Goal: Task Accomplishment & Management: Use online tool/utility

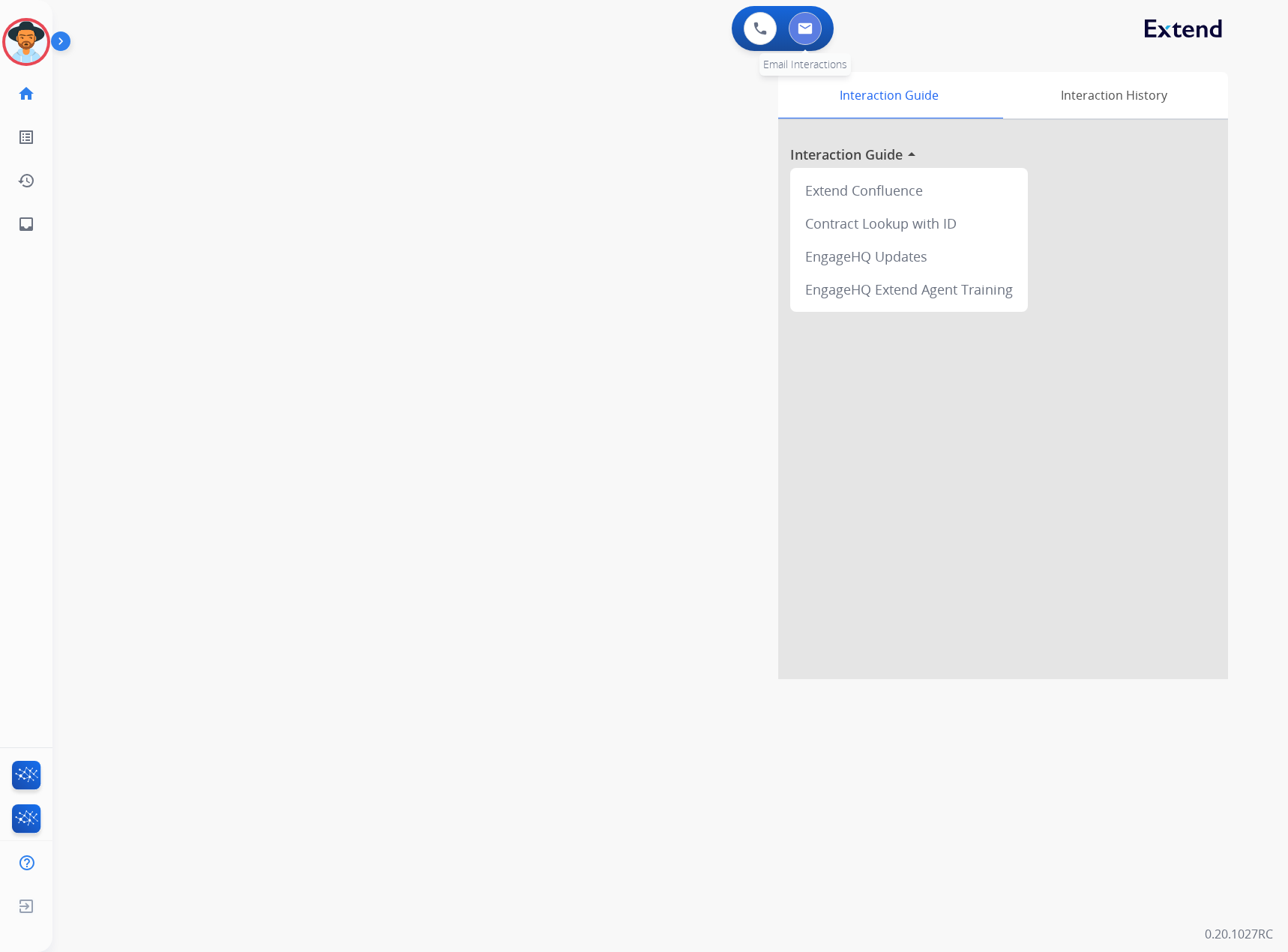
click at [804, 33] on img at bounding box center [806, 29] width 15 height 12
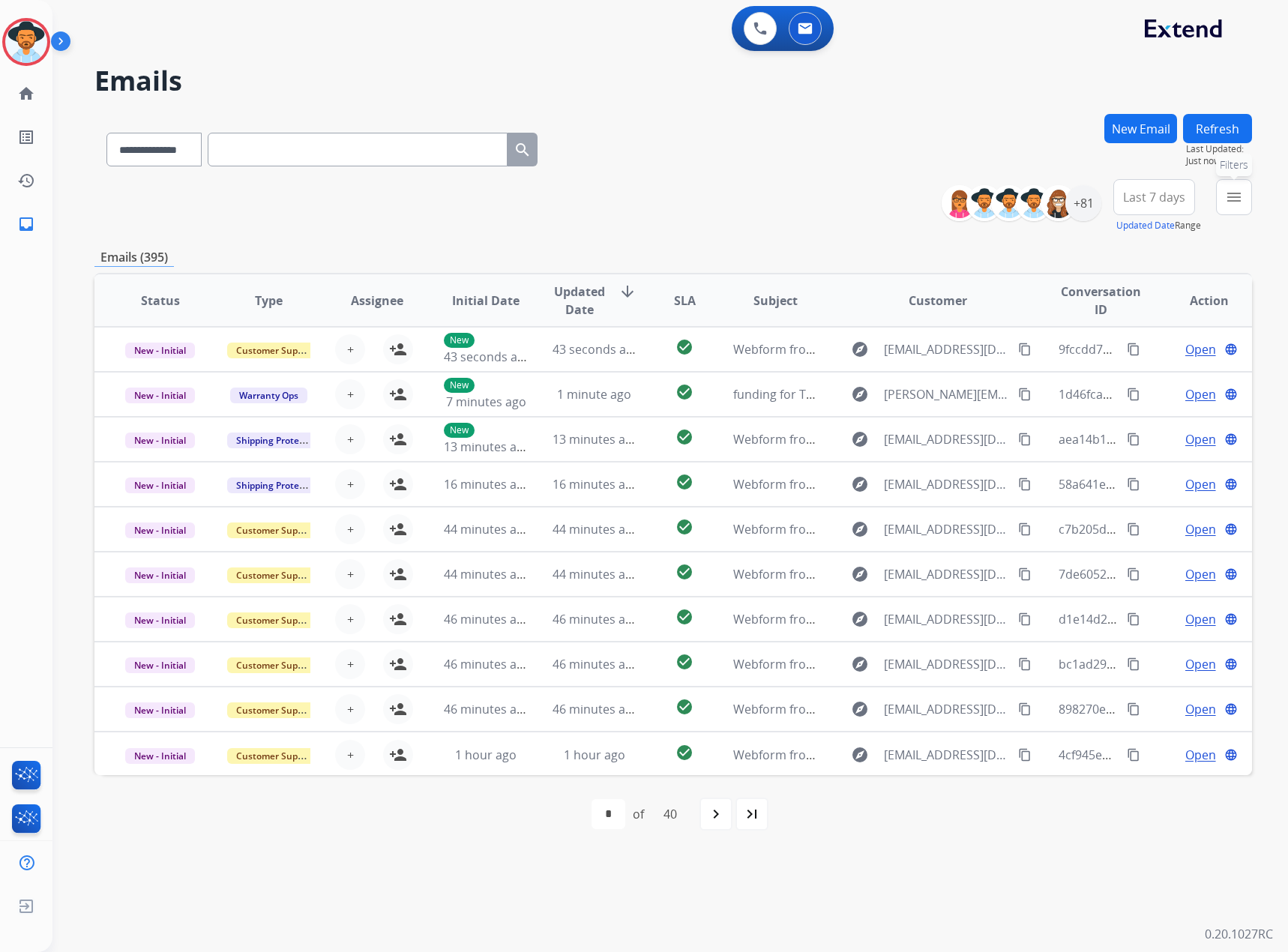
click at [1236, 196] on mat-icon "menu" at bounding box center [1234, 197] width 18 height 18
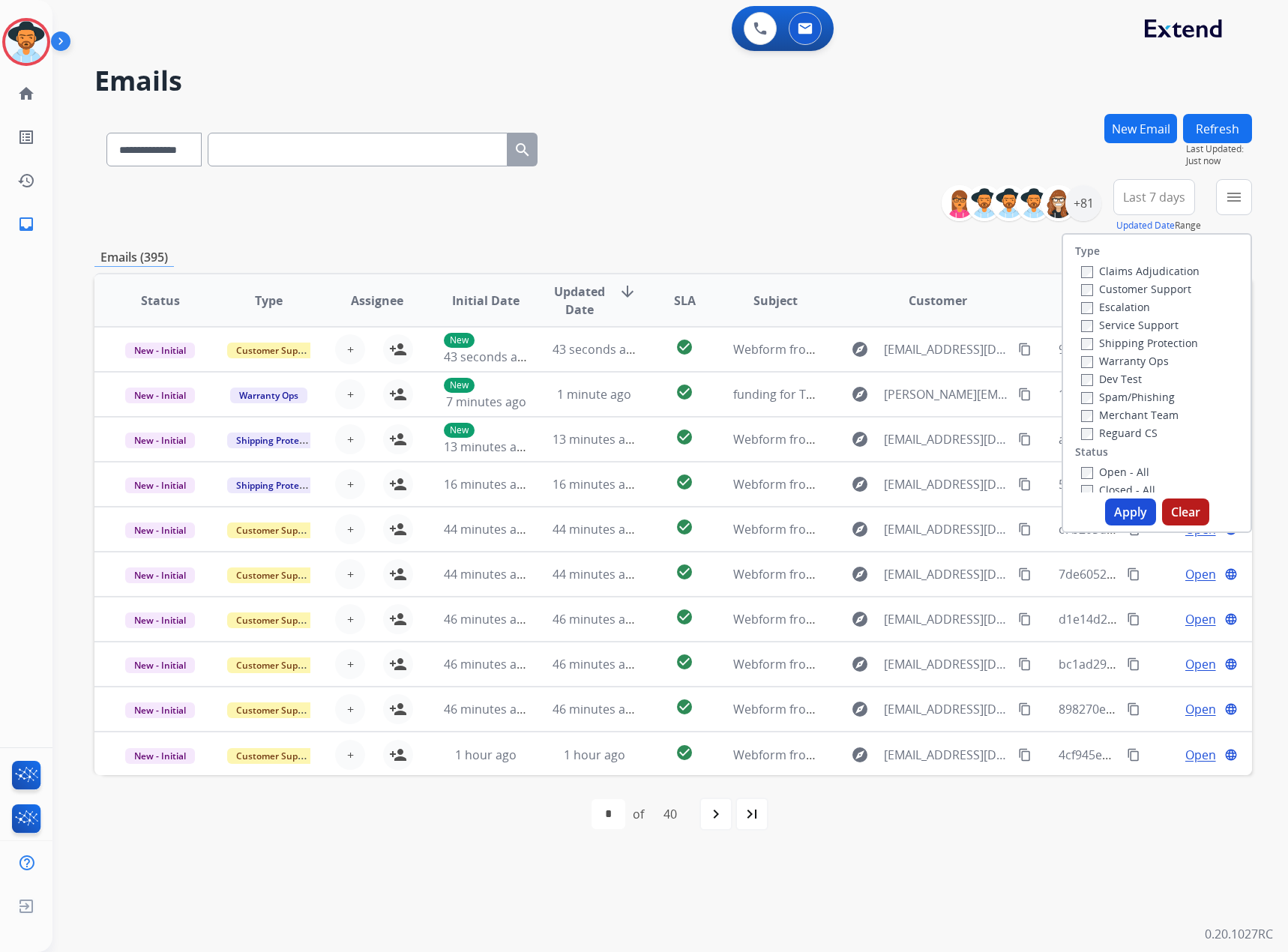
click at [1128, 326] on label "Service Support" at bounding box center [1129, 325] width 97 height 14
click at [1113, 425] on div "New - Initial" at bounding box center [1160, 432] width 158 height 18
click at [1114, 435] on label "New - Initial" at bounding box center [1120, 432] width 79 height 14
click at [1110, 448] on label "New - Reply" at bounding box center [1120, 451] width 78 height 14
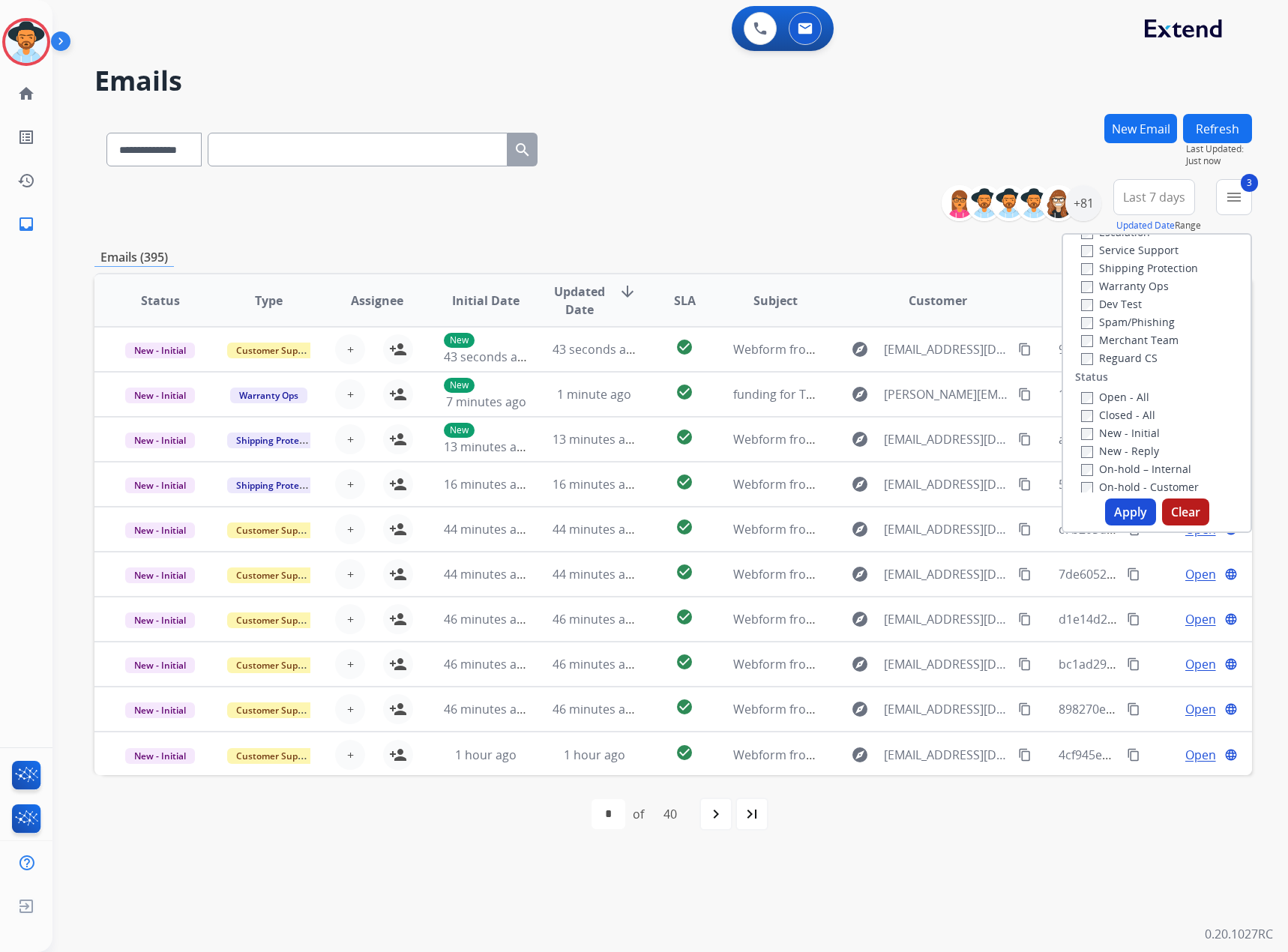
click at [1113, 501] on button "Apply" at bounding box center [1130, 512] width 51 height 27
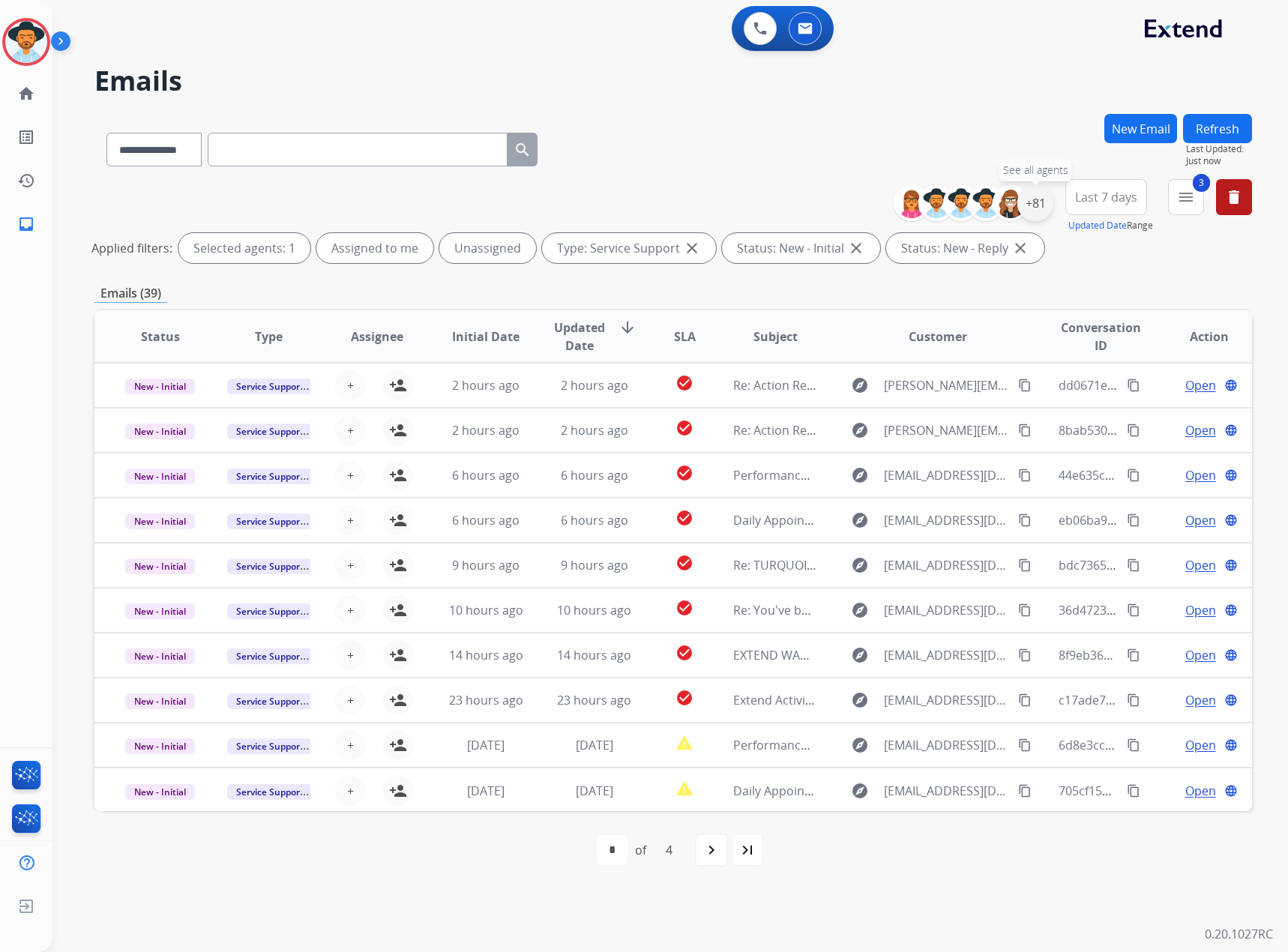
click at [1029, 204] on div "+81" at bounding box center [1035, 203] width 36 height 36
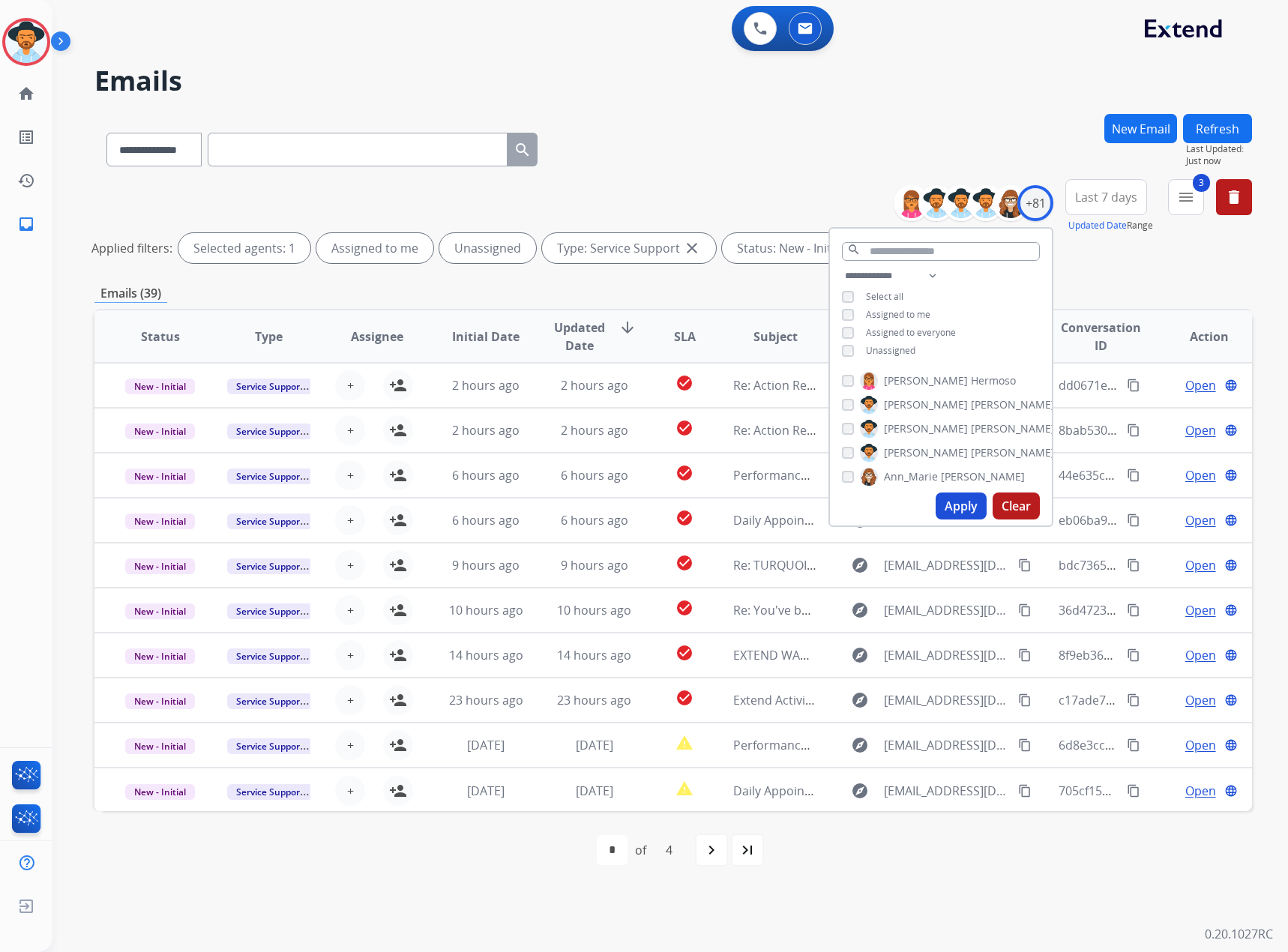
click at [958, 493] on button "Apply" at bounding box center [960, 506] width 51 height 27
click at [727, 288] on div "Emails (39)" at bounding box center [674, 294] width 1158 height 19
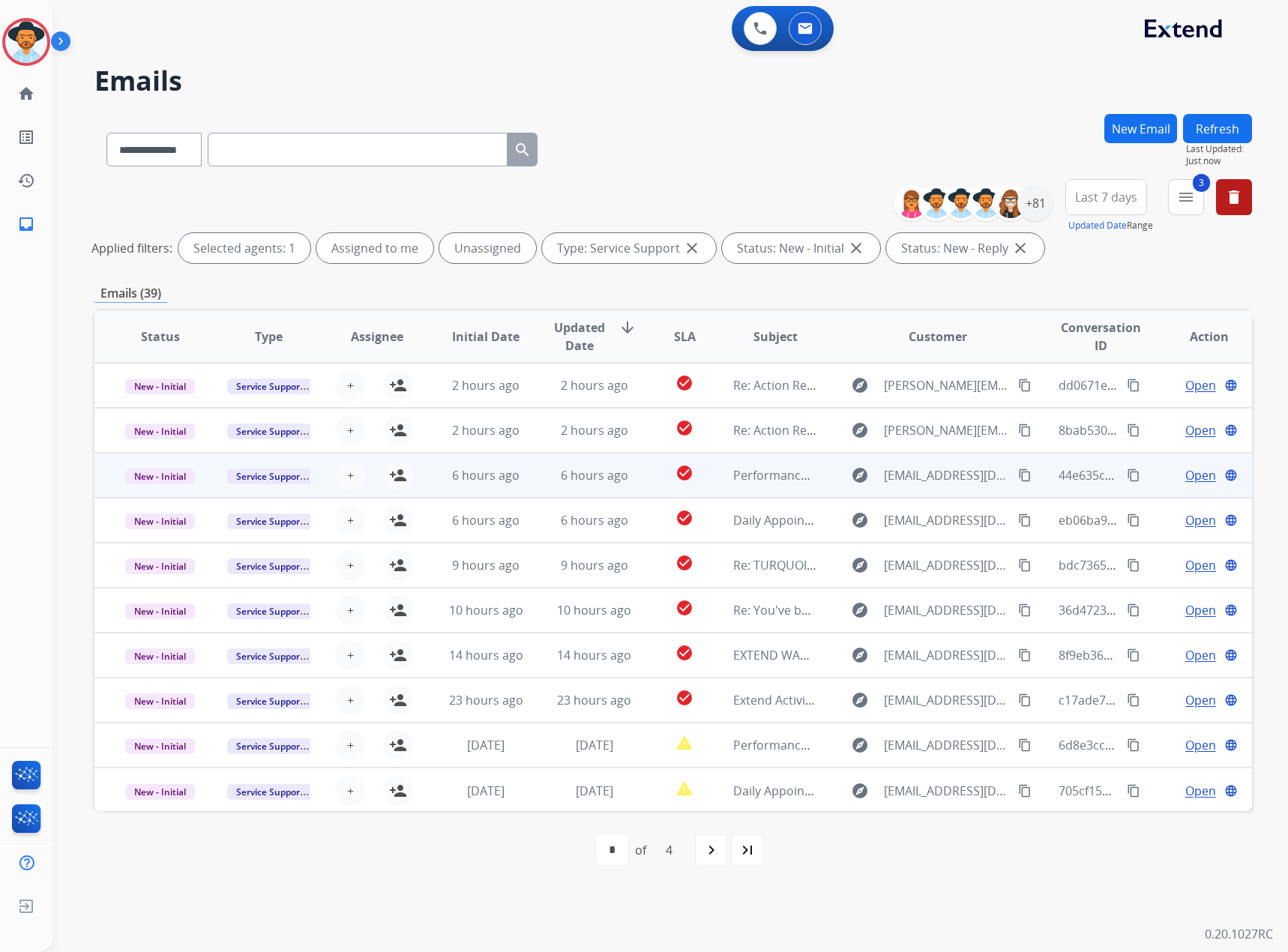
click at [1018, 473] on mat-icon "content_copy" at bounding box center [1025, 476] width 14 height 14
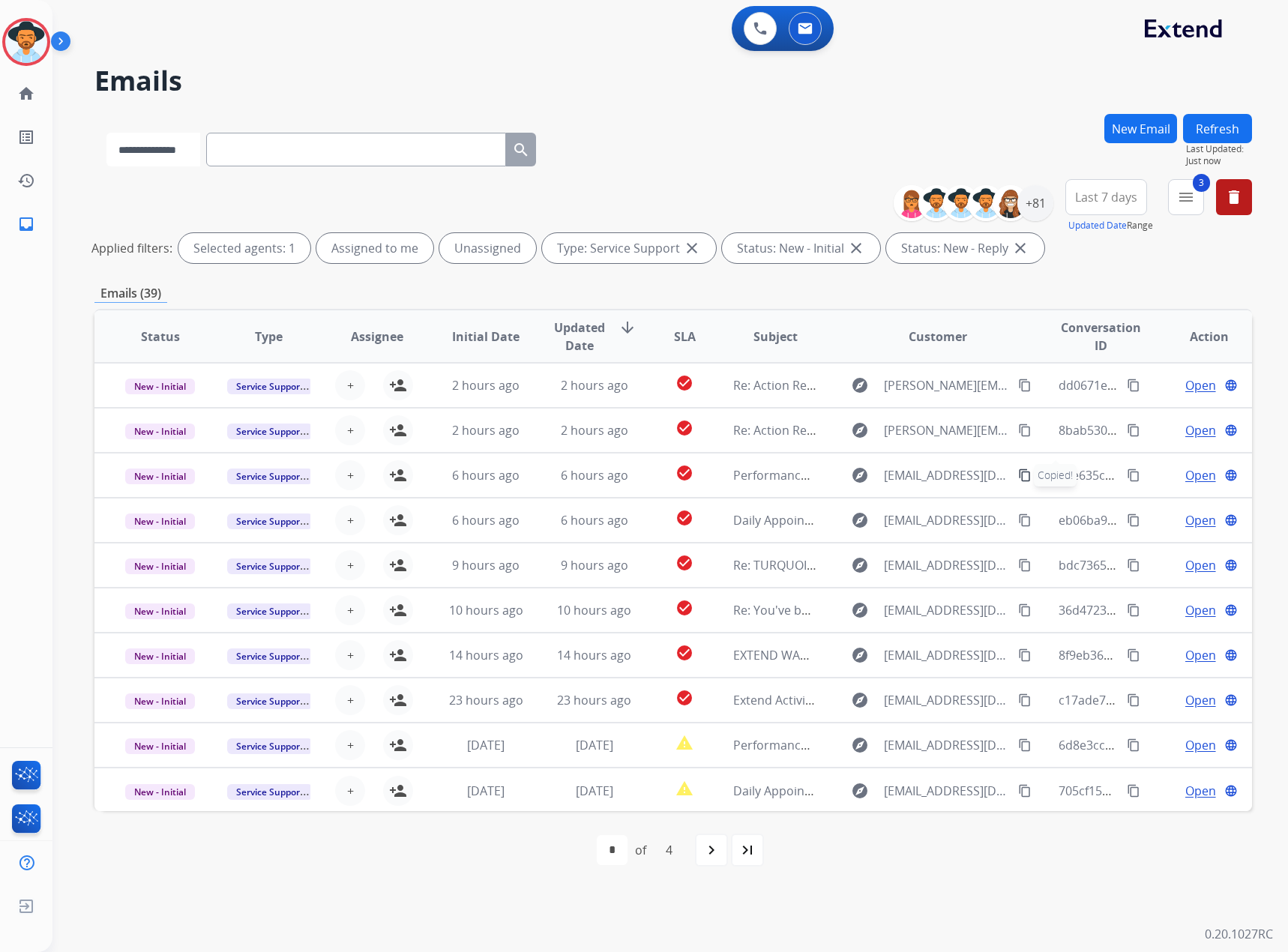
click at [184, 151] on select "**********" at bounding box center [153, 149] width 94 height 33
click at [106, 133] on select "**********" at bounding box center [153, 149] width 94 height 33
drag, startPoint x: 162, startPoint y: 143, endPoint x: 162, endPoint y: 165, distance: 22.0
click at [162, 143] on select "**********" at bounding box center [153, 149] width 94 height 33
select select "**********"
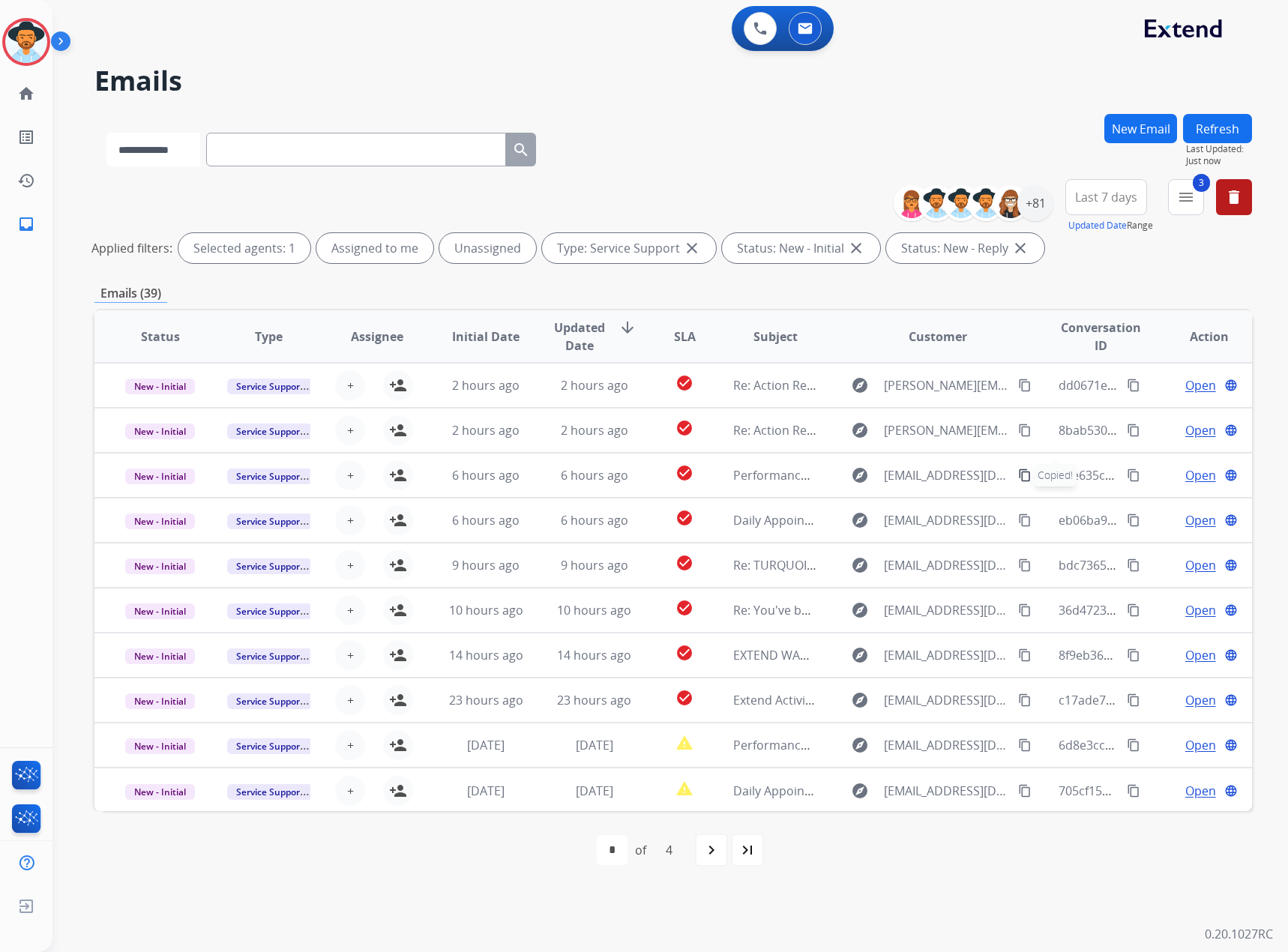
click at [106, 133] on select "**********" at bounding box center [153, 149] width 94 height 33
paste input "**********"
type input "**********"
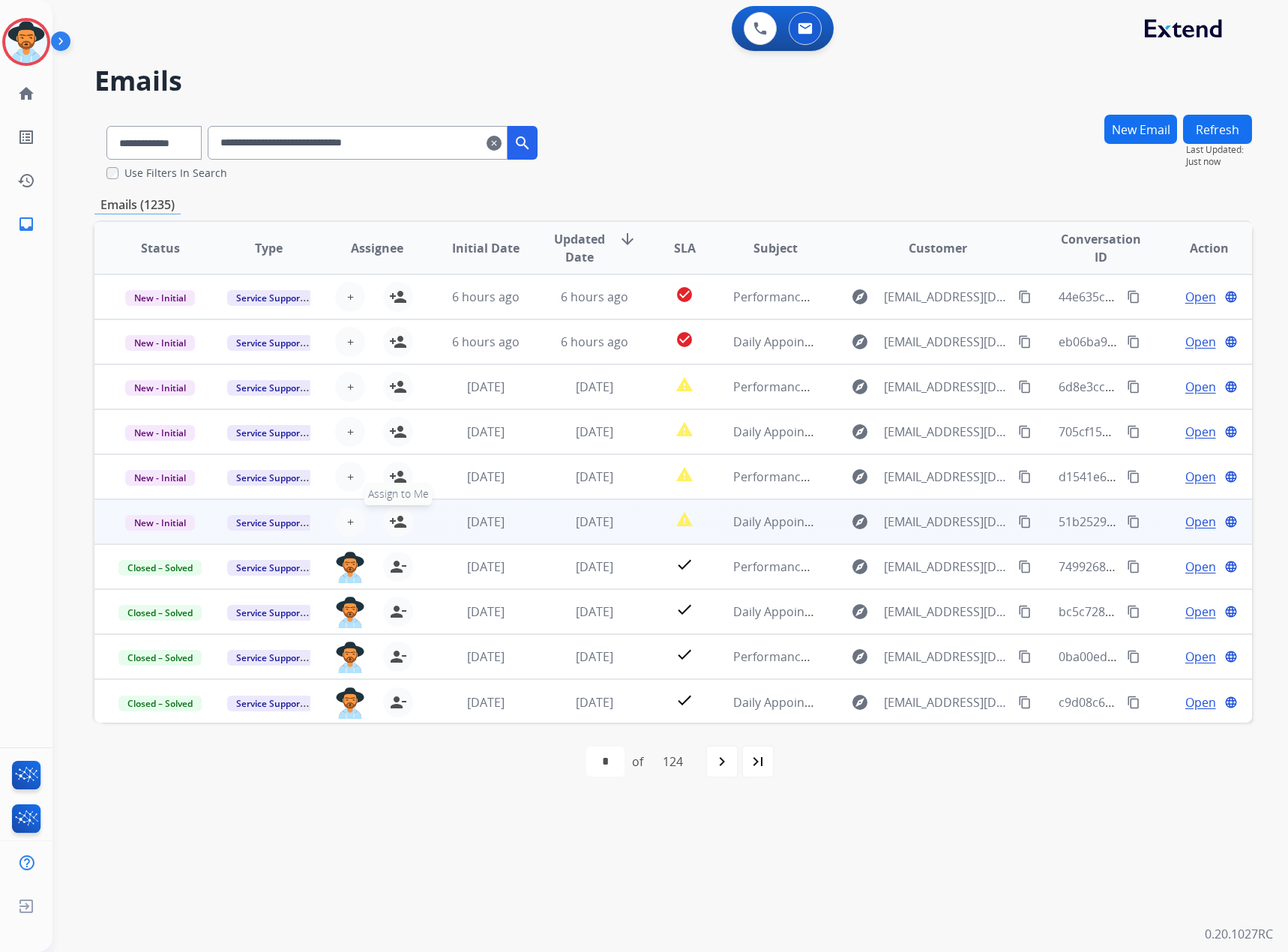
click at [391, 519] on mat-icon "person_add" at bounding box center [398, 522] width 18 height 18
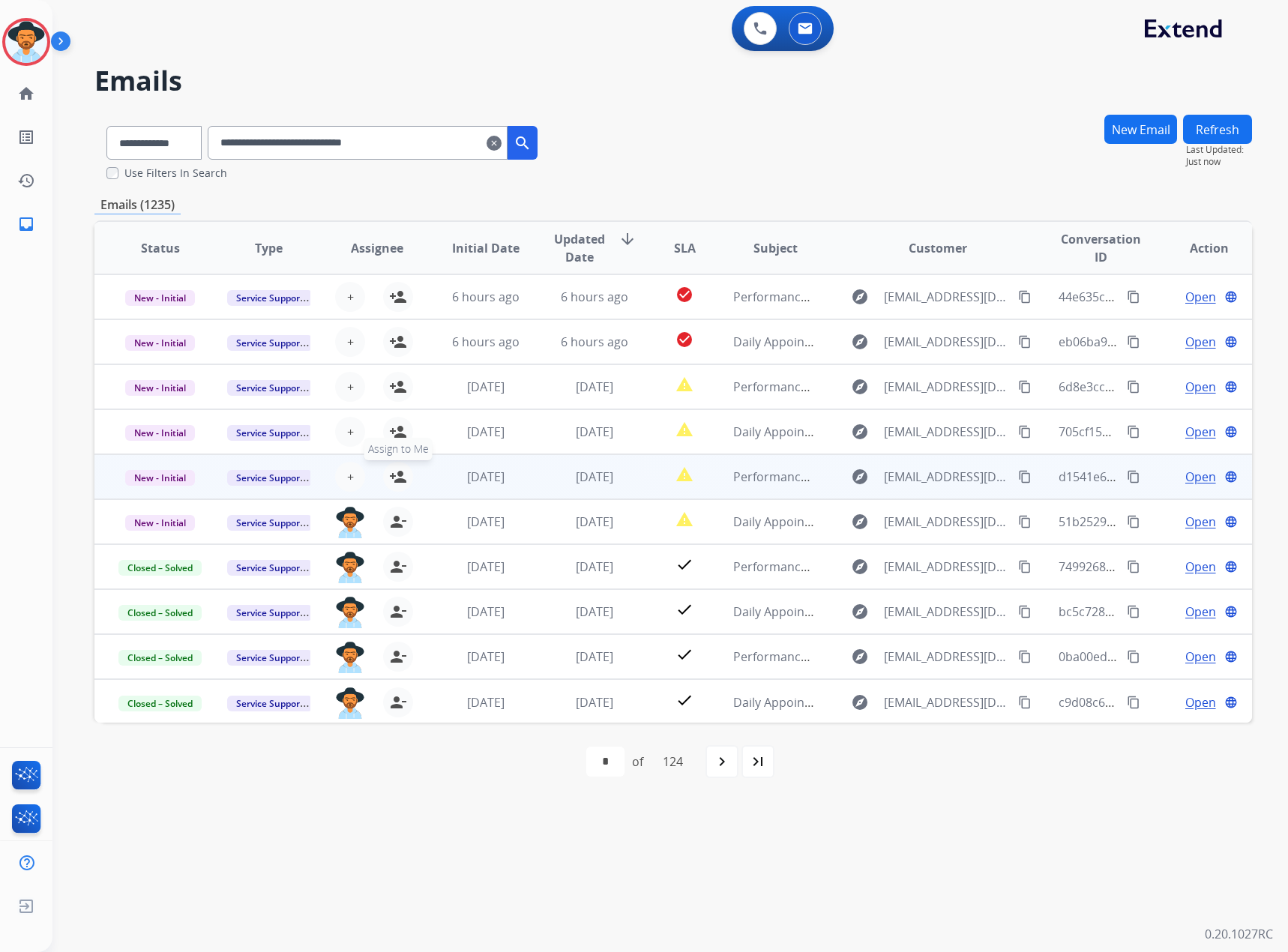
click at [391, 482] on mat-icon "person_add" at bounding box center [398, 477] width 18 height 18
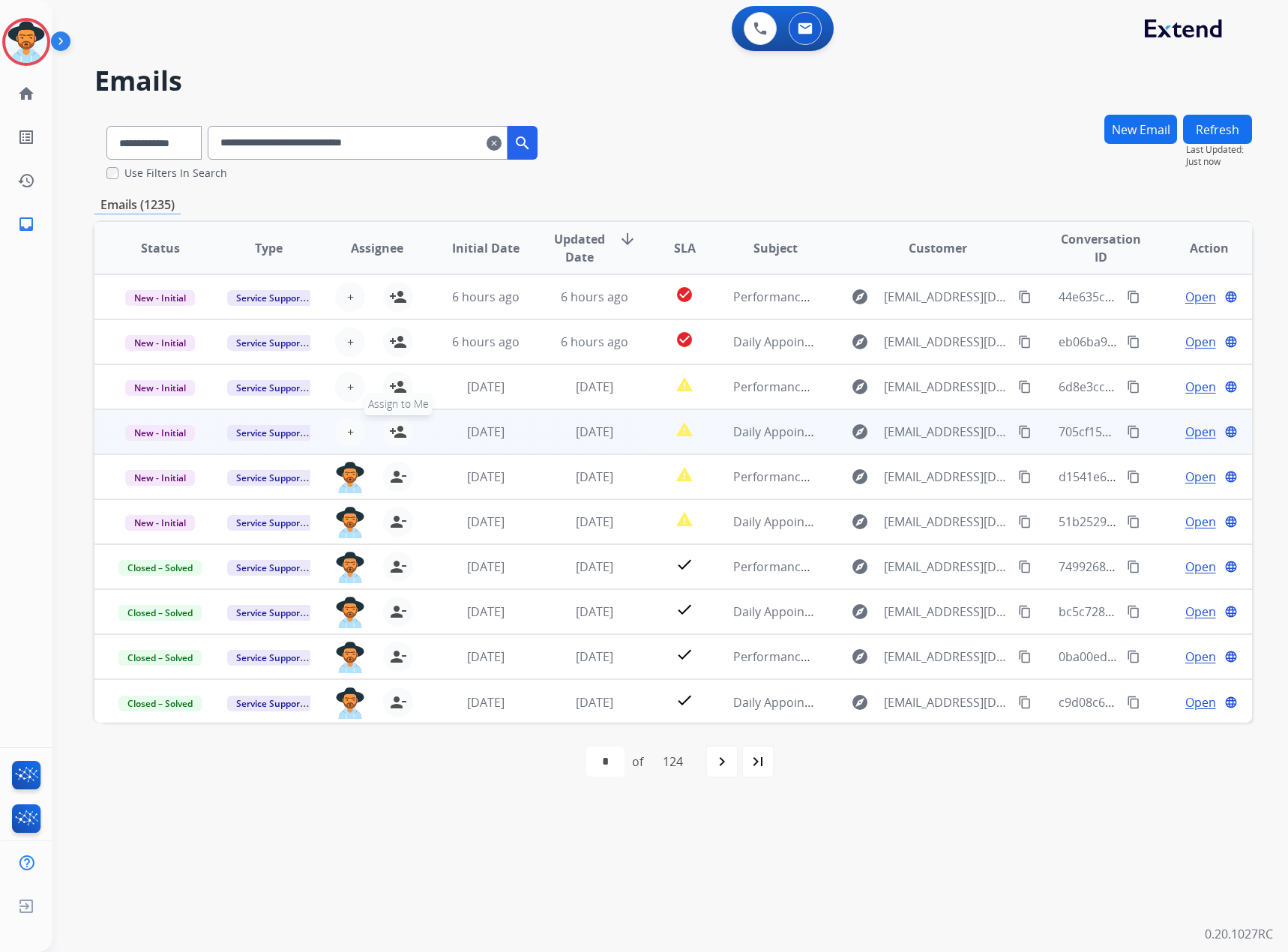
click at [394, 432] on mat-icon "person_add" at bounding box center [398, 432] width 18 height 18
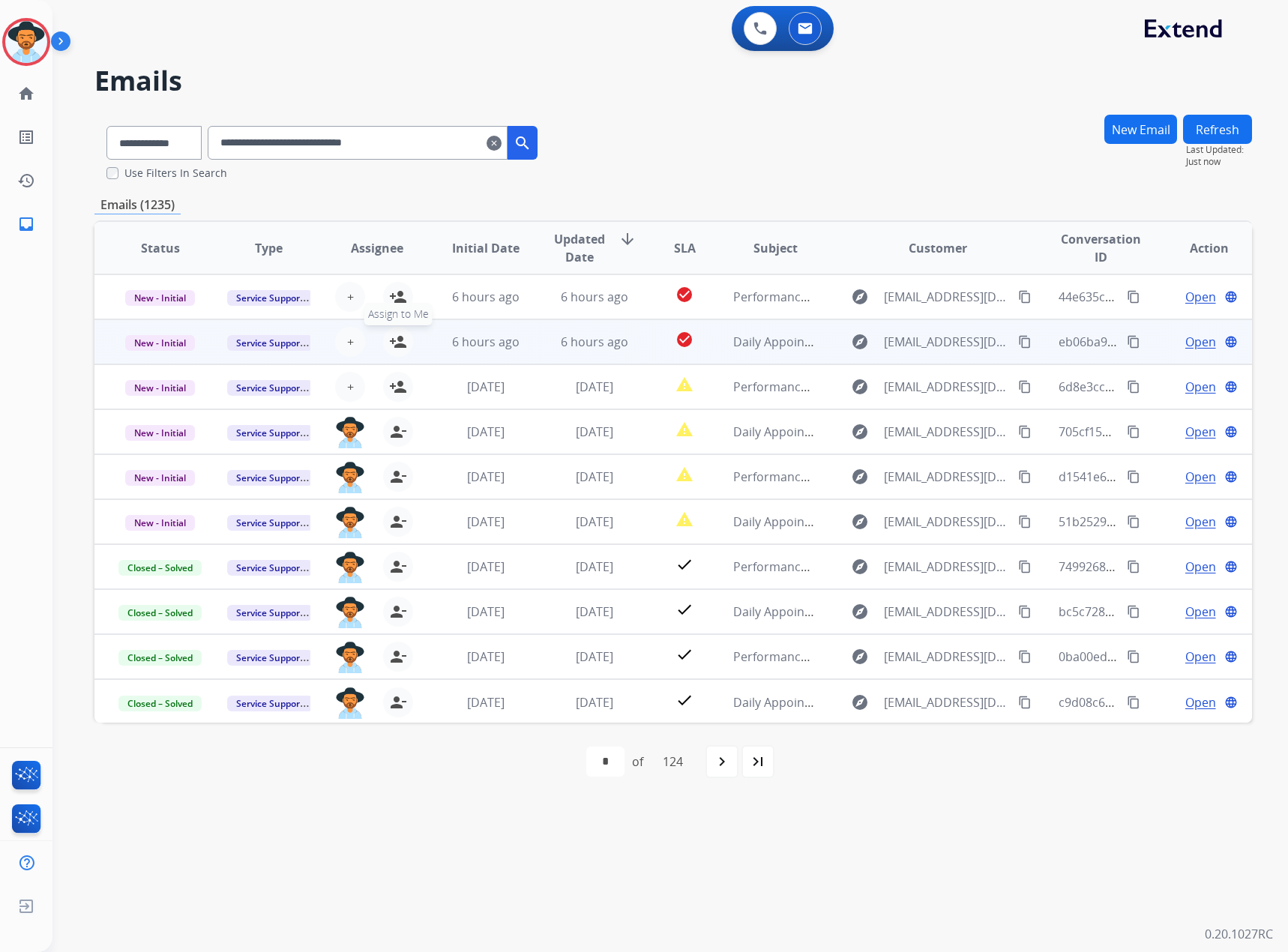
drag, startPoint x: 392, startPoint y: 397, endPoint x: 404, endPoint y: 337, distance: 61.2
click at [393, 388] on table "Status Type Assignee Initial Date Updated Date arrow_downward SLA Subject Custo…" at bounding box center [674, 473] width 1158 height 502
click at [400, 342] on mat-icon "person_add" at bounding box center [398, 342] width 18 height 18
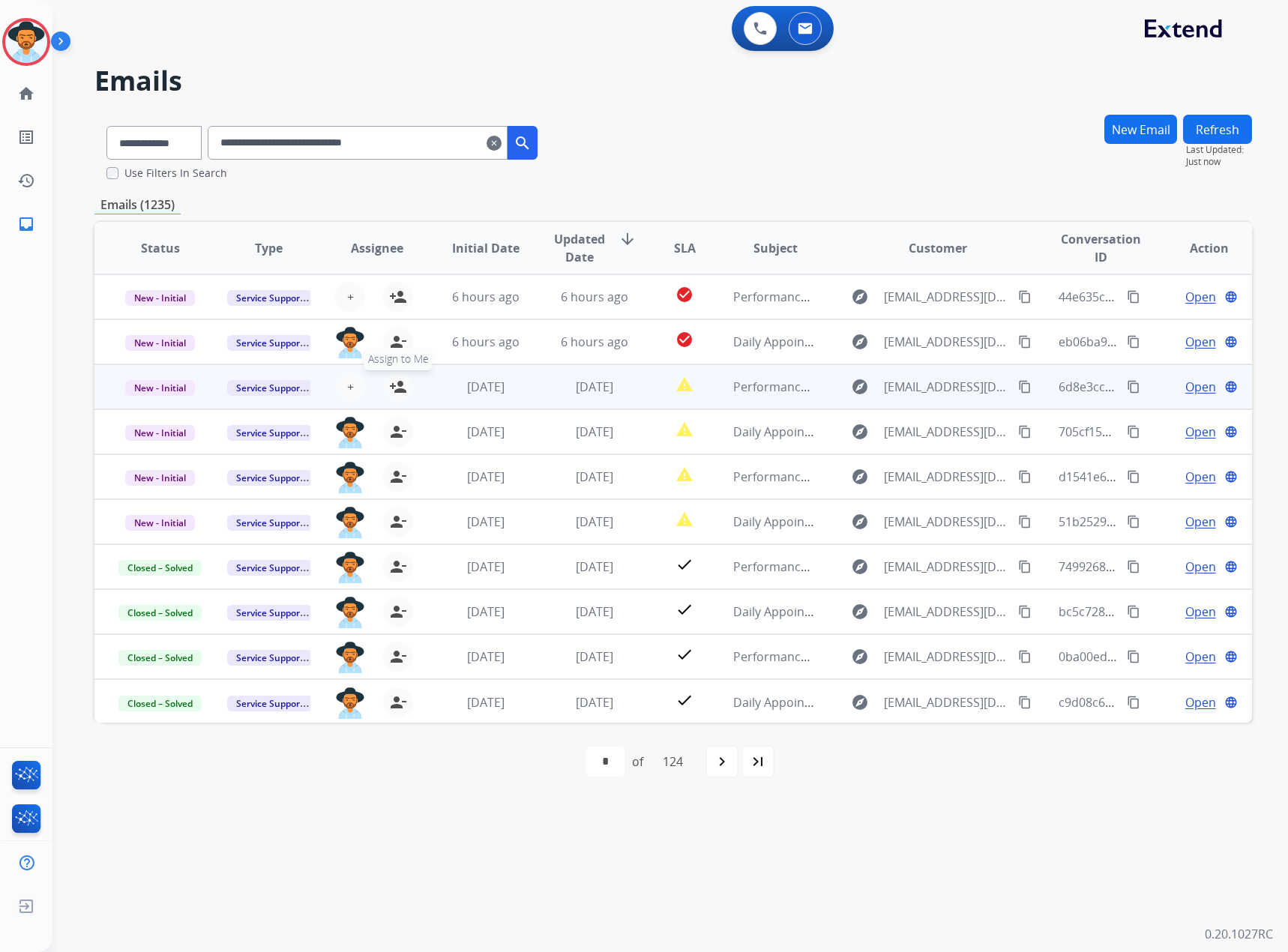
drag, startPoint x: 400, startPoint y: 372, endPoint x: 397, endPoint y: 383, distance: 11.4
click at [397, 382] on div "+ Select agent person_add Assign to Me" at bounding box center [365, 386] width 108 height 42
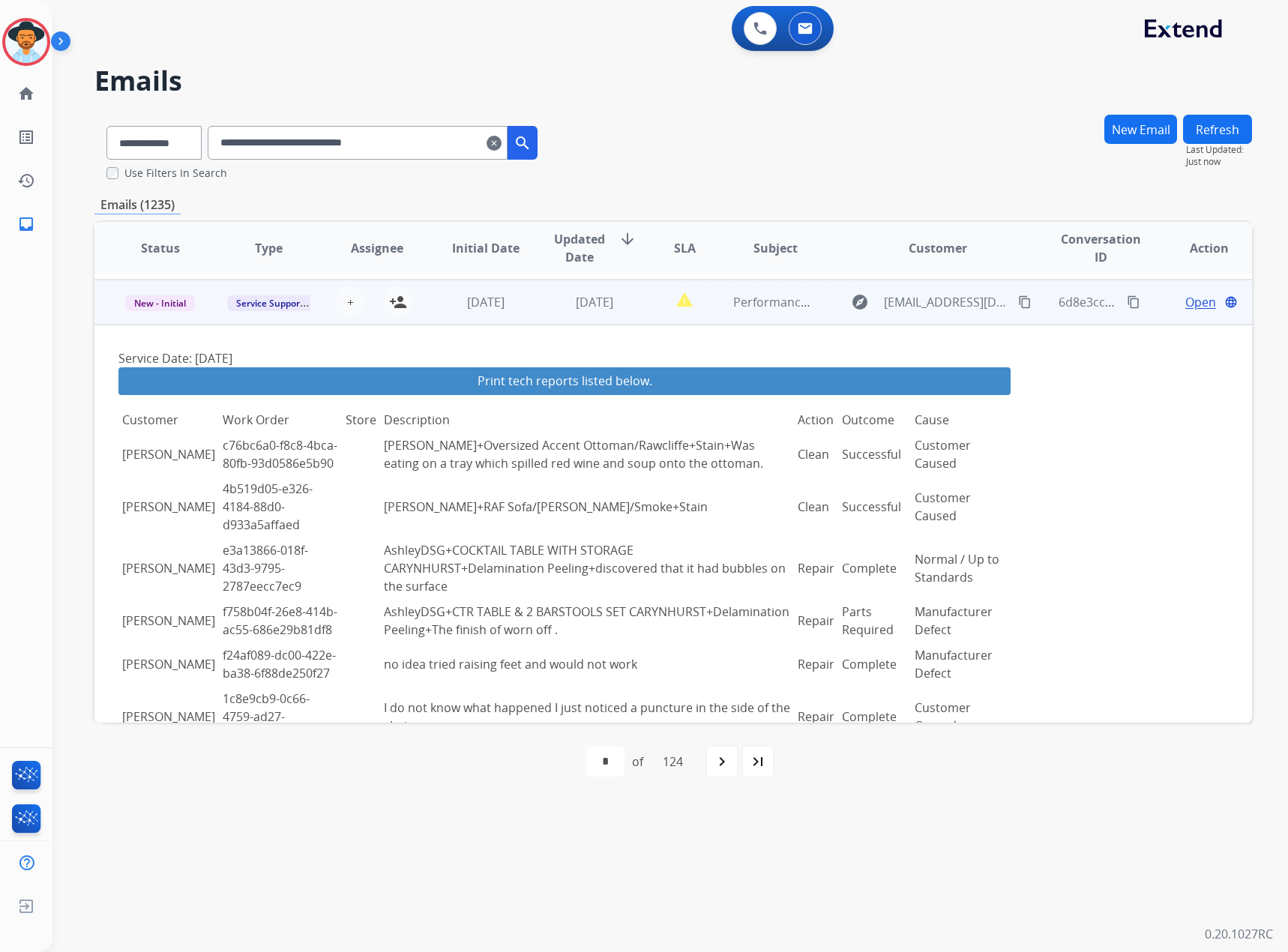
scroll to position [90, 0]
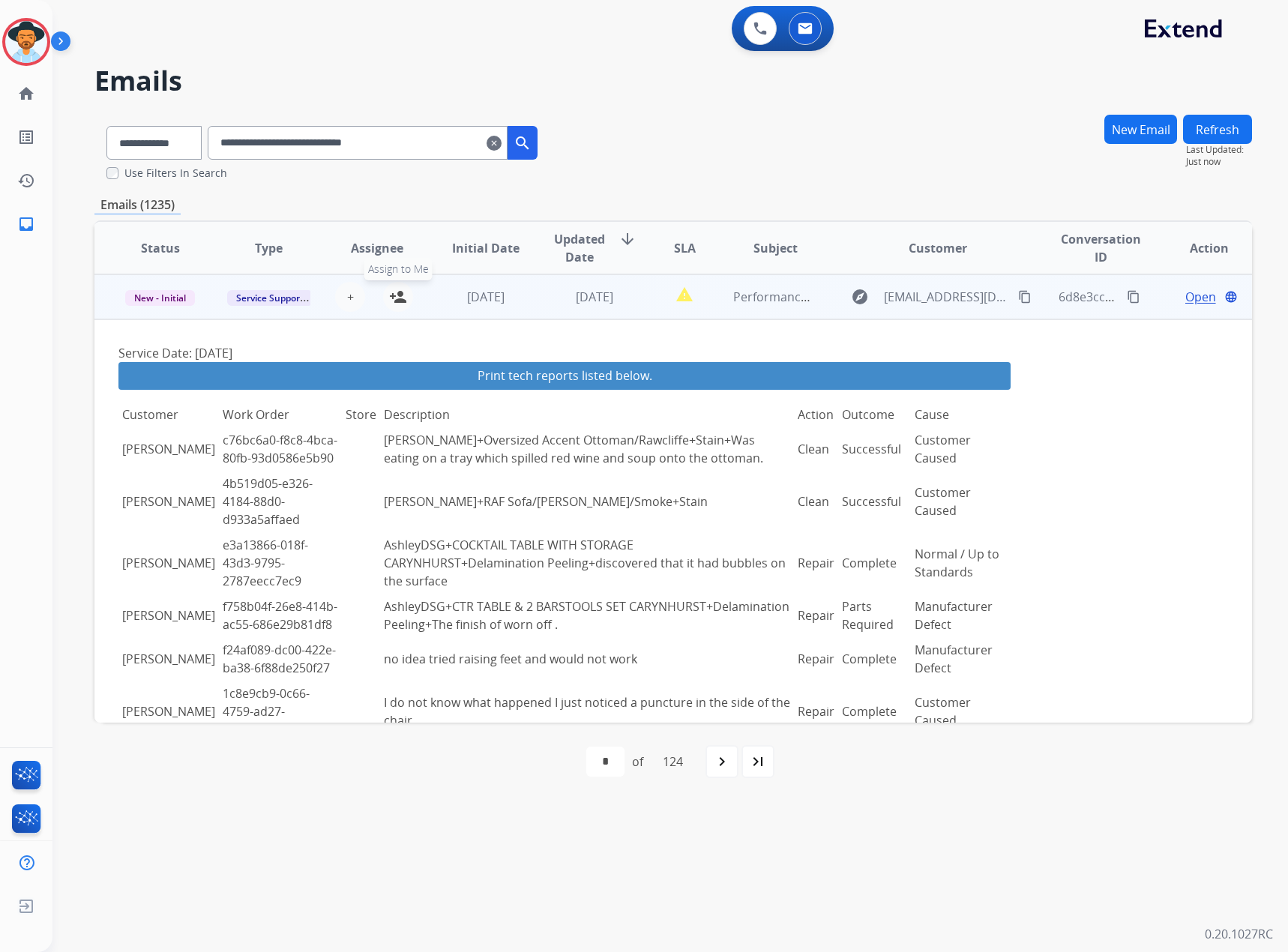
click at [400, 304] on mat-icon "person_add" at bounding box center [398, 297] width 18 height 18
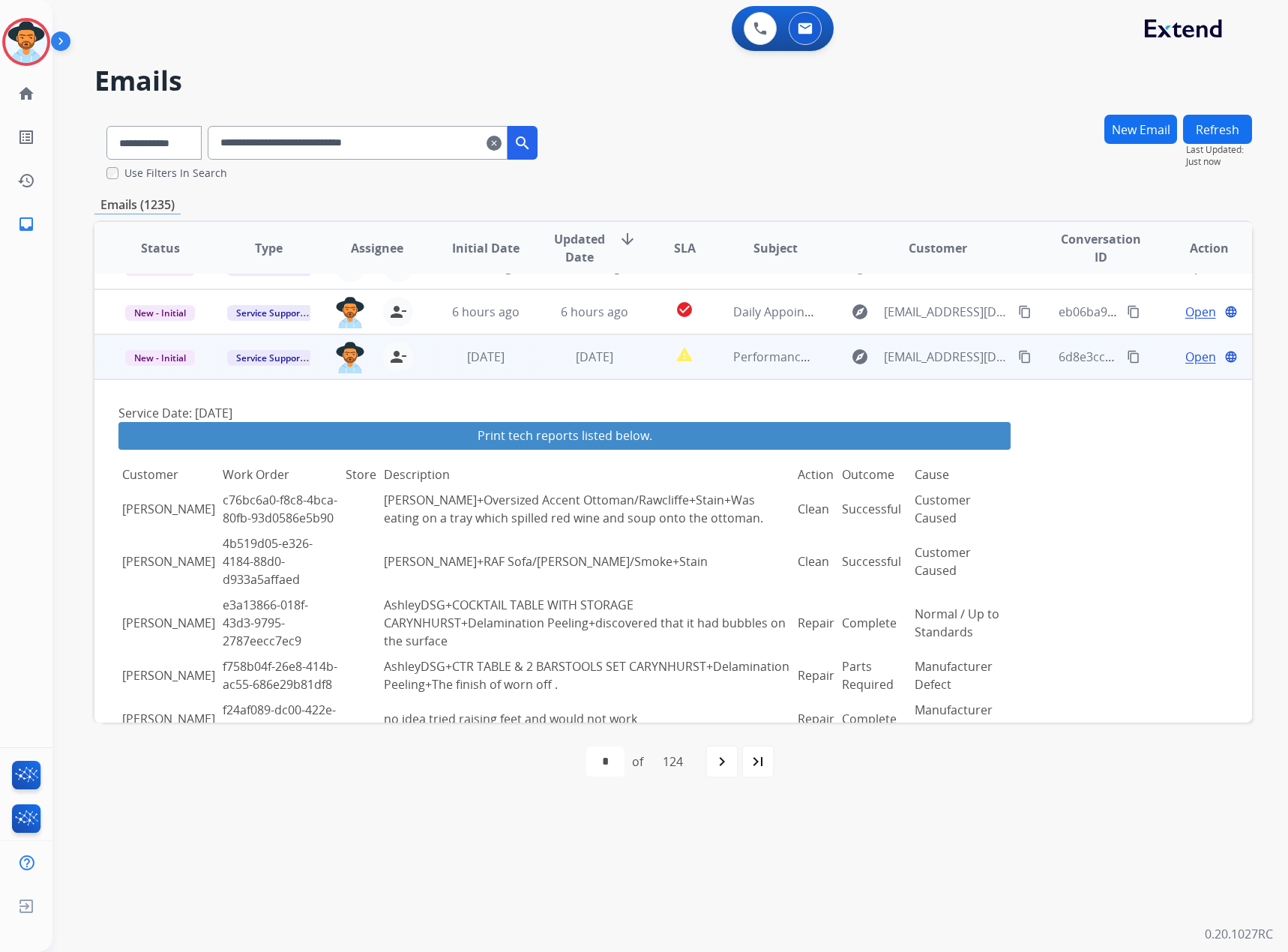
scroll to position [0, 0]
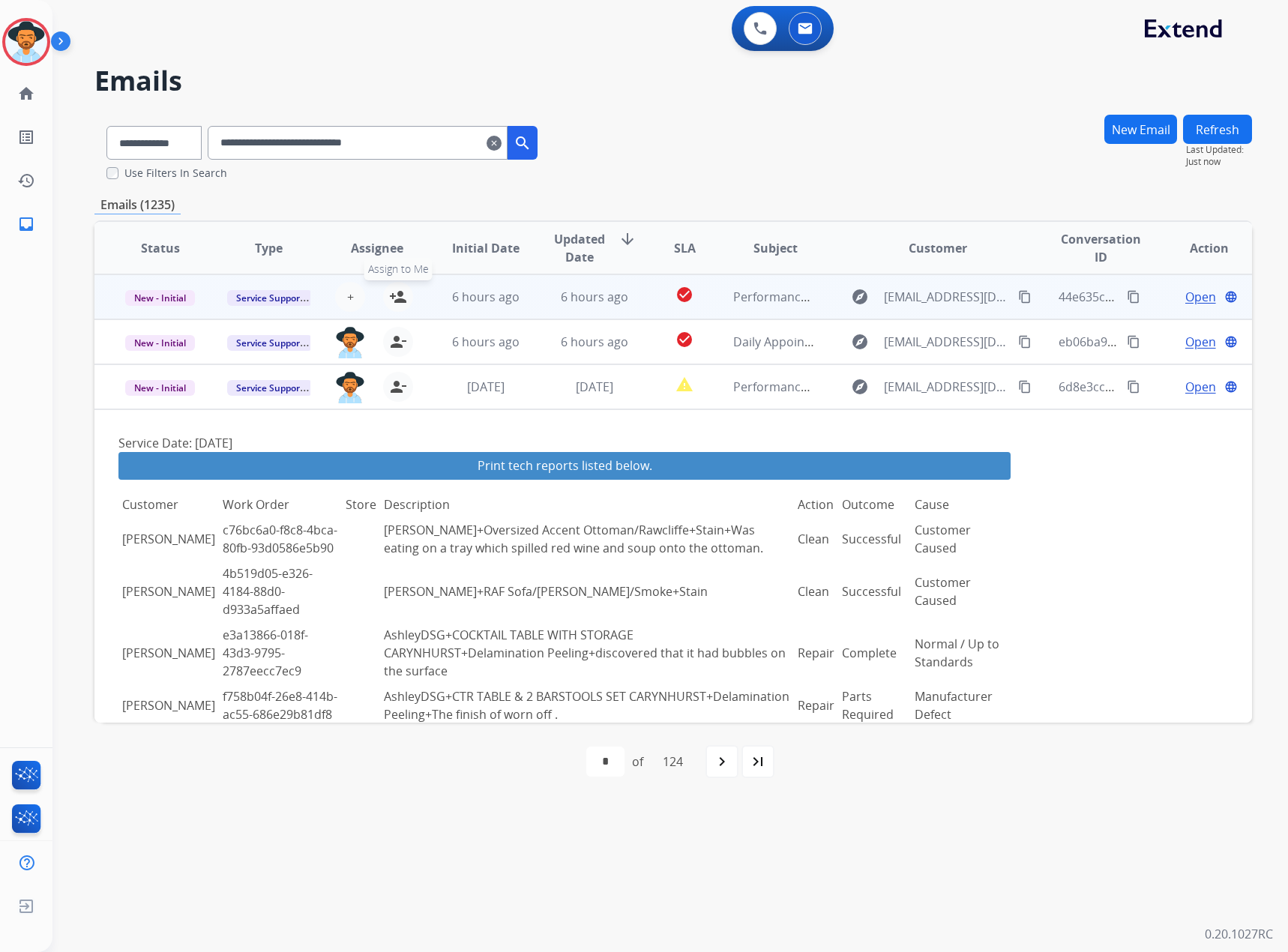
click at [392, 297] on mat-icon "person_add" at bounding box center [398, 297] width 18 height 18
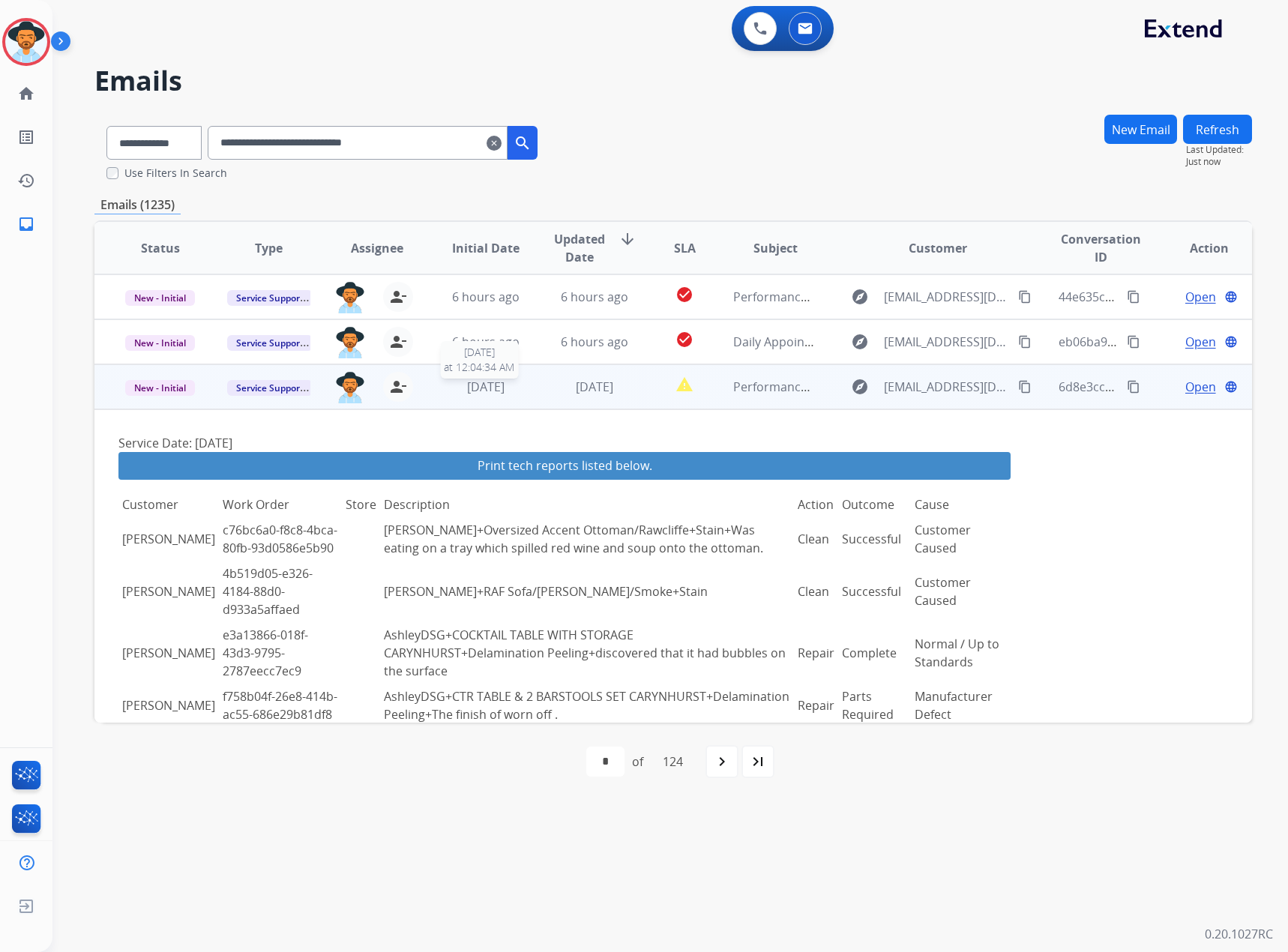
click at [467, 385] on span "[DATE]" at bounding box center [485, 387] width 37 height 17
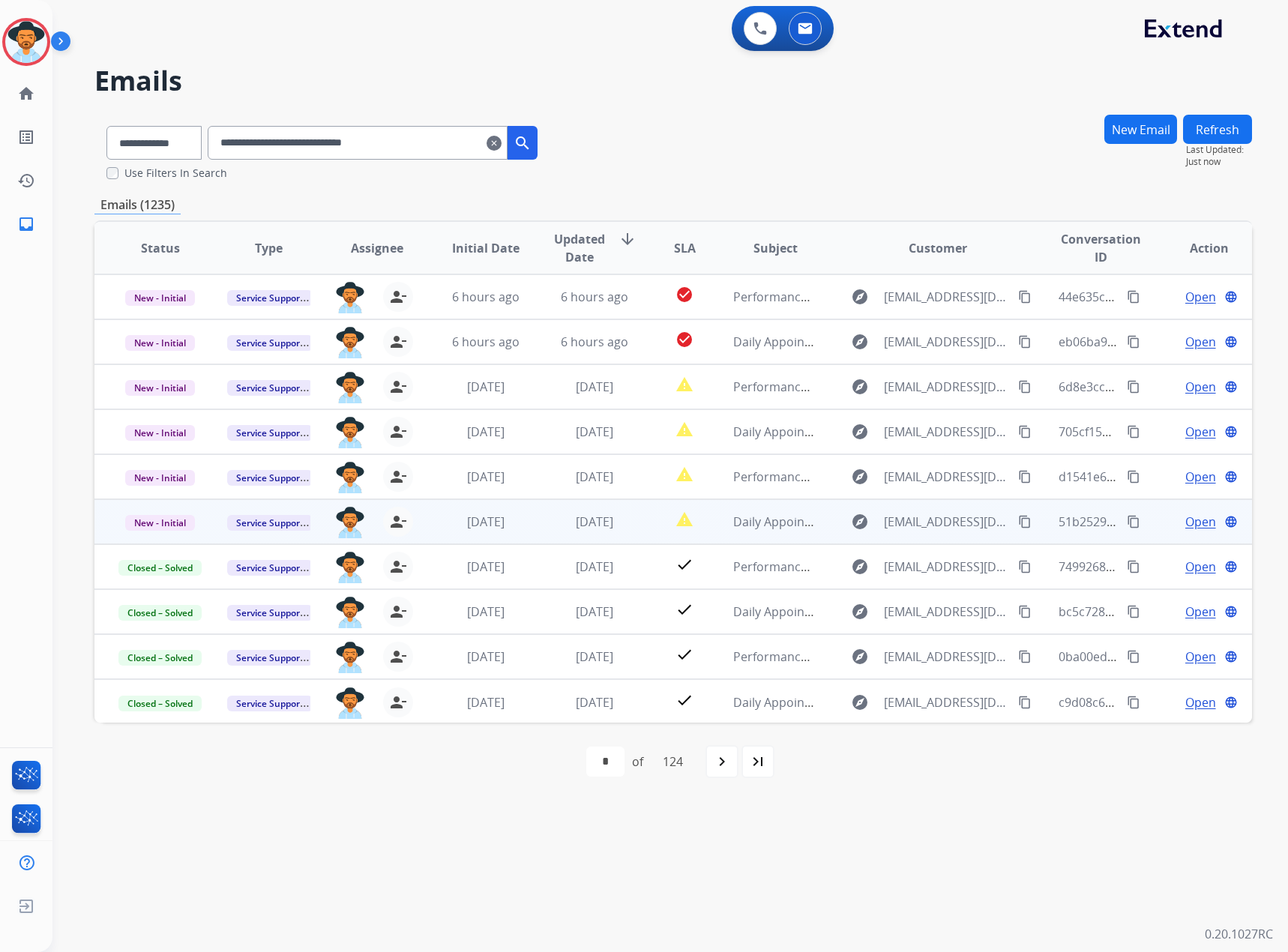
click at [1187, 525] on span "Open" at bounding box center [1201, 522] width 31 height 18
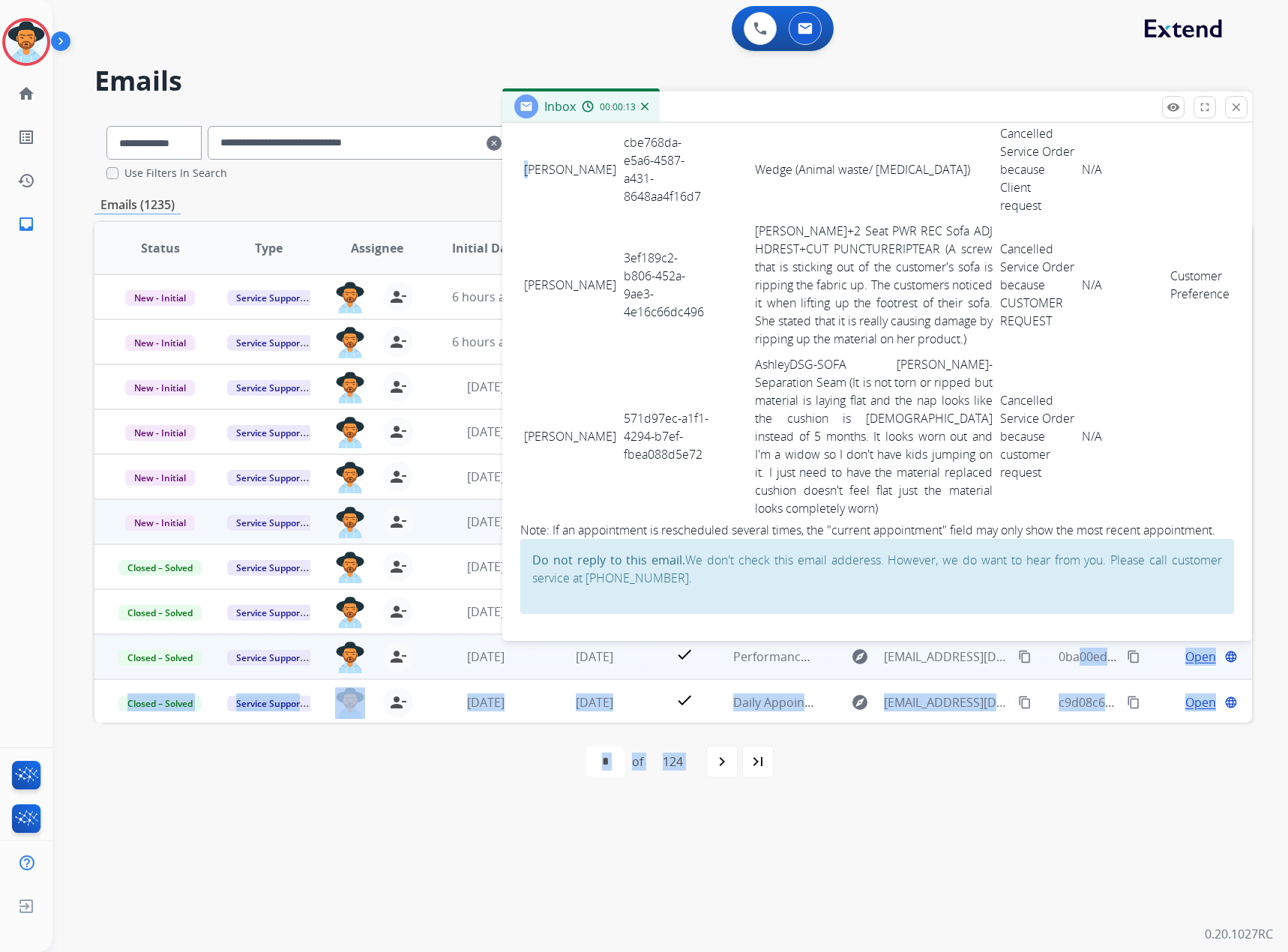
scroll to position [5503, 0]
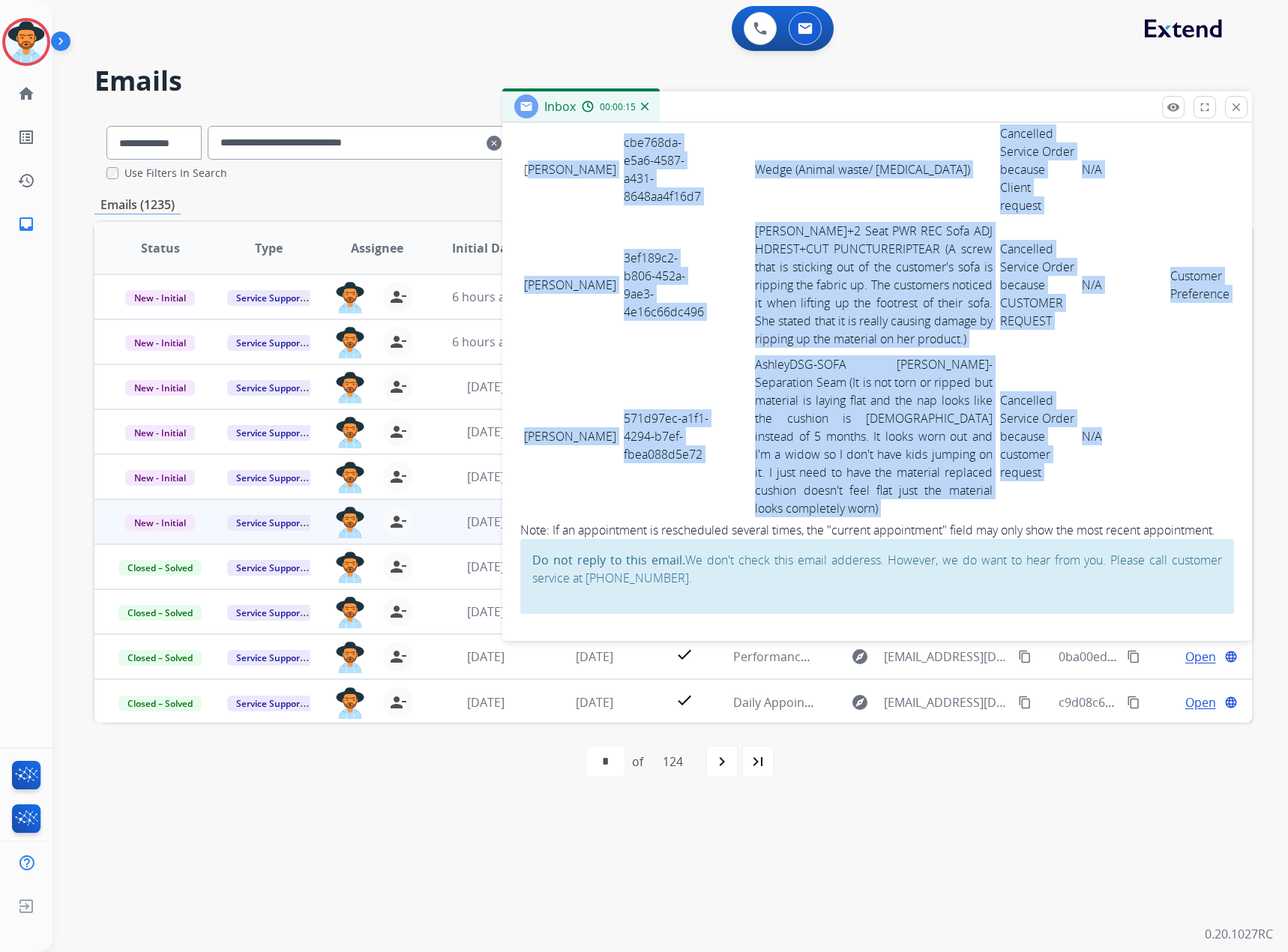
drag, startPoint x: 527, startPoint y: 323, endPoint x: 1155, endPoint y: 463, distance: 643.4
copy tbody "osh [PERSON_NAME] cbe768da-e5a6-4587-a431-8648aa4f16d7 Wedge (Animal waste/ [ME…"
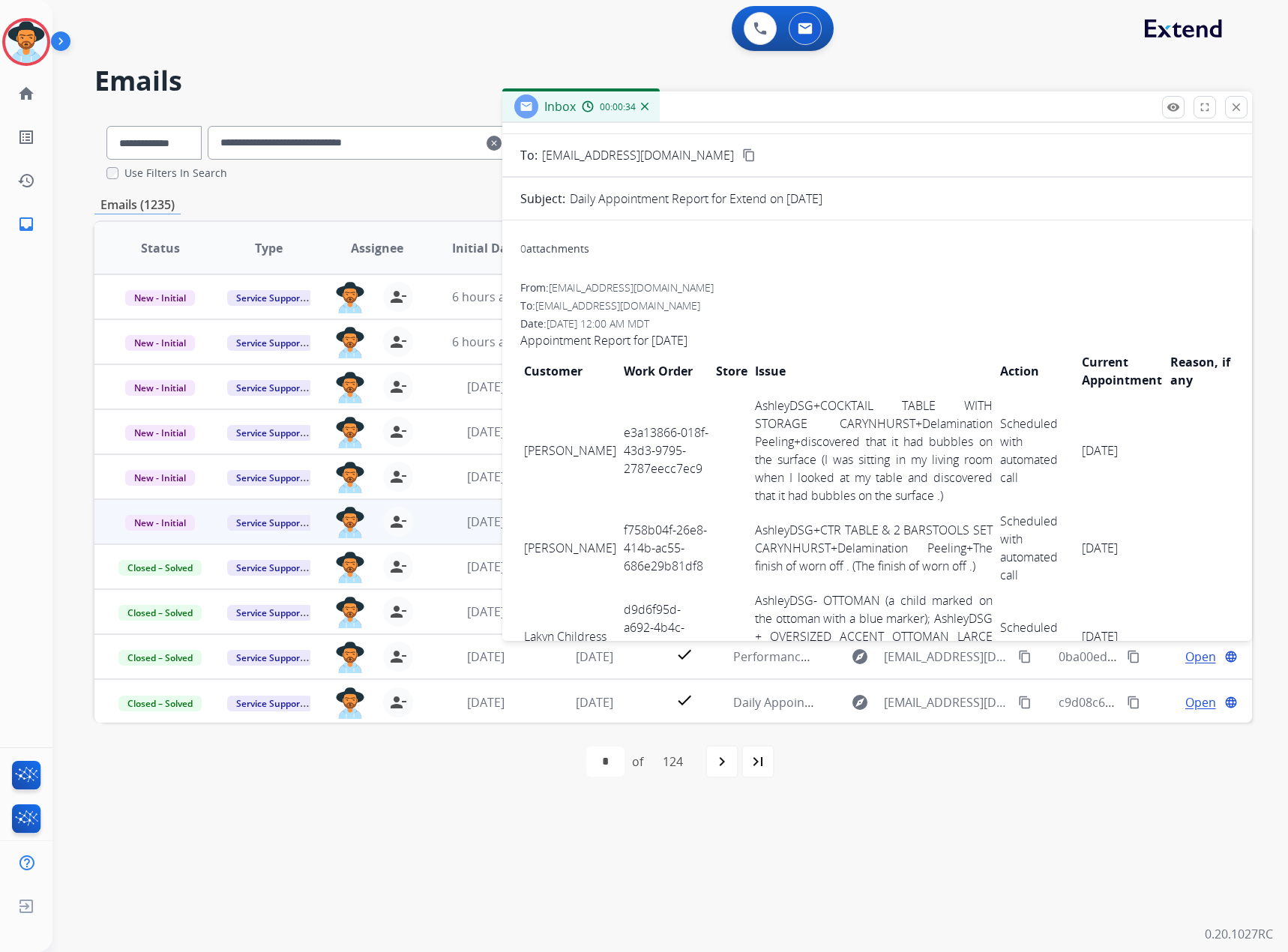
scroll to position [0, 0]
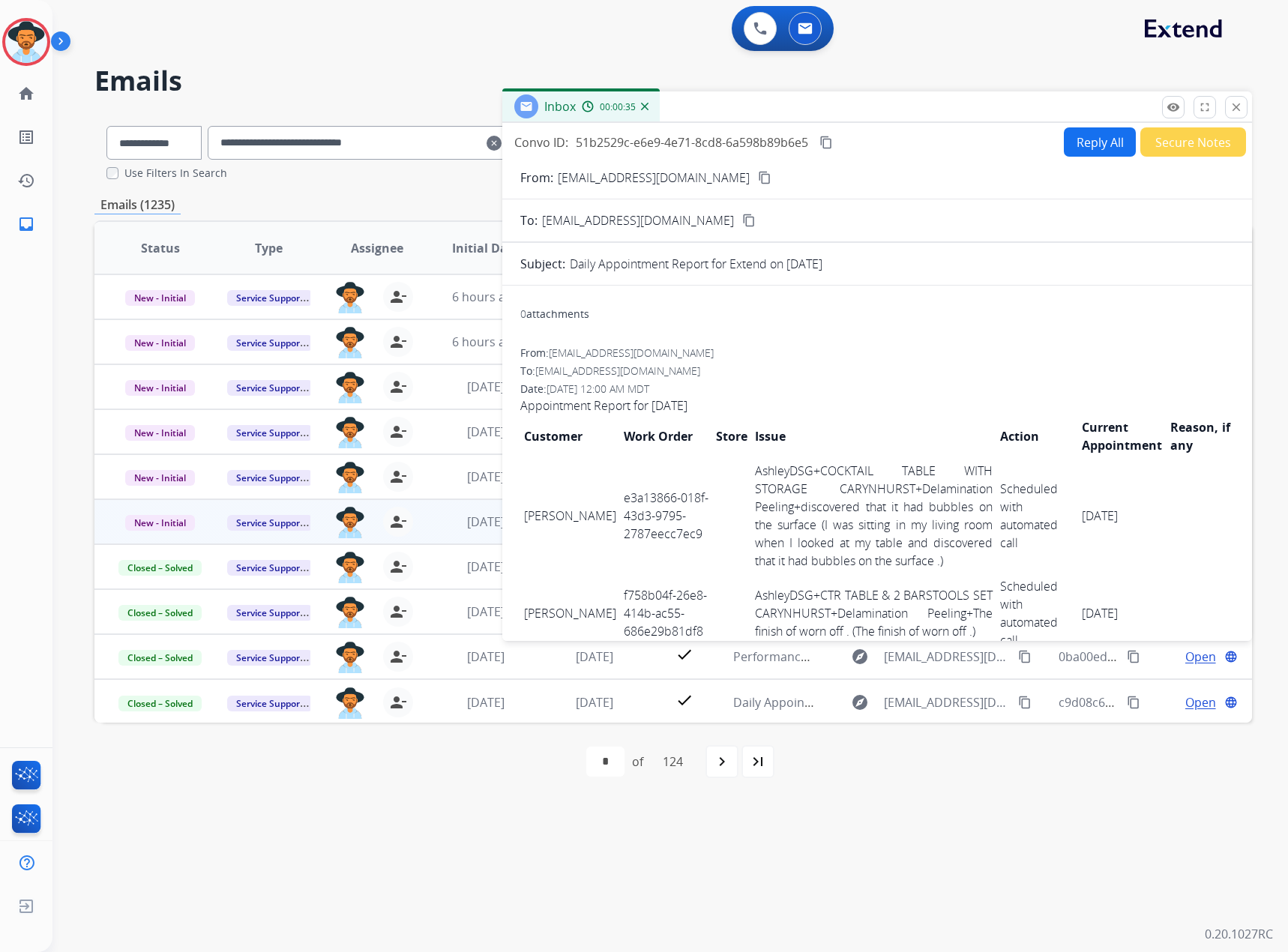
click at [829, 148] on mat-icon "content_copy" at bounding box center [826, 143] width 14 height 14
click at [1236, 105] on mat-icon "close" at bounding box center [1236, 107] width 14 height 14
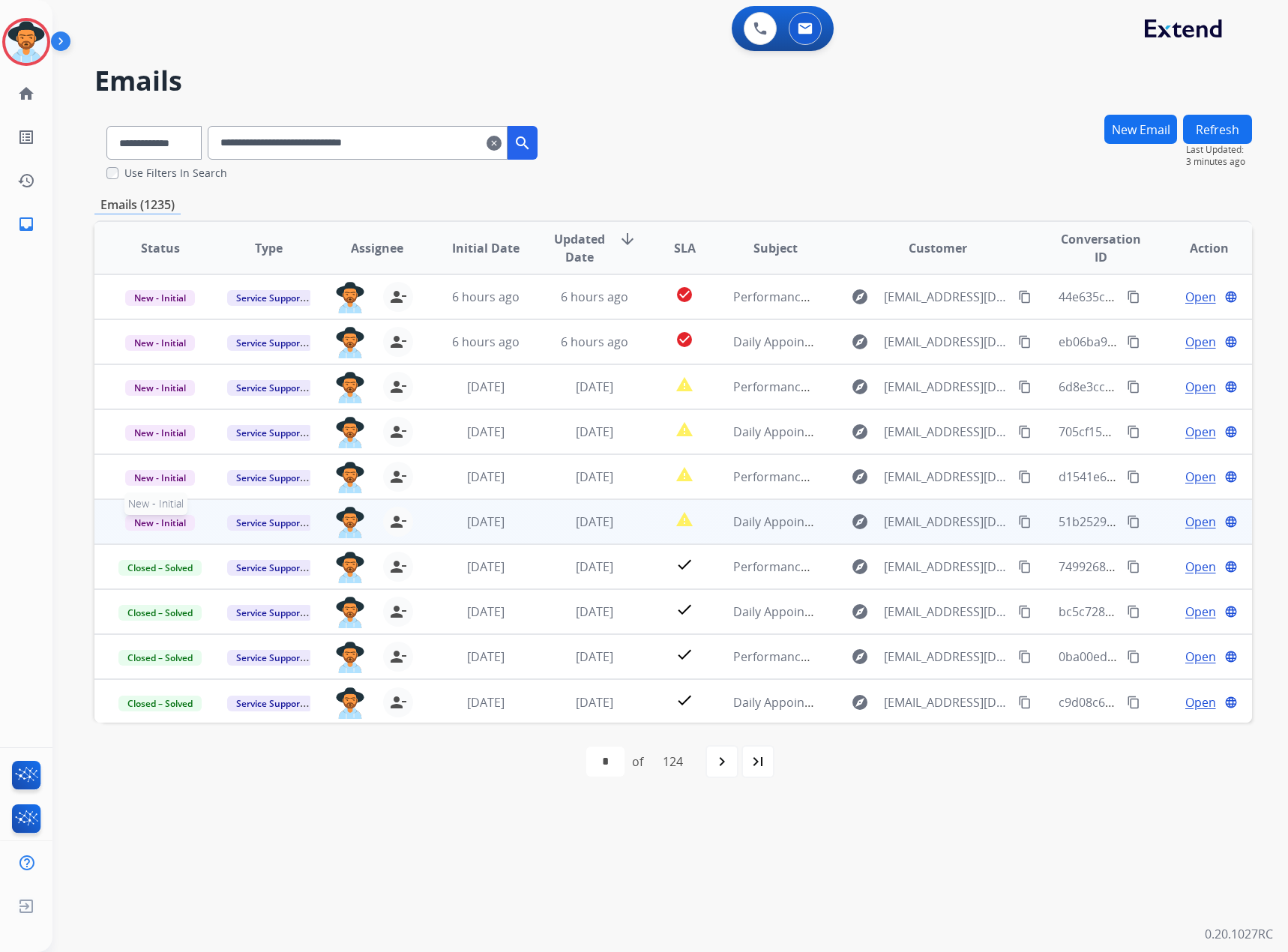
click at [166, 521] on span "New - Initial" at bounding box center [160, 523] width 70 height 16
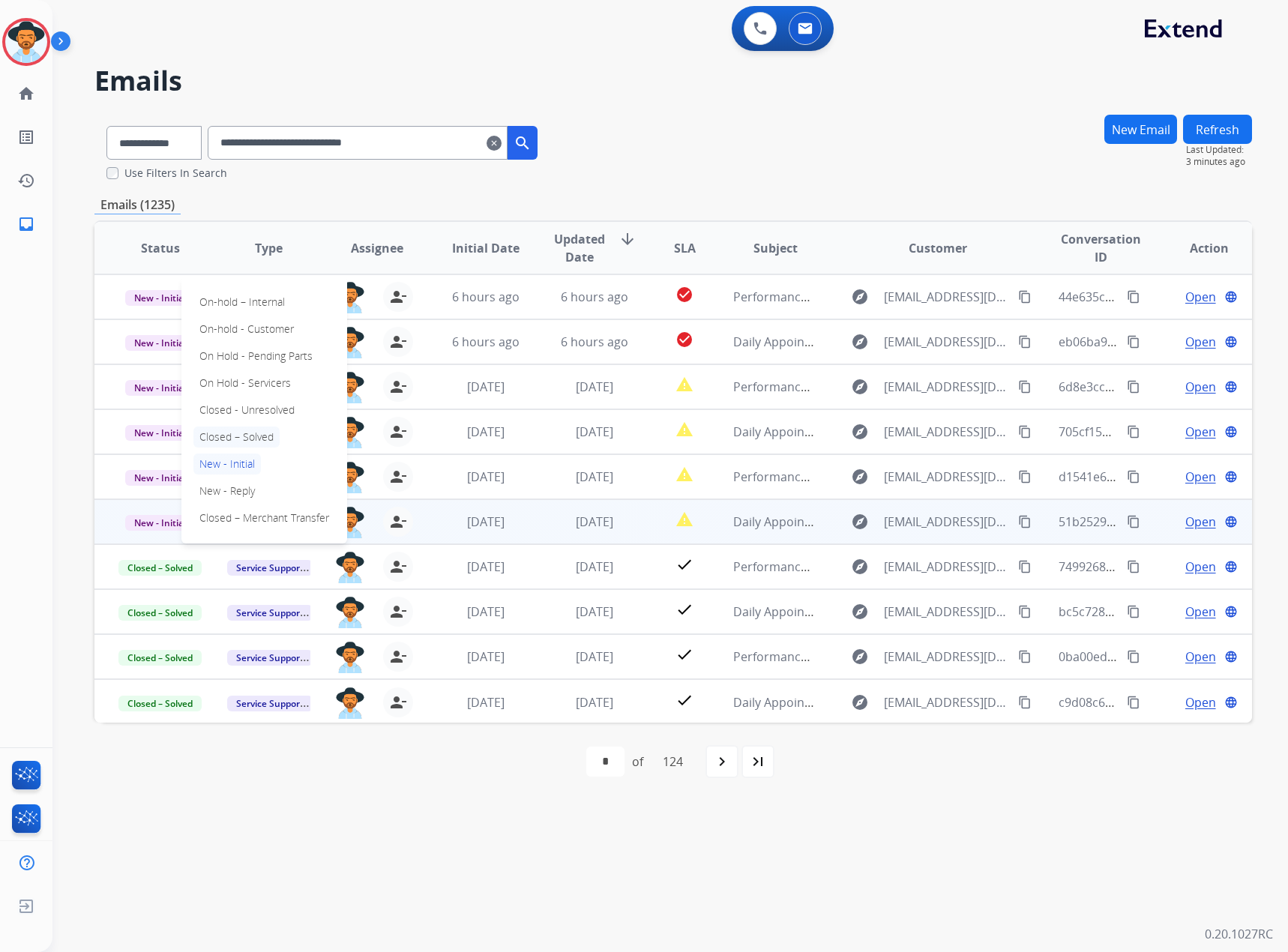
click at [231, 437] on p "Closed – Solved" at bounding box center [237, 437] width 86 height 21
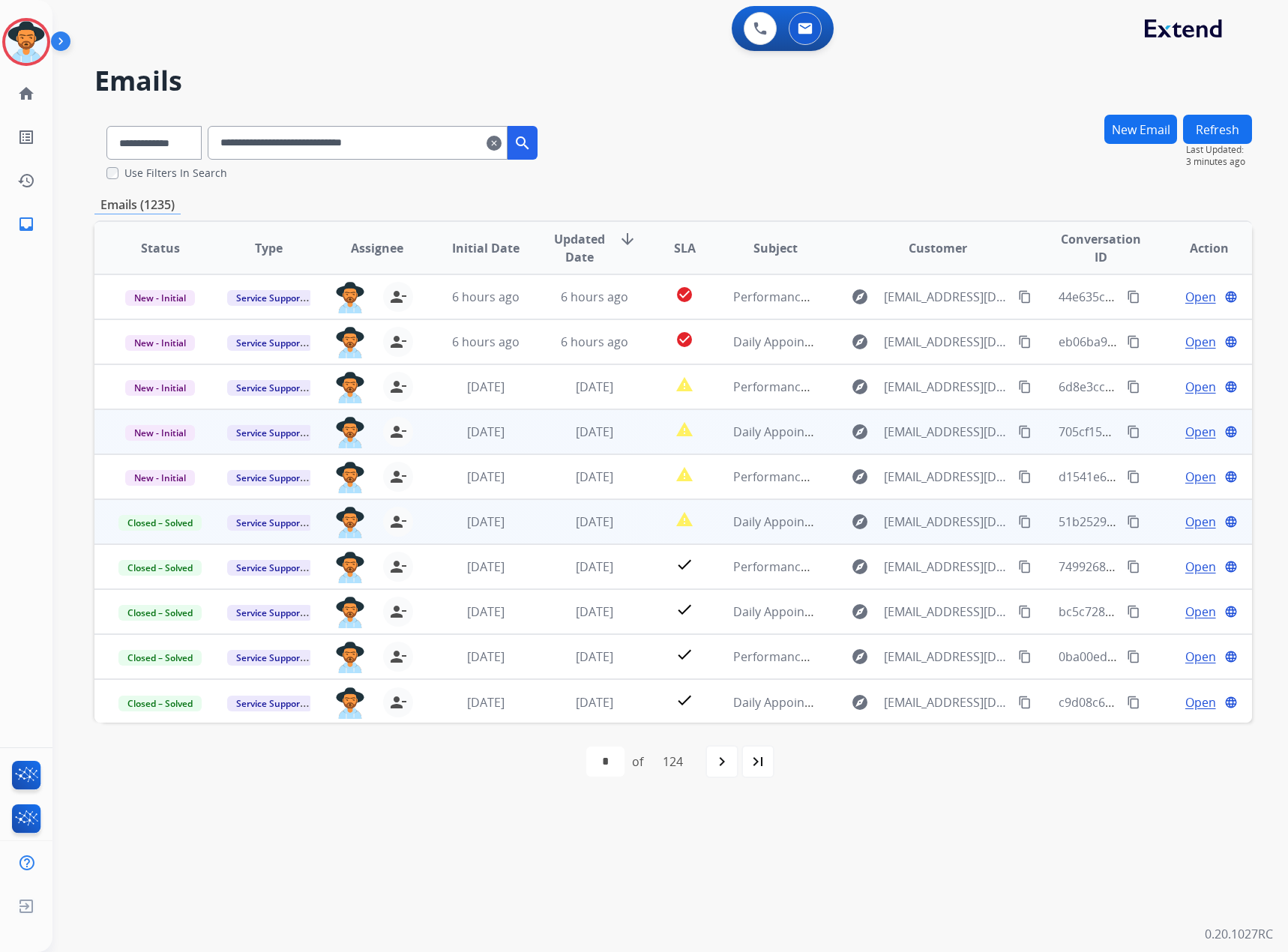
click at [1191, 435] on span "Open" at bounding box center [1201, 432] width 31 height 18
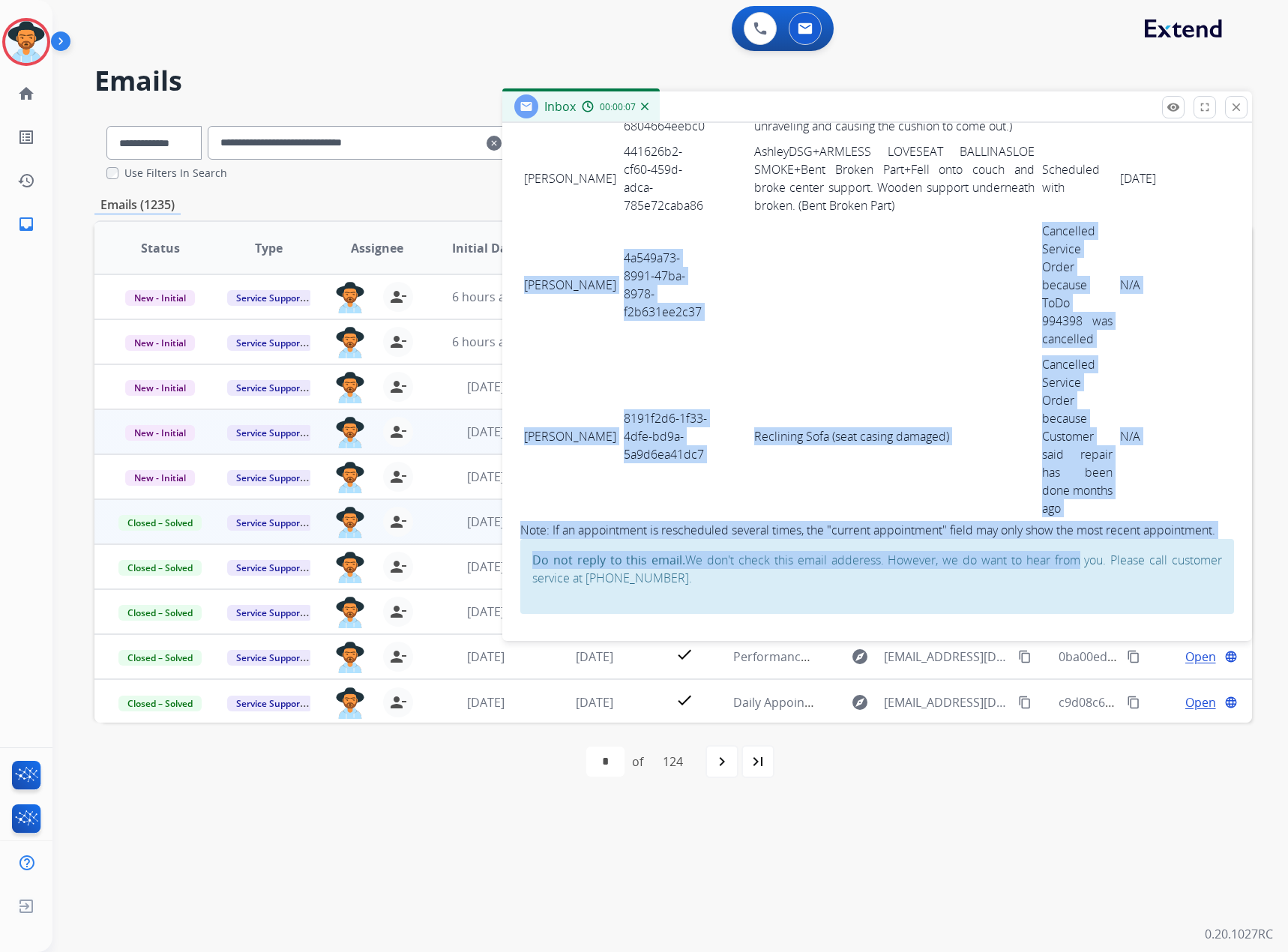
scroll to position [3598, 0]
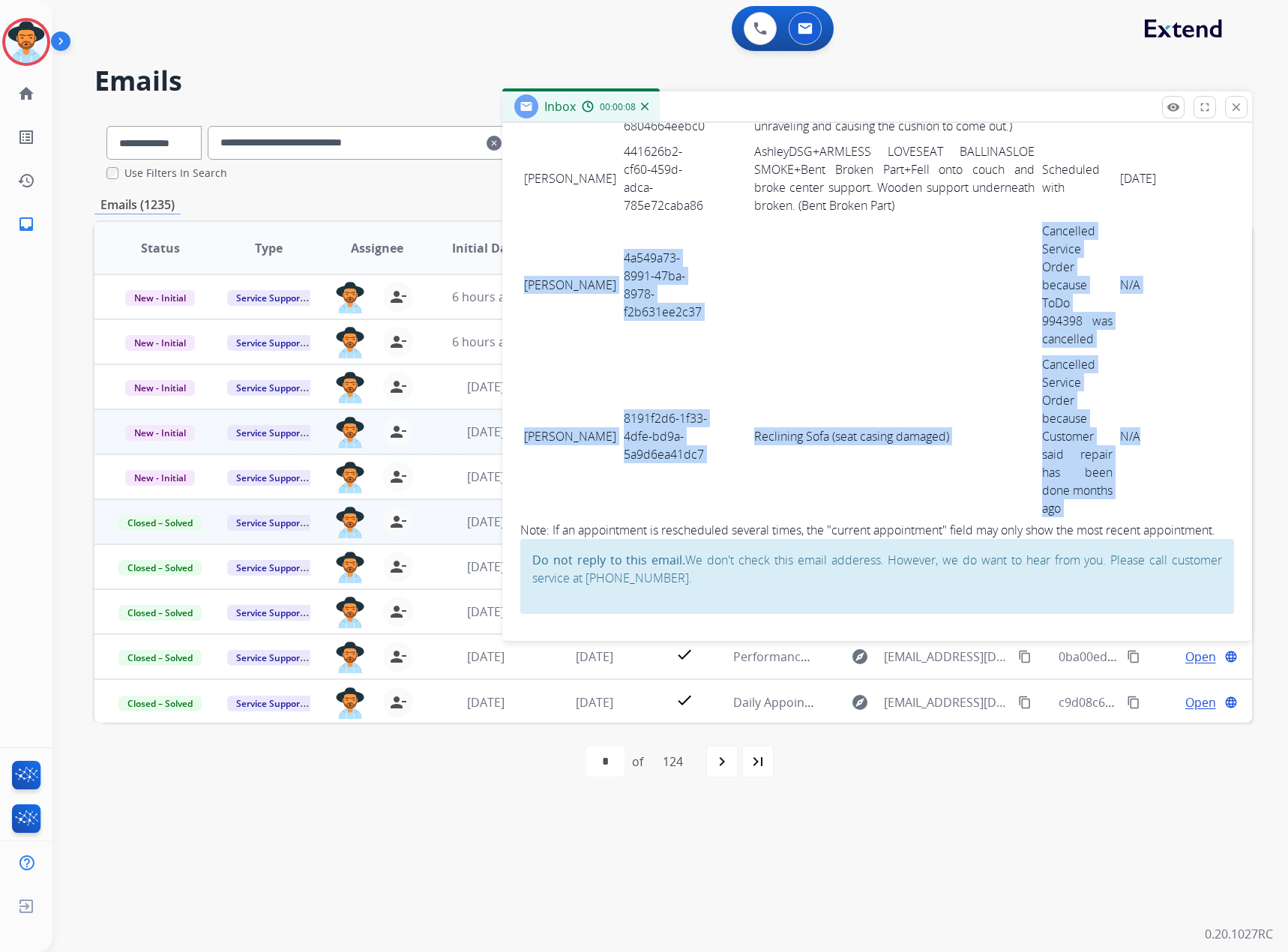
drag, startPoint x: 523, startPoint y: 393, endPoint x: 1126, endPoint y: 534, distance: 619.3
copy tbody "[PERSON_NAME] 4a549a73-8991-47ba-8978-f2b631ee2c37 Cancelled Service Order beca…"
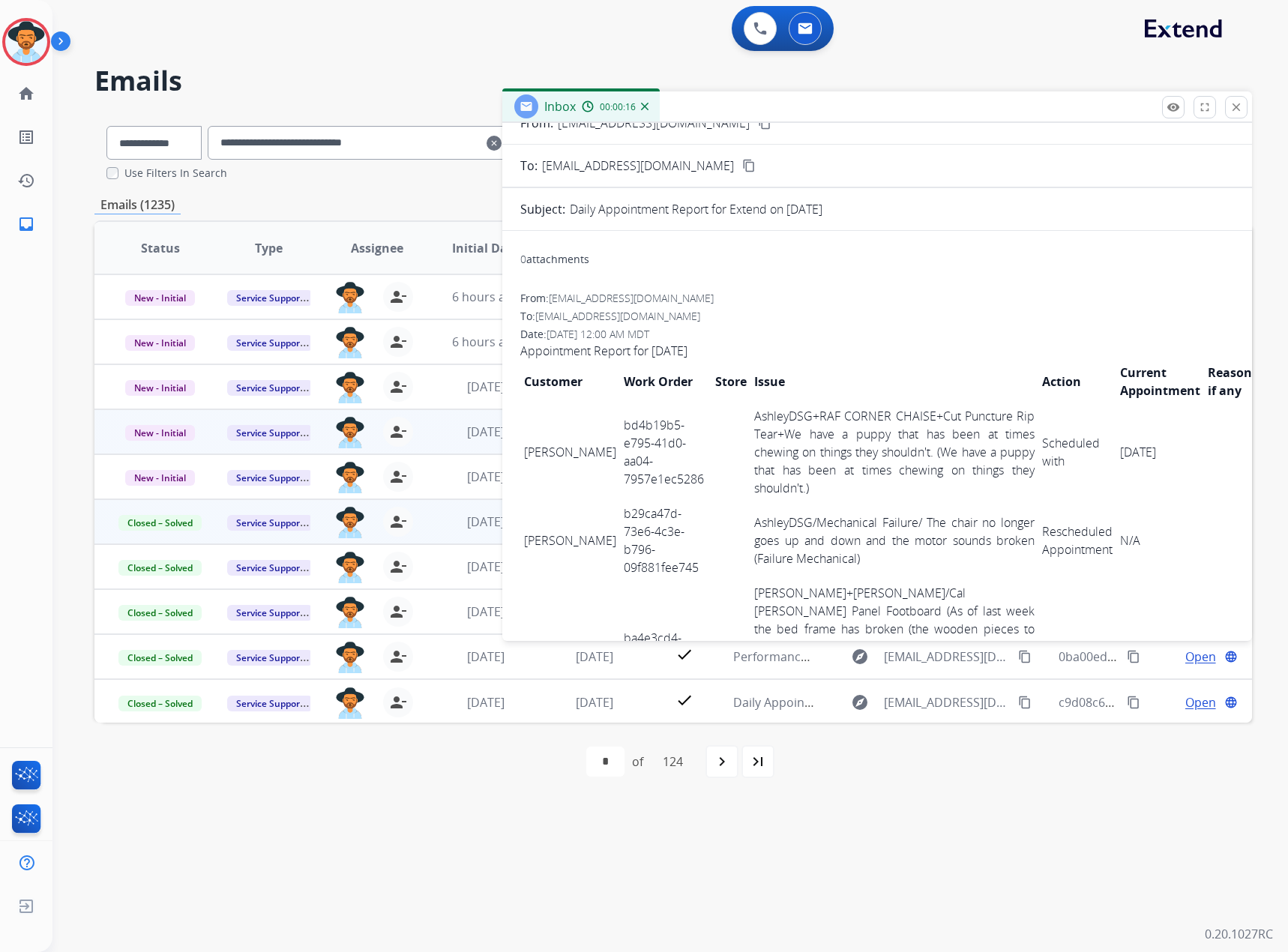
scroll to position [0, 0]
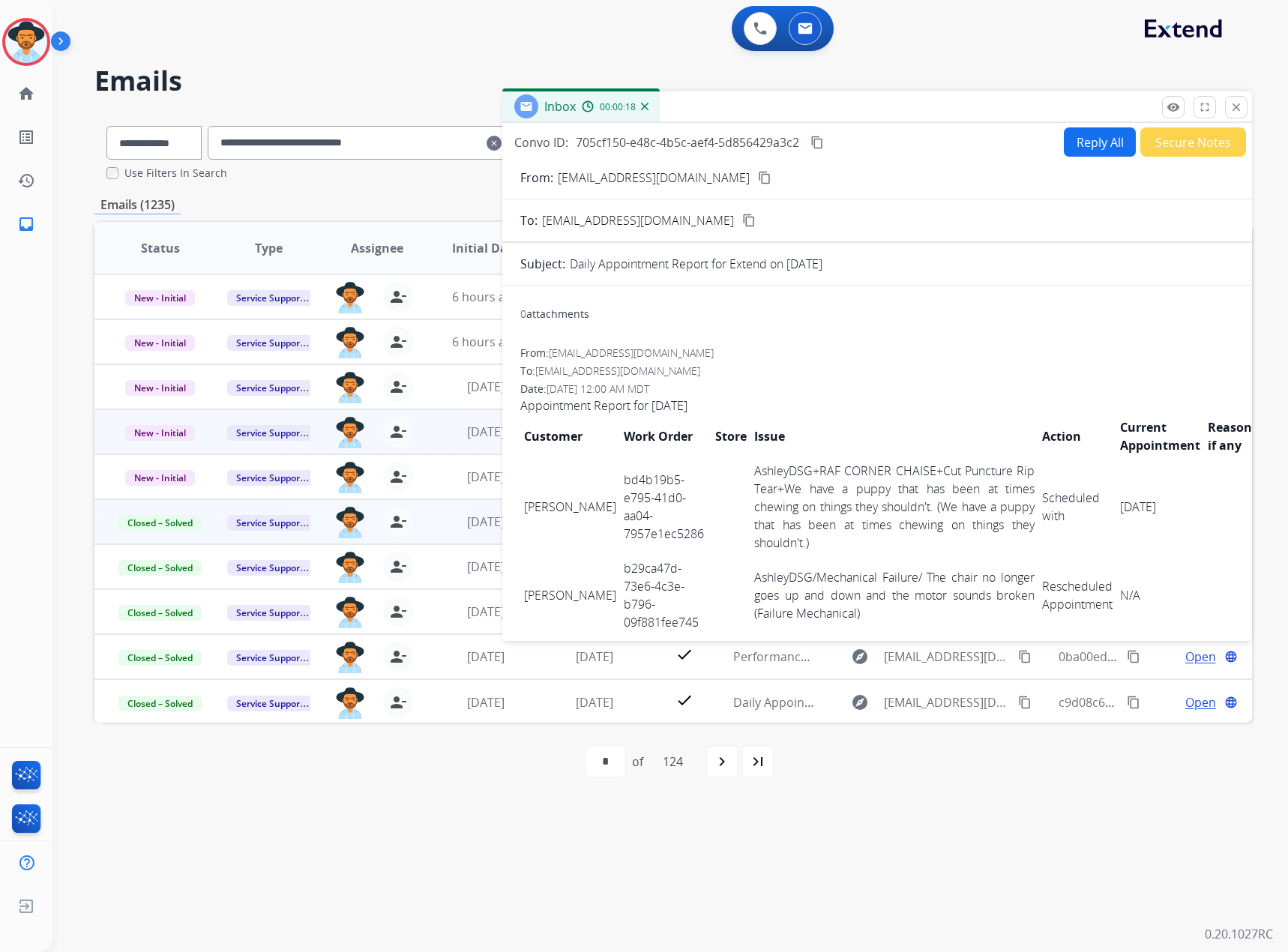
click at [823, 142] on mat-icon "content_copy" at bounding box center [817, 143] width 14 height 14
click at [1233, 107] on mat-icon "close" at bounding box center [1236, 107] width 14 height 14
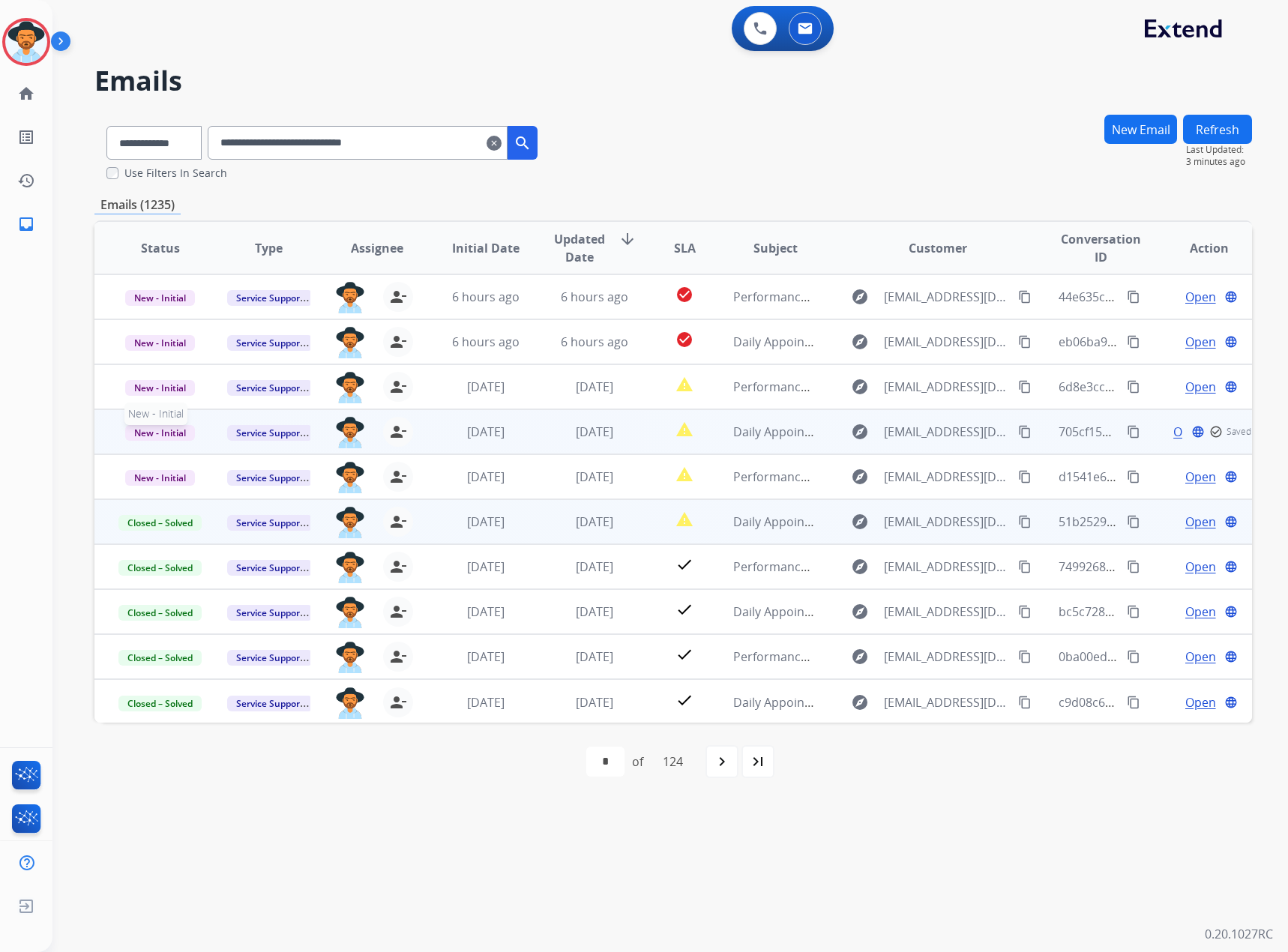
click at [146, 428] on span "New - Initial" at bounding box center [160, 432] width 70 height 16
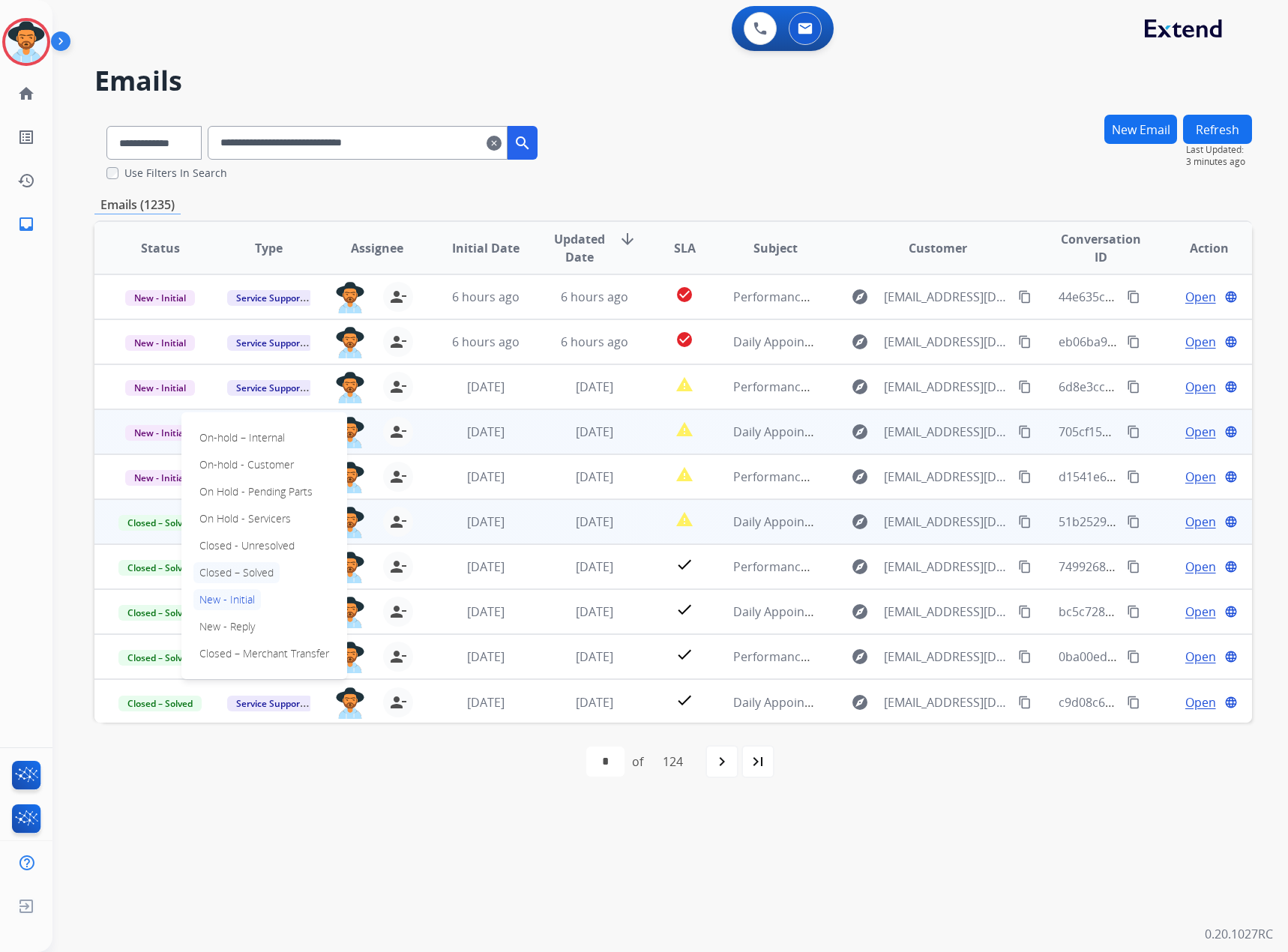
click at [239, 563] on p "Closed – Solved" at bounding box center [237, 573] width 86 height 21
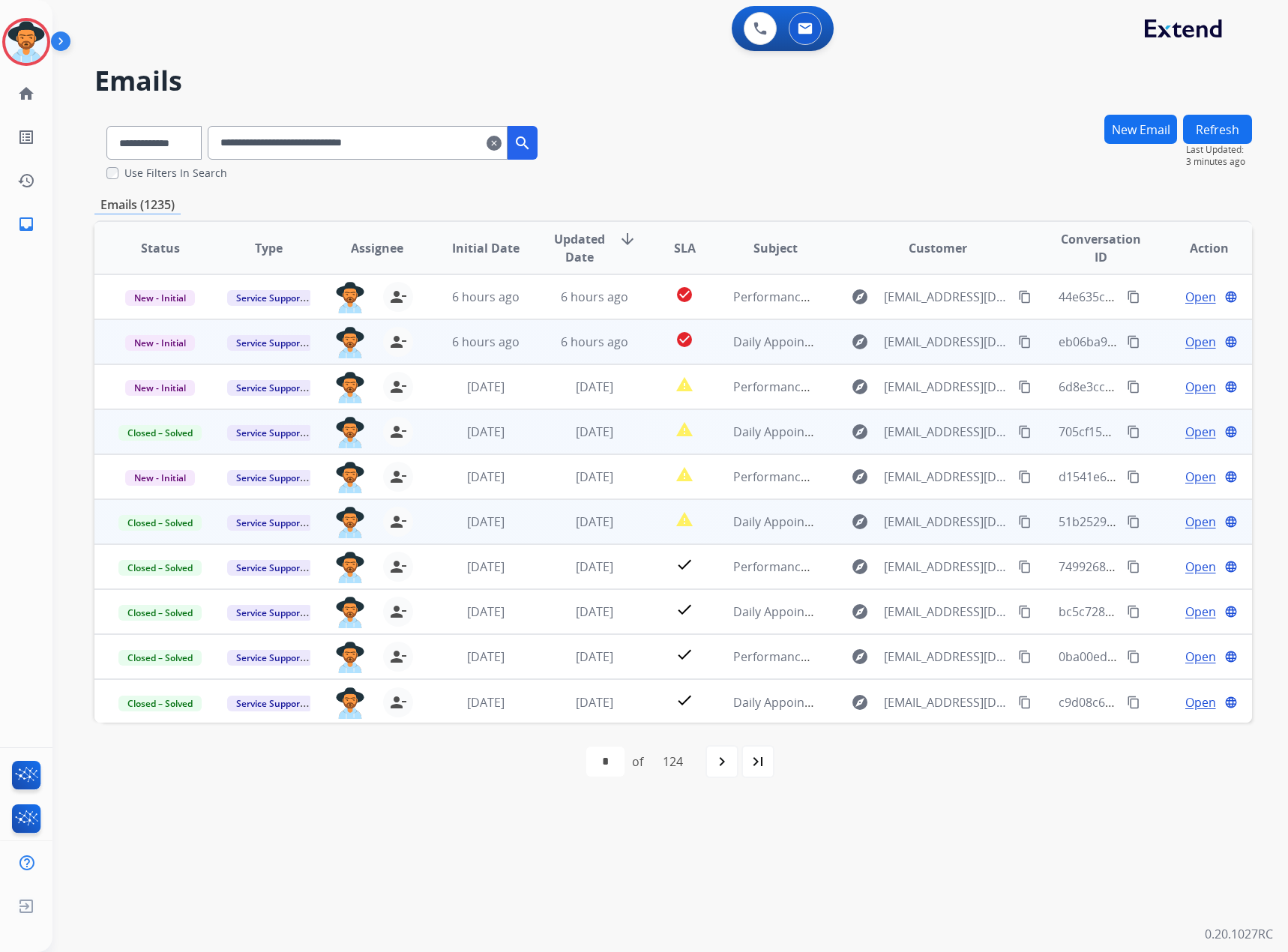
click at [1199, 346] on span "Open" at bounding box center [1201, 342] width 31 height 18
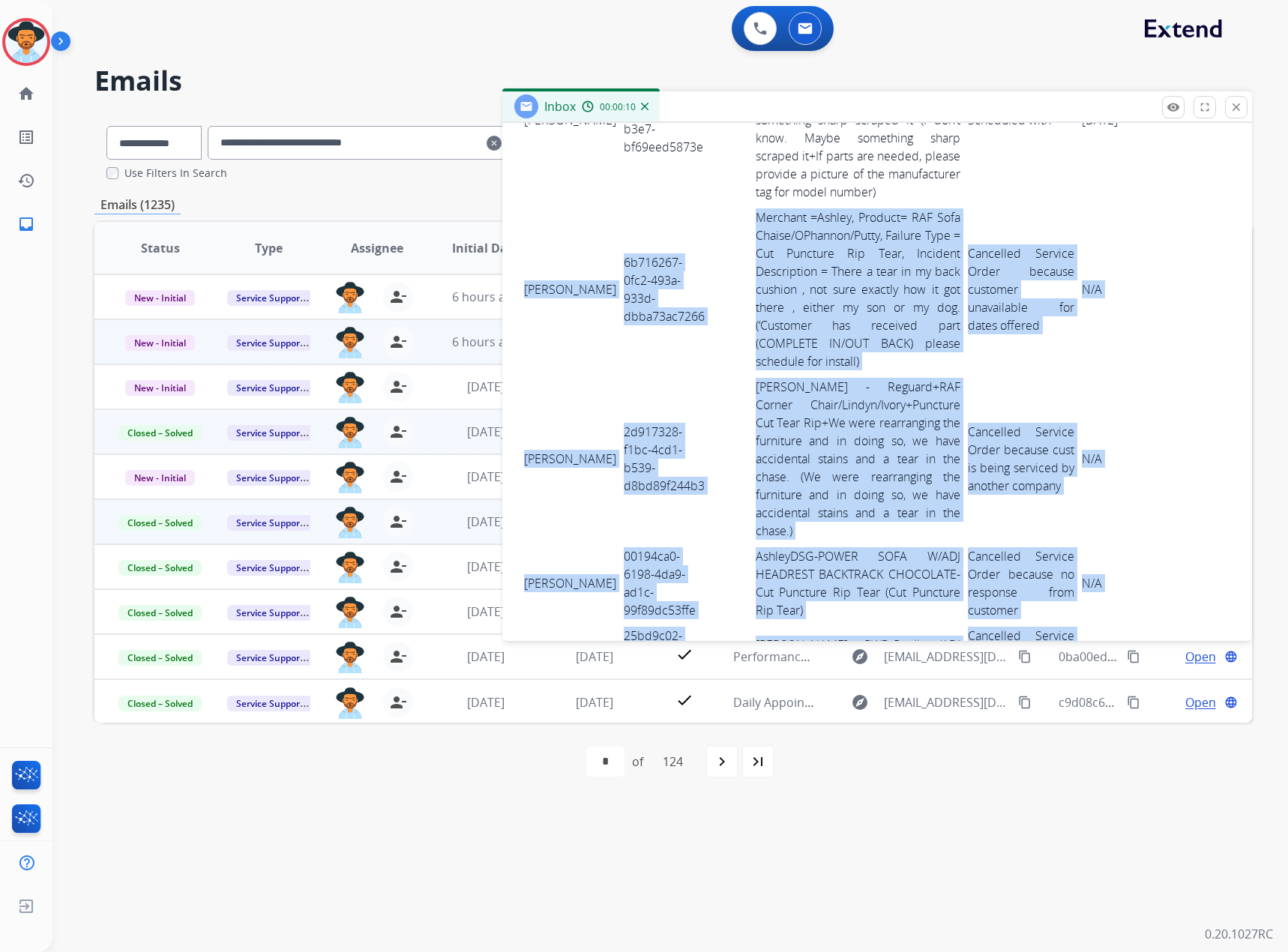
scroll to position [4578, 0]
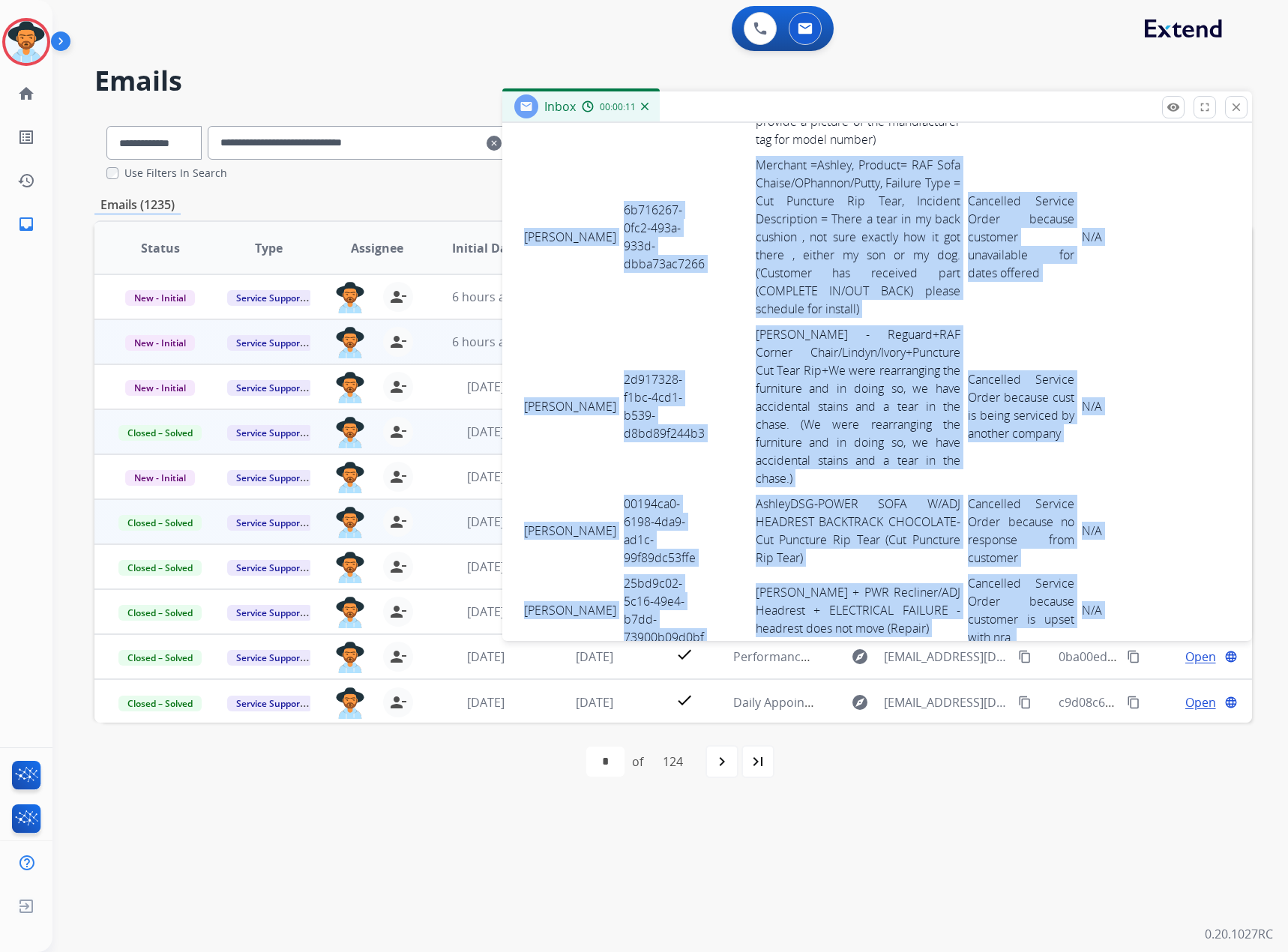
drag, startPoint x: 524, startPoint y: 447, endPoint x: 1104, endPoint y: 470, distance: 580.5
copy tbody "LOREMIPS DOLO 0s211728-9am8-732c-968a-elit66se5297 Doeiusmo =Tempor, Incidid= U…"
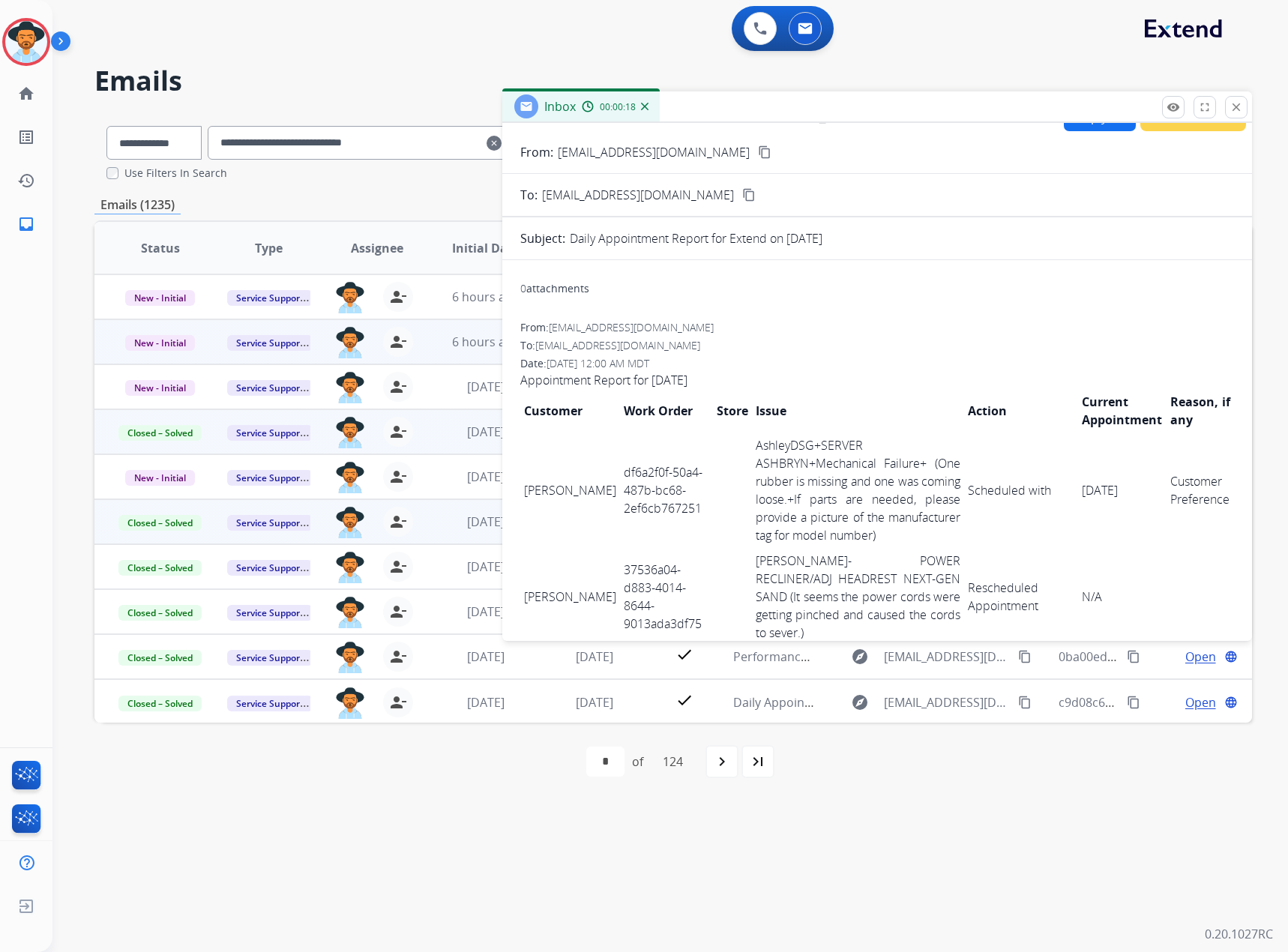
scroll to position [0, 0]
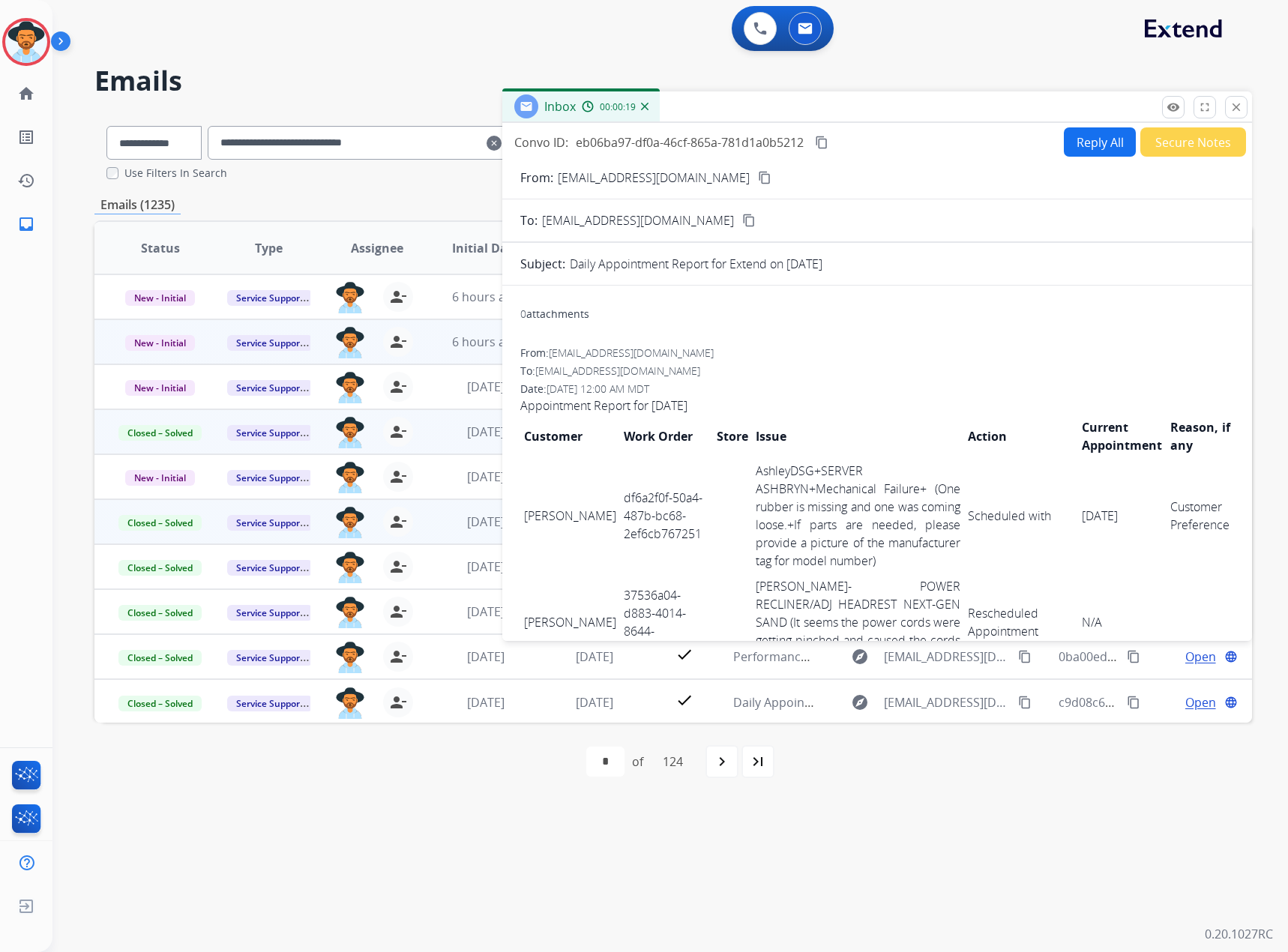
drag, startPoint x: 818, startPoint y: 139, endPoint x: 825, endPoint y: 137, distance: 7.3
click at [818, 139] on mat-icon "content_copy" at bounding box center [821, 143] width 14 height 14
click at [1236, 110] on mat-icon "close" at bounding box center [1236, 107] width 14 height 14
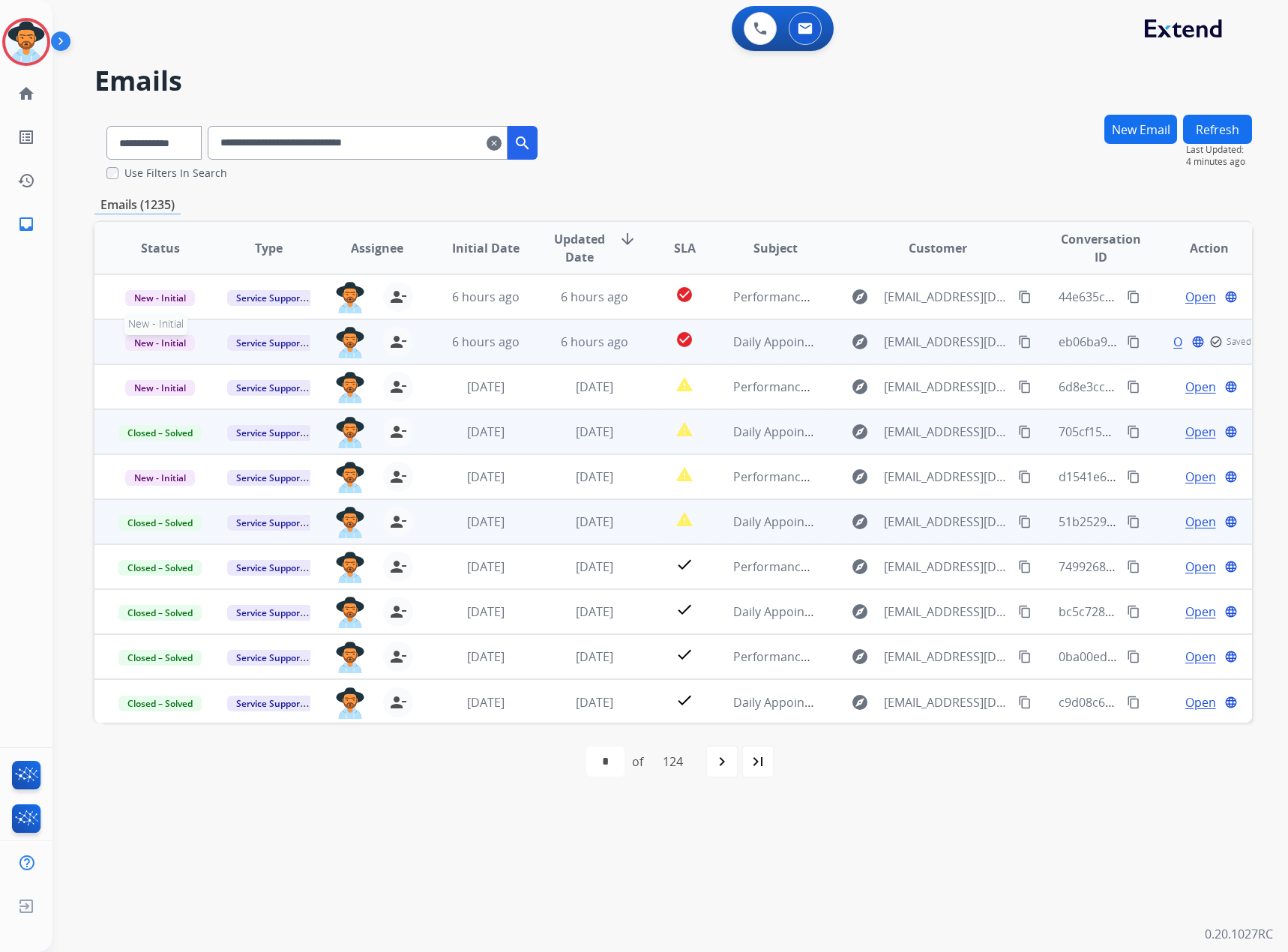
click at [156, 345] on span "New - Initial" at bounding box center [160, 343] width 70 height 16
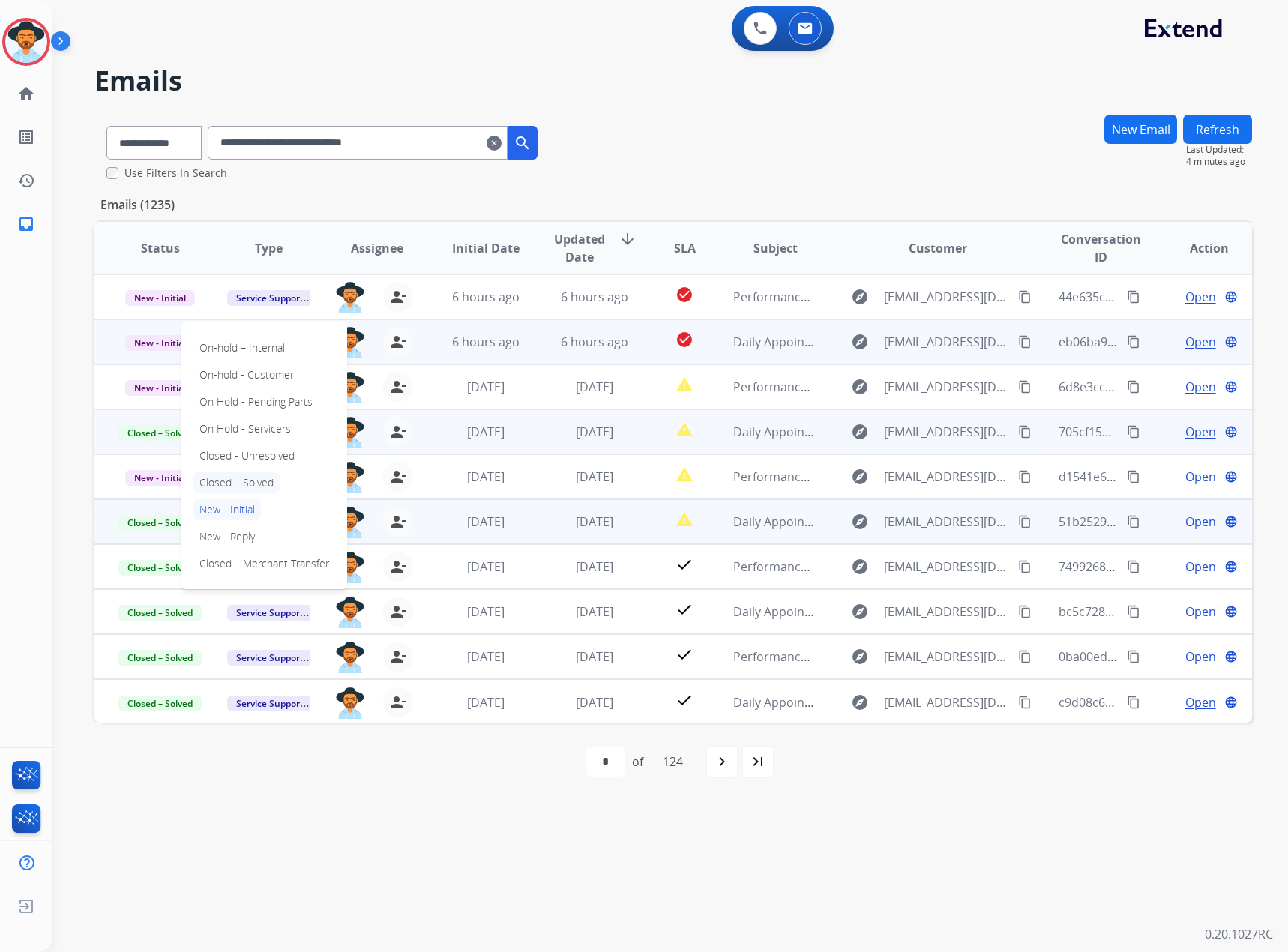
click at [240, 481] on p "Closed – Solved" at bounding box center [237, 483] width 86 height 21
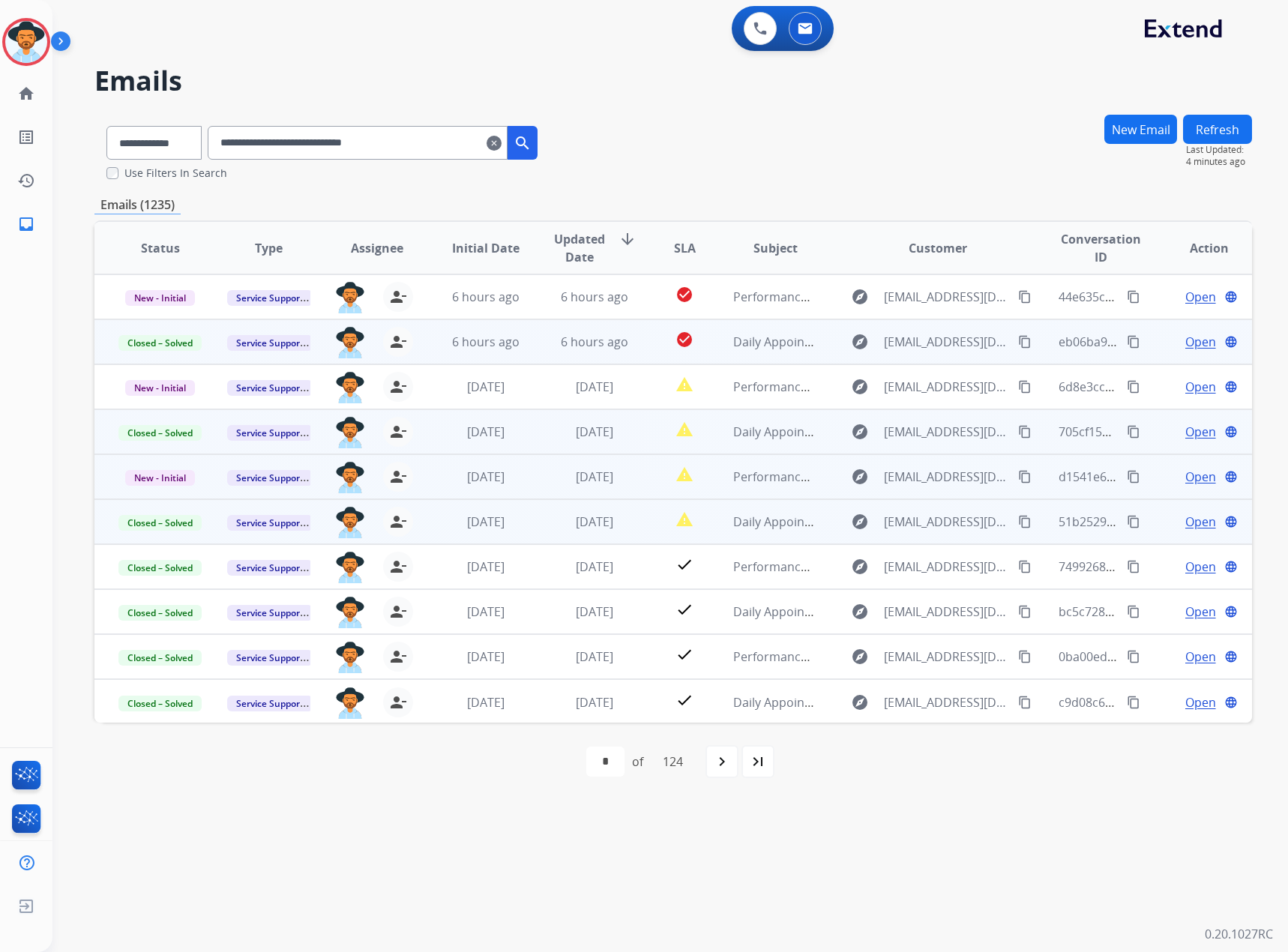
click at [1197, 479] on span "Open" at bounding box center [1201, 477] width 31 height 18
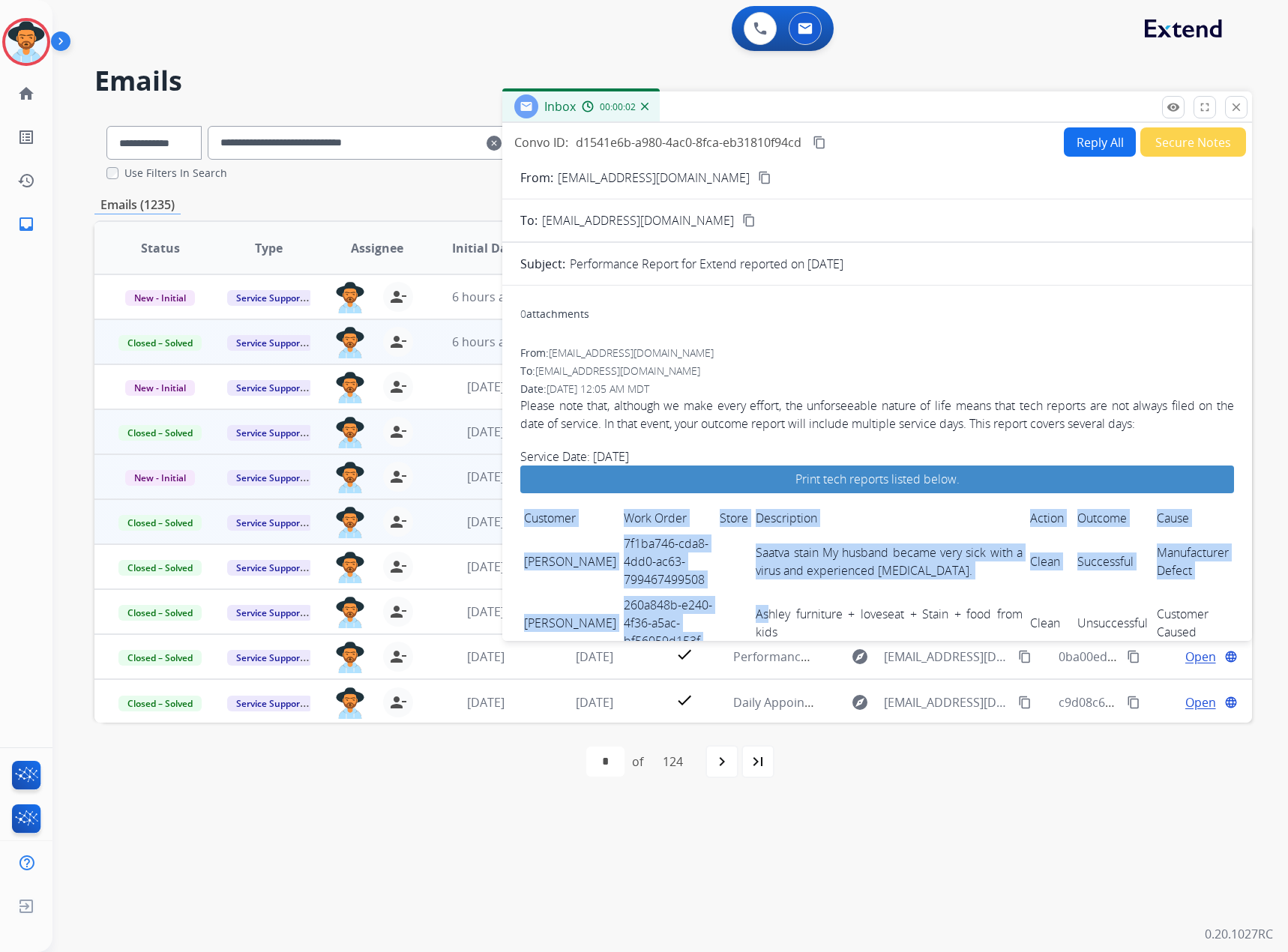
drag, startPoint x: 515, startPoint y: 552, endPoint x: 746, endPoint y: 604, distance: 236.8
click at [752, 567] on td "Saatva stain My husband became very sick with a virus and experienced [MEDICAL_…" at bounding box center [888, 561] width 274 height 61
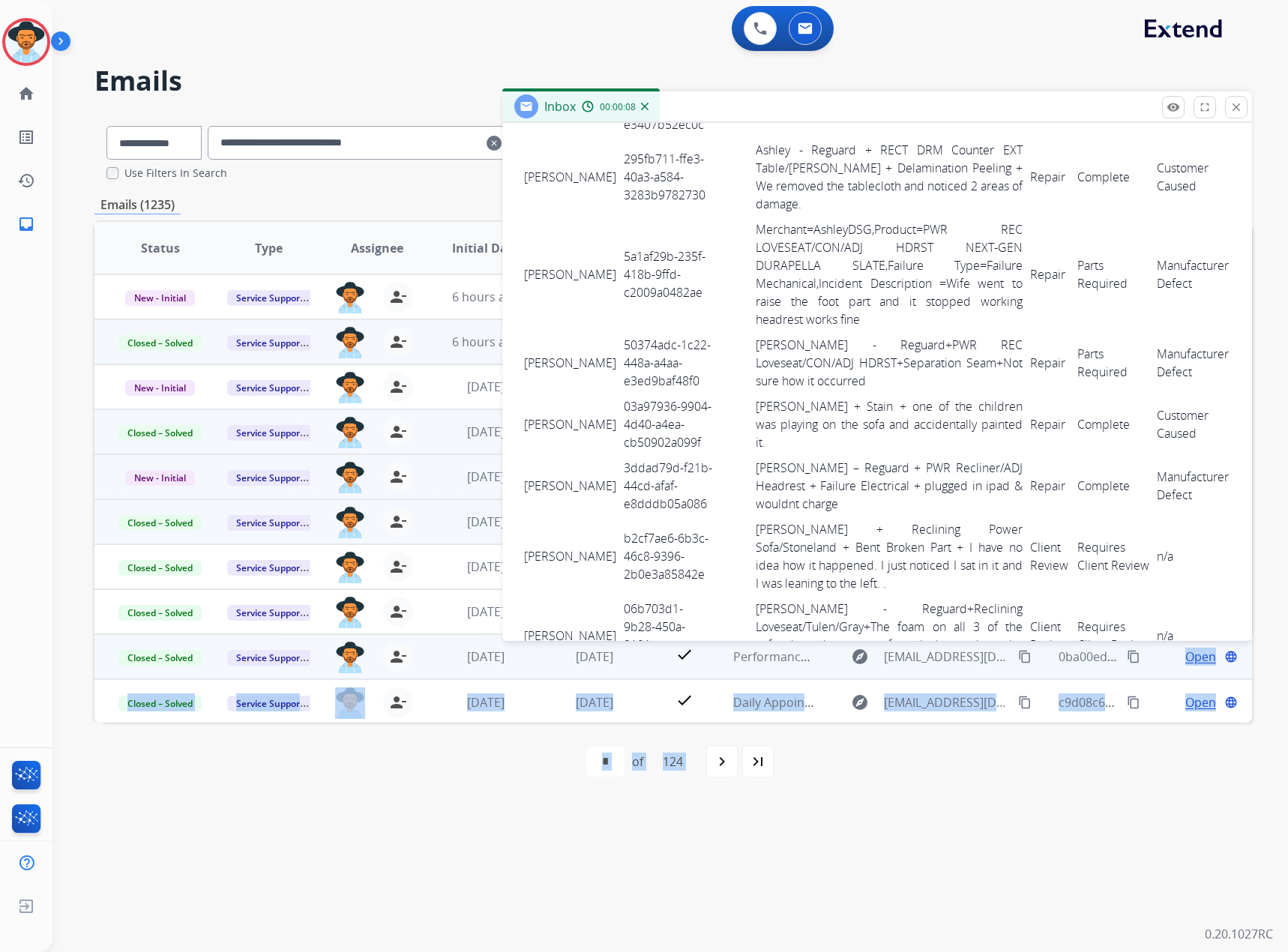
scroll to position [2386, 0]
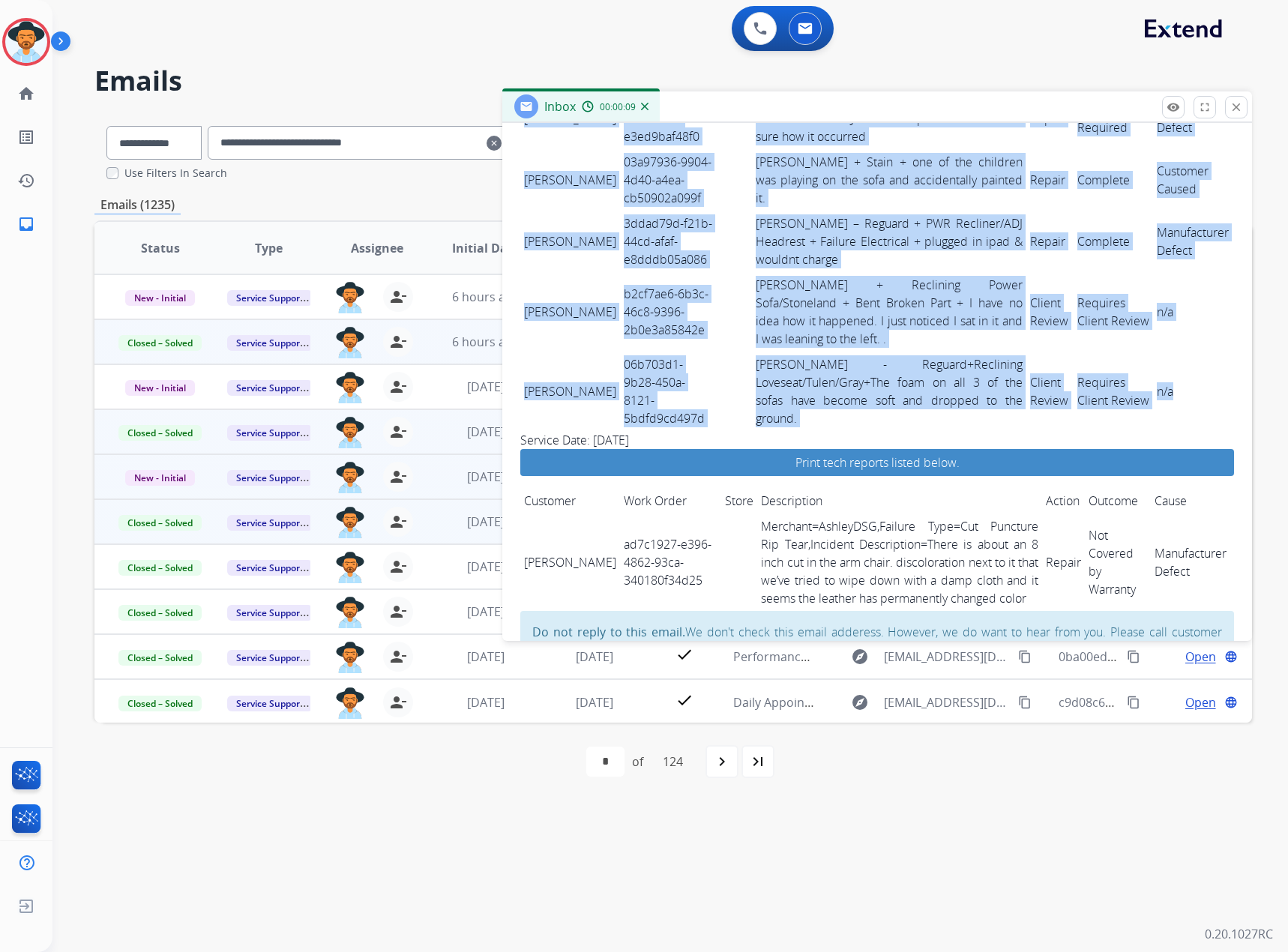
drag, startPoint x: 588, startPoint y: 426, endPoint x: 1173, endPoint y: 338, distance: 591.6
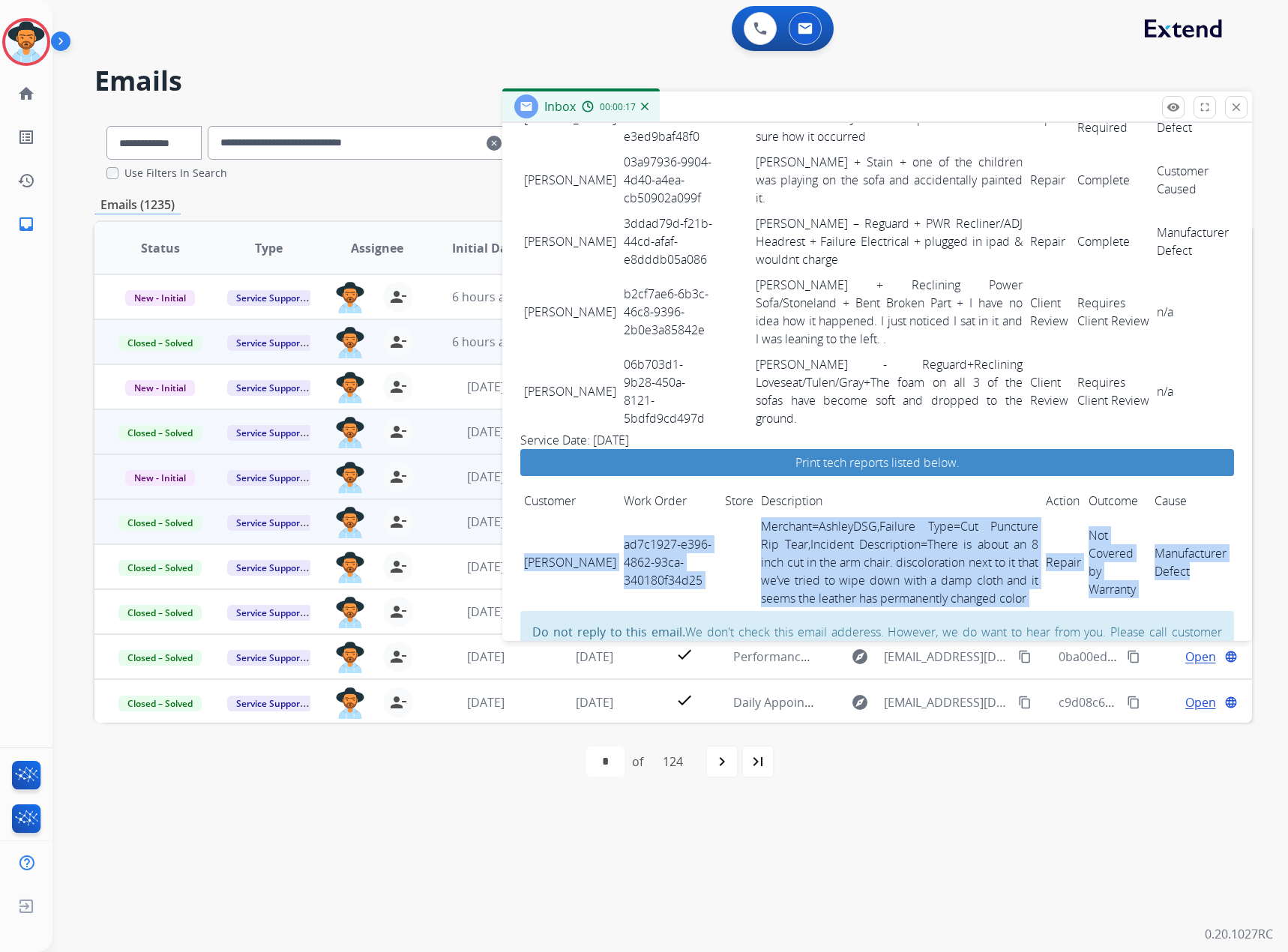
drag, startPoint x: 524, startPoint y: 480, endPoint x: 1217, endPoint y: 504, distance: 693.4
click at [1217, 514] on tr "[PERSON_NAME] ad7c1927-e396-4862-93ca-340180f34d25 Merchant=AshleyDSG,Failure T…" at bounding box center [877, 562] width 714 height 97
copy tr "[PERSON_NAME] ad7c1927-e396-4862-93ca-340180f34d25 Merchant=AshleyDSG,Failure T…"
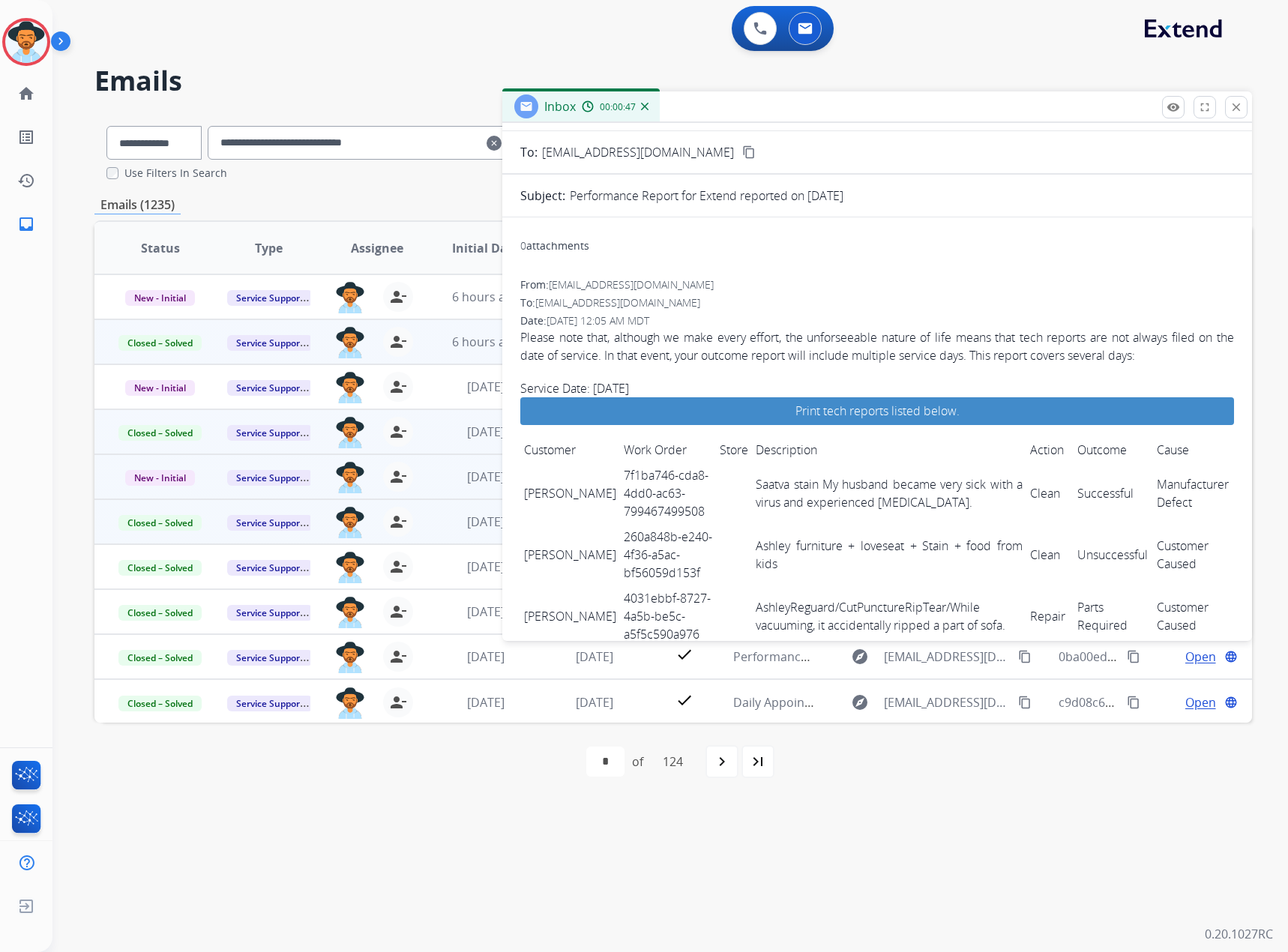
scroll to position [0, 0]
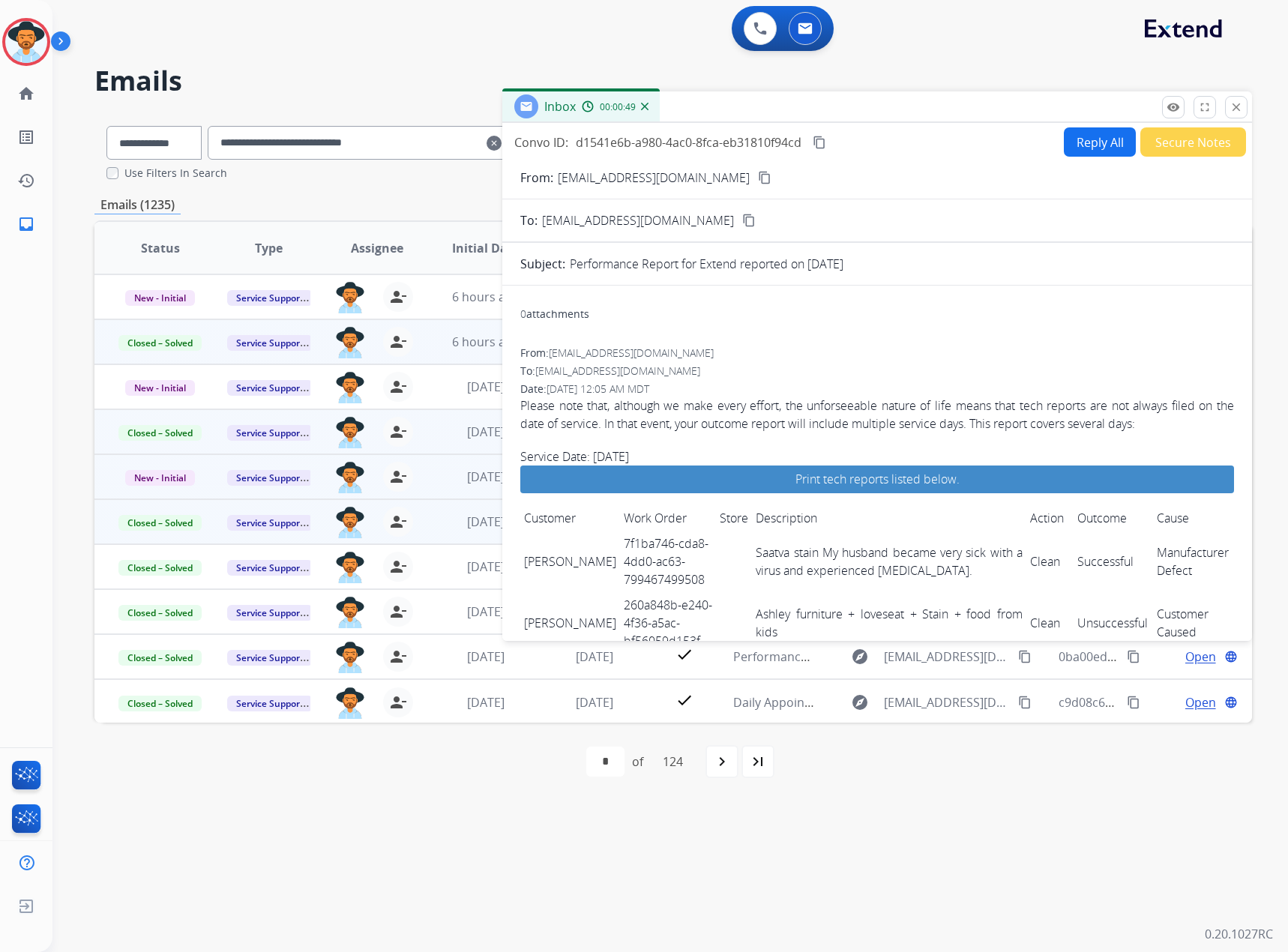
click at [823, 142] on mat-icon "content_copy" at bounding box center [819, 143] width 14 height 14
click at [1233, 108] on mat-icon "close" at bounding box center [1236, 107] width 14 height 14
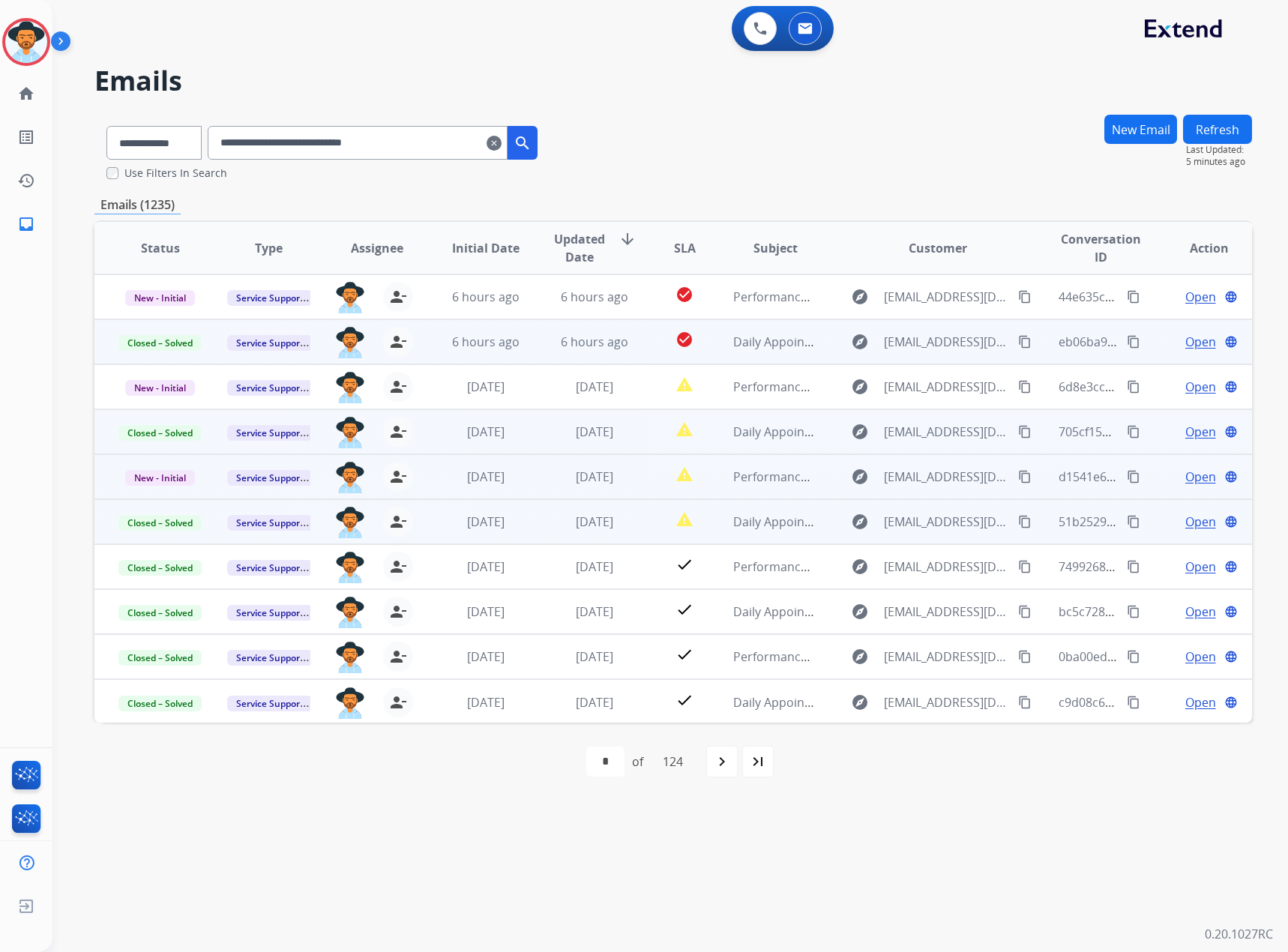
click at [1195, 473] on span "Open" at bounding box center [1201, 477] width 31 height 18
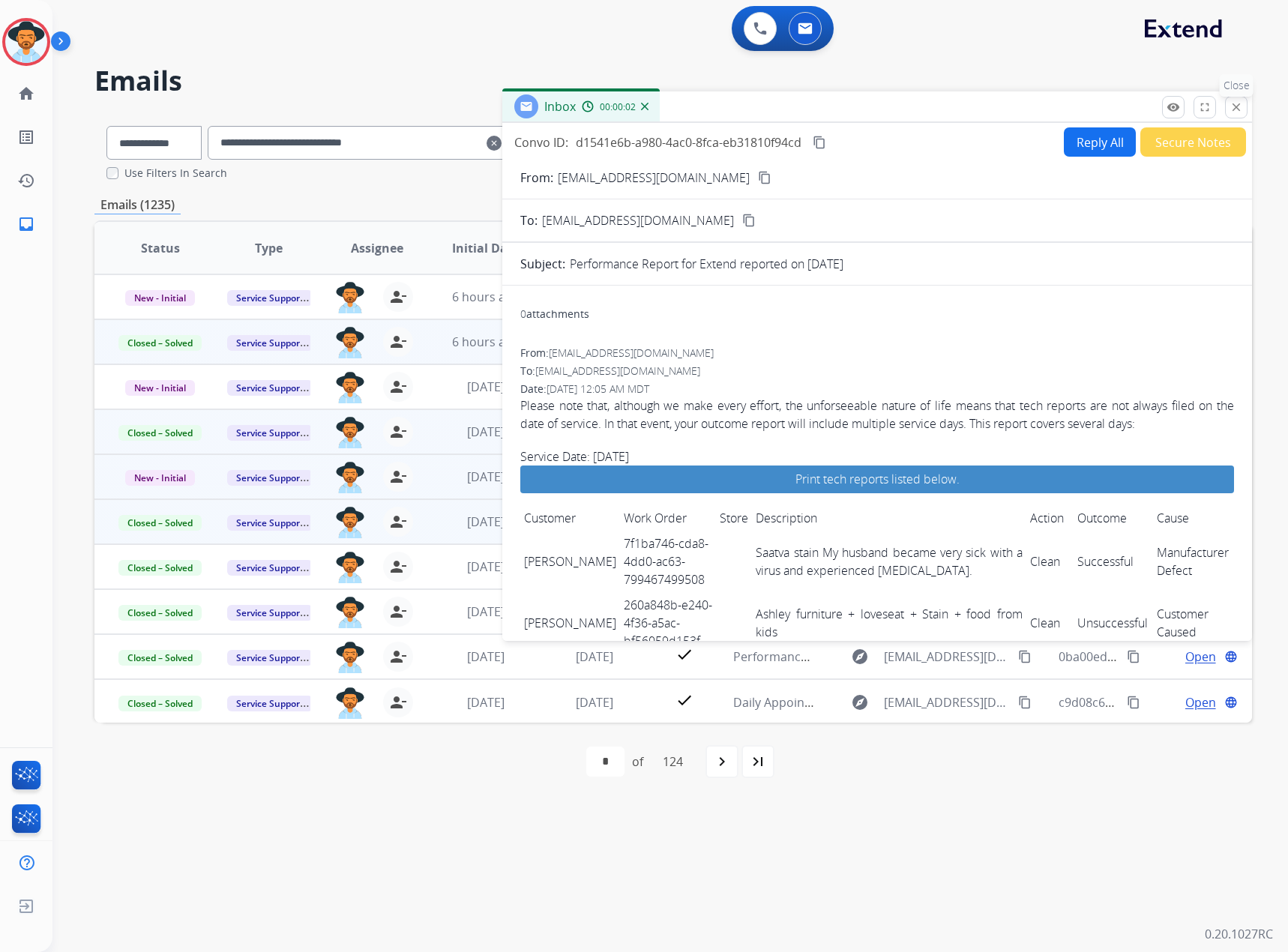
click at [1230, 111] on mat-icon "close" at bounding box center [1236, 107] width 14 height 14
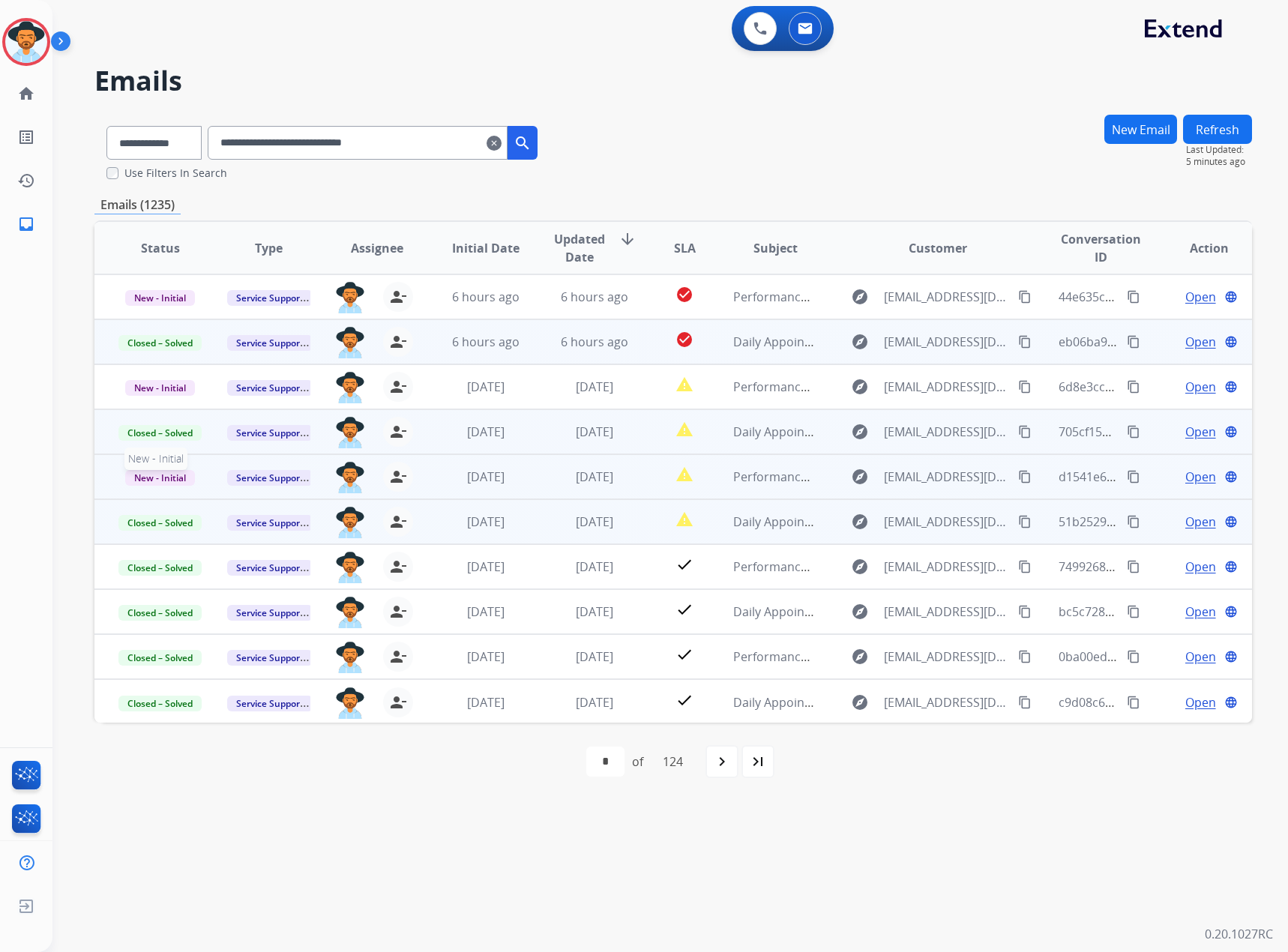
click at [161, 478] on span "New - Initial" at bounding box center [160, 478] width 70 height 16
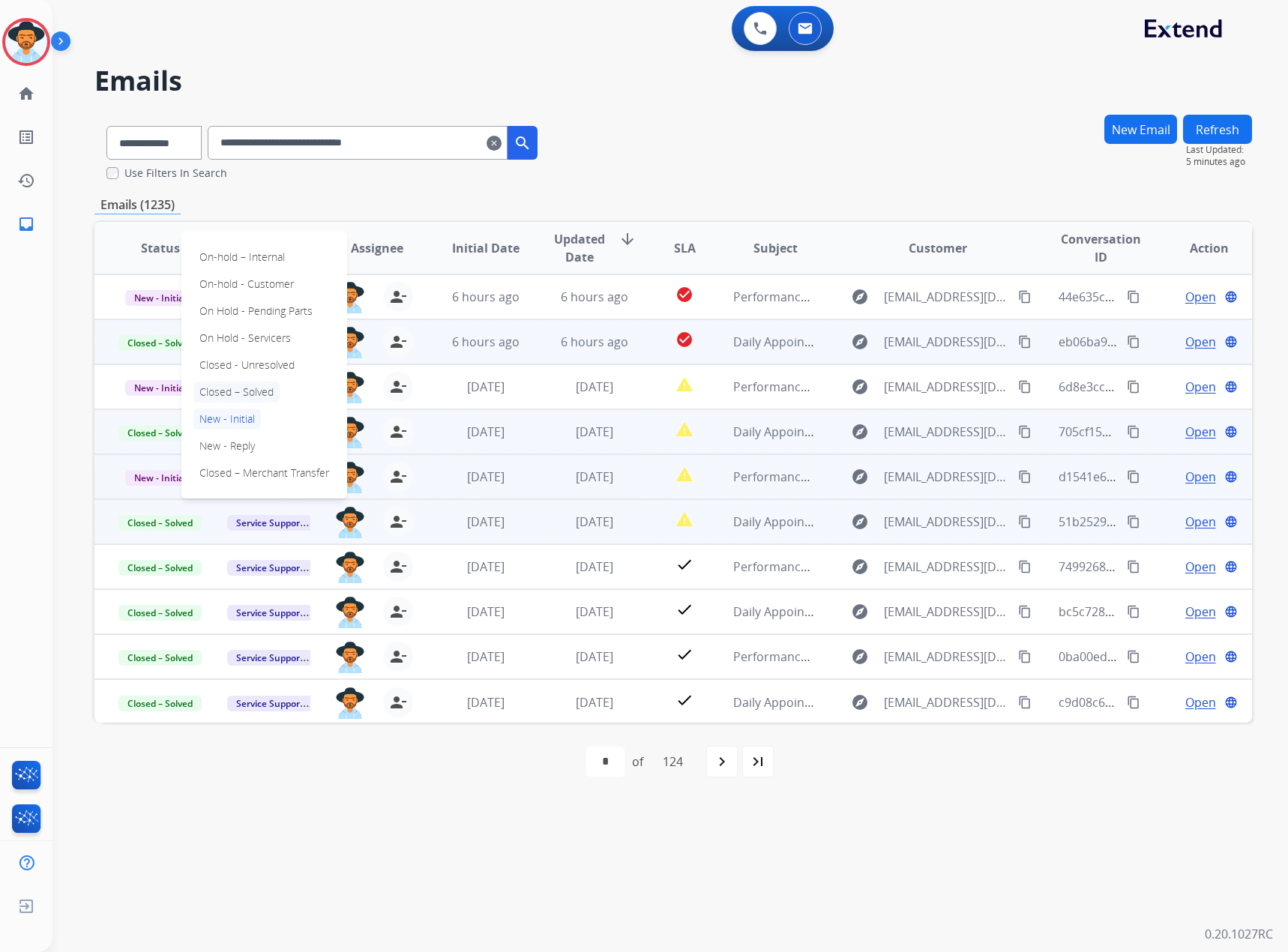
click at [231, 386] on p "Closed – Solved" at bounding box center [237, 392] width 86 height 21
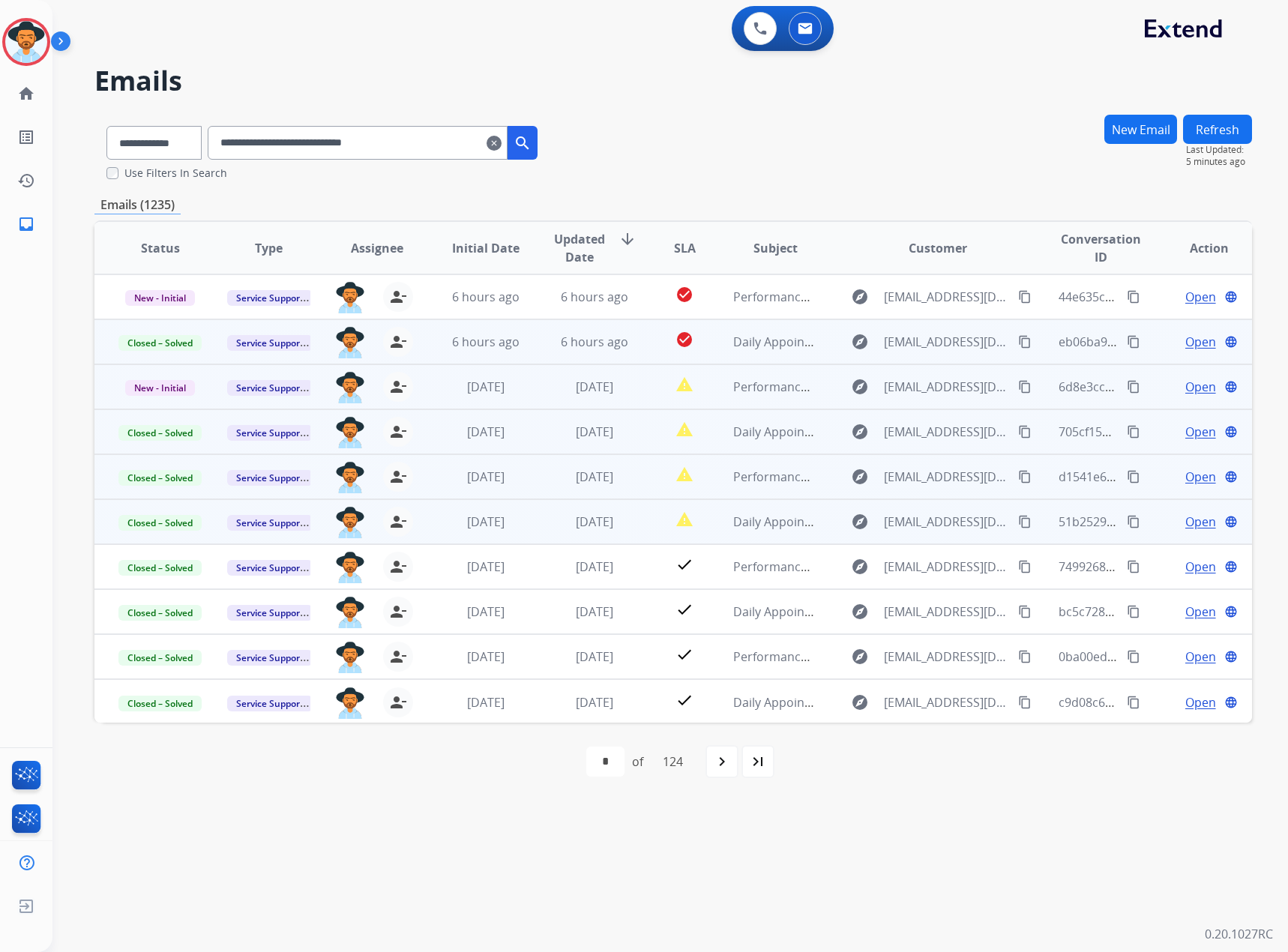
click at [1186, 389] on span "Open" at bounding box center [1201, 387] width 31 height 18
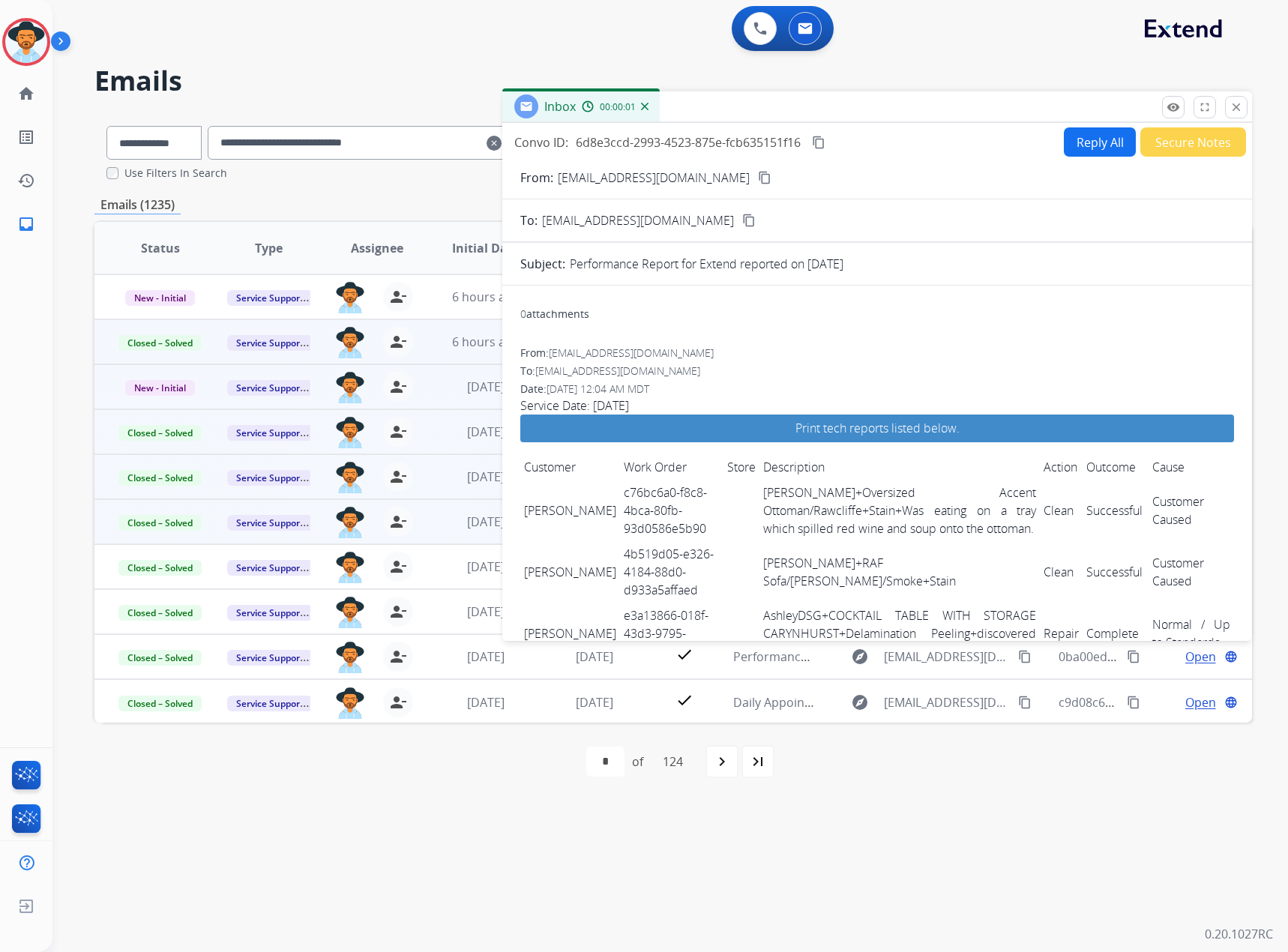
click at [823, 148] on mat-icon "content_copy" at bounding box center [818, 143] width 14 height 14
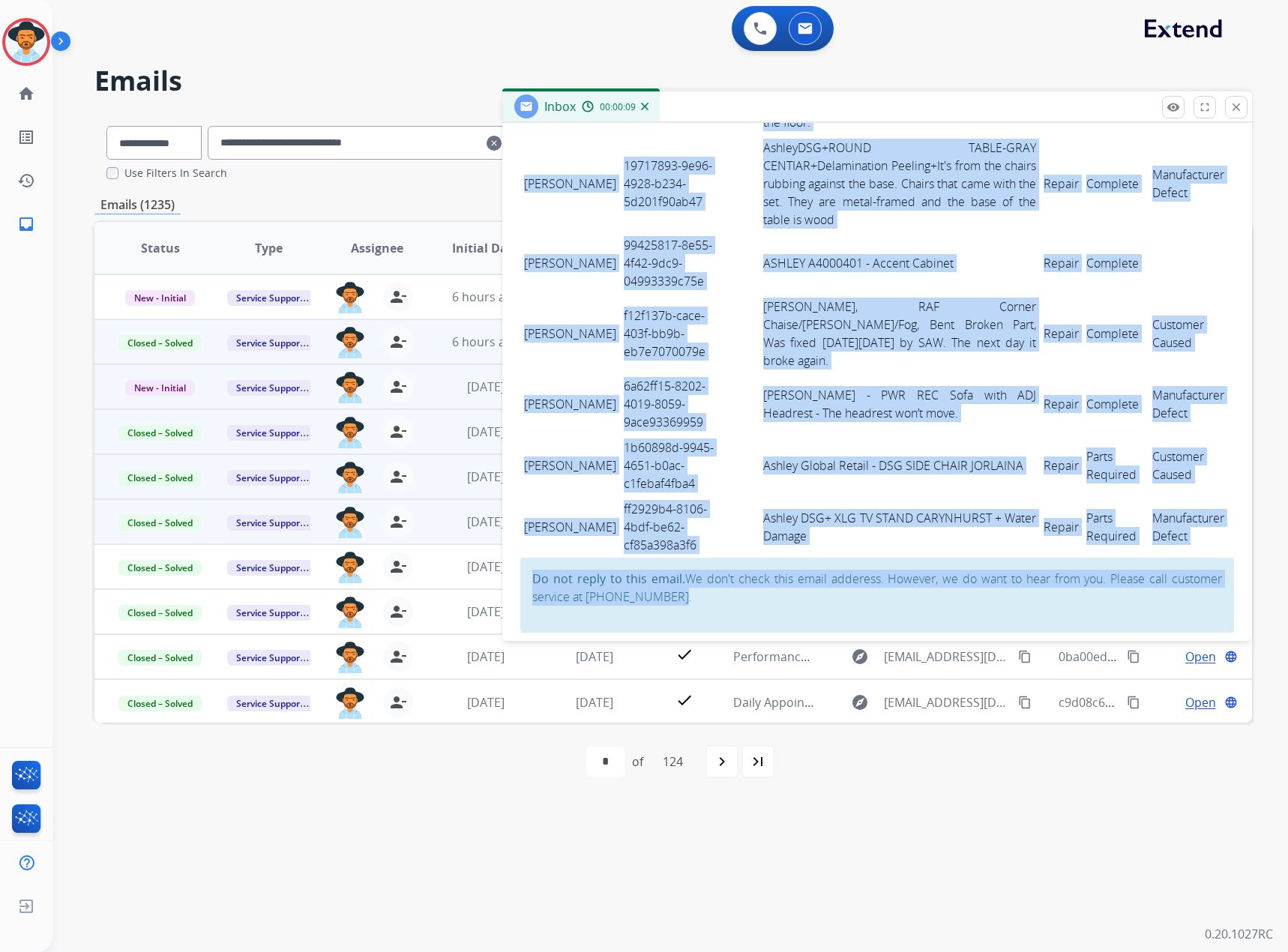
scroll to position [1068, 0]
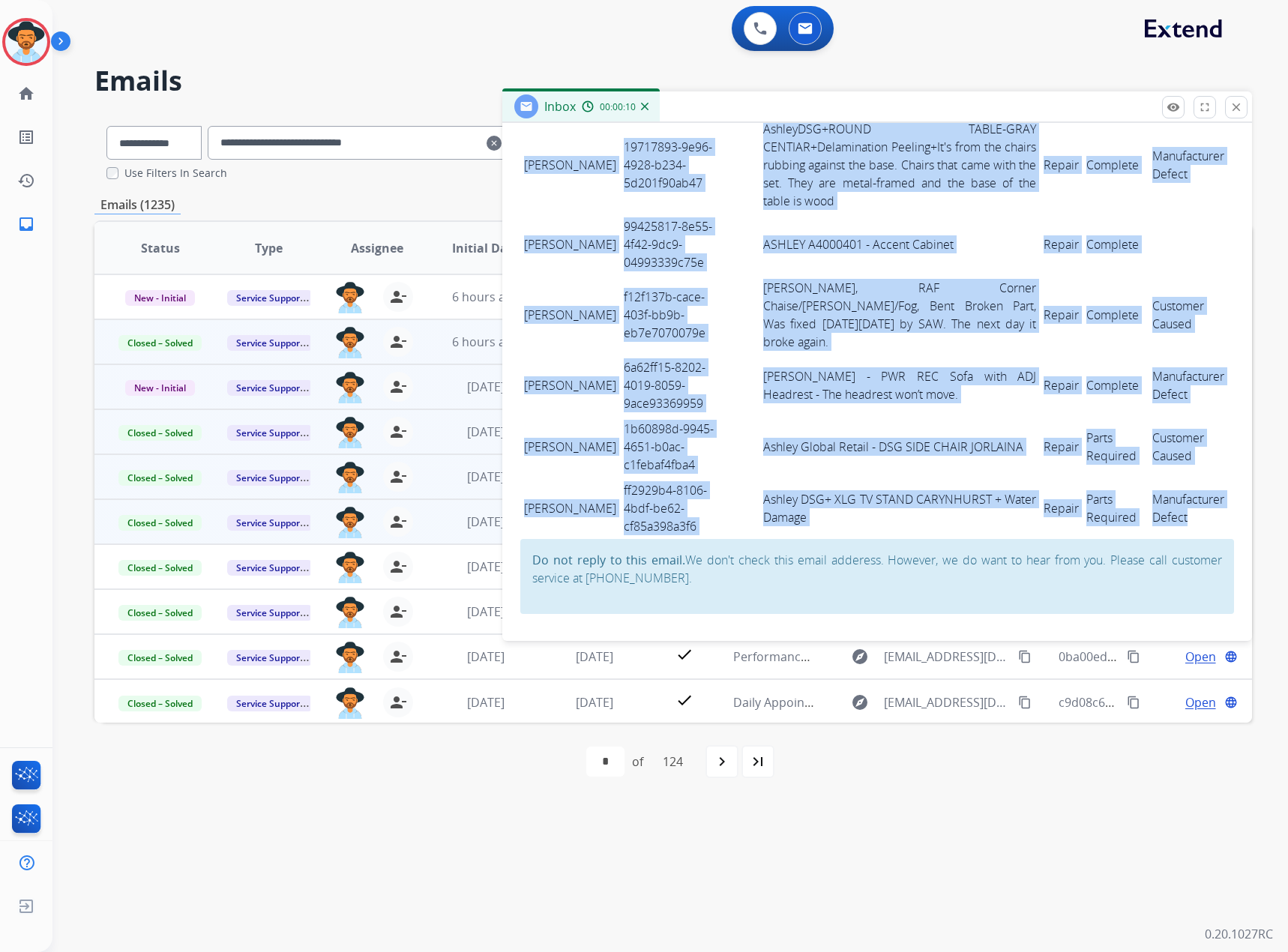
drag, startPoint x: 541, startPoint y: 370, endPoint x: 1198, endPoint y: 517, distance: 673.2
copy tbody "[PERSON_NAME] c76bc6a0-f8c8-4bca-80fb-93d0586e5b90 [PERSON_NAME] - Reguard+Over…"
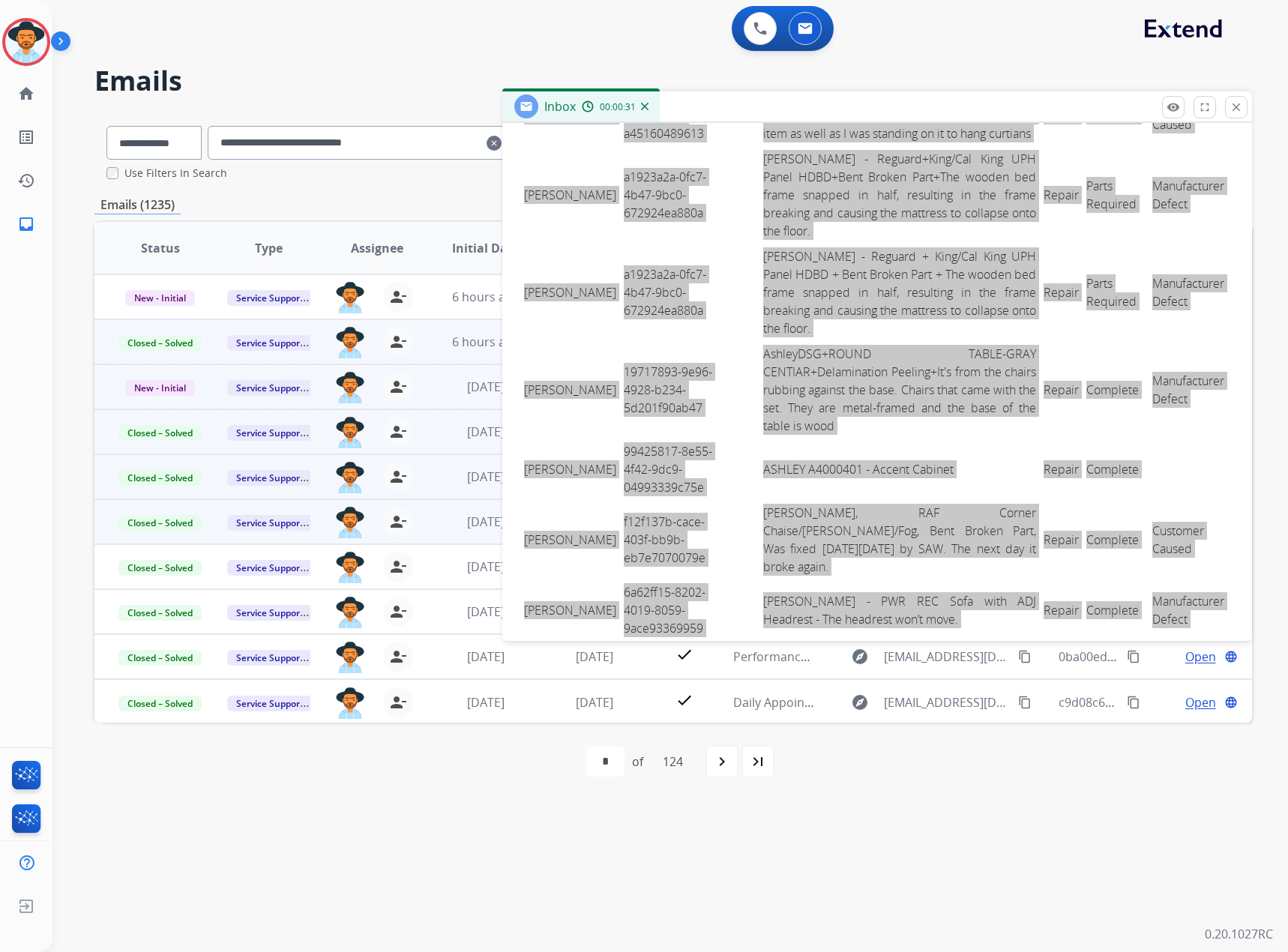
scroll to position [618, 0]
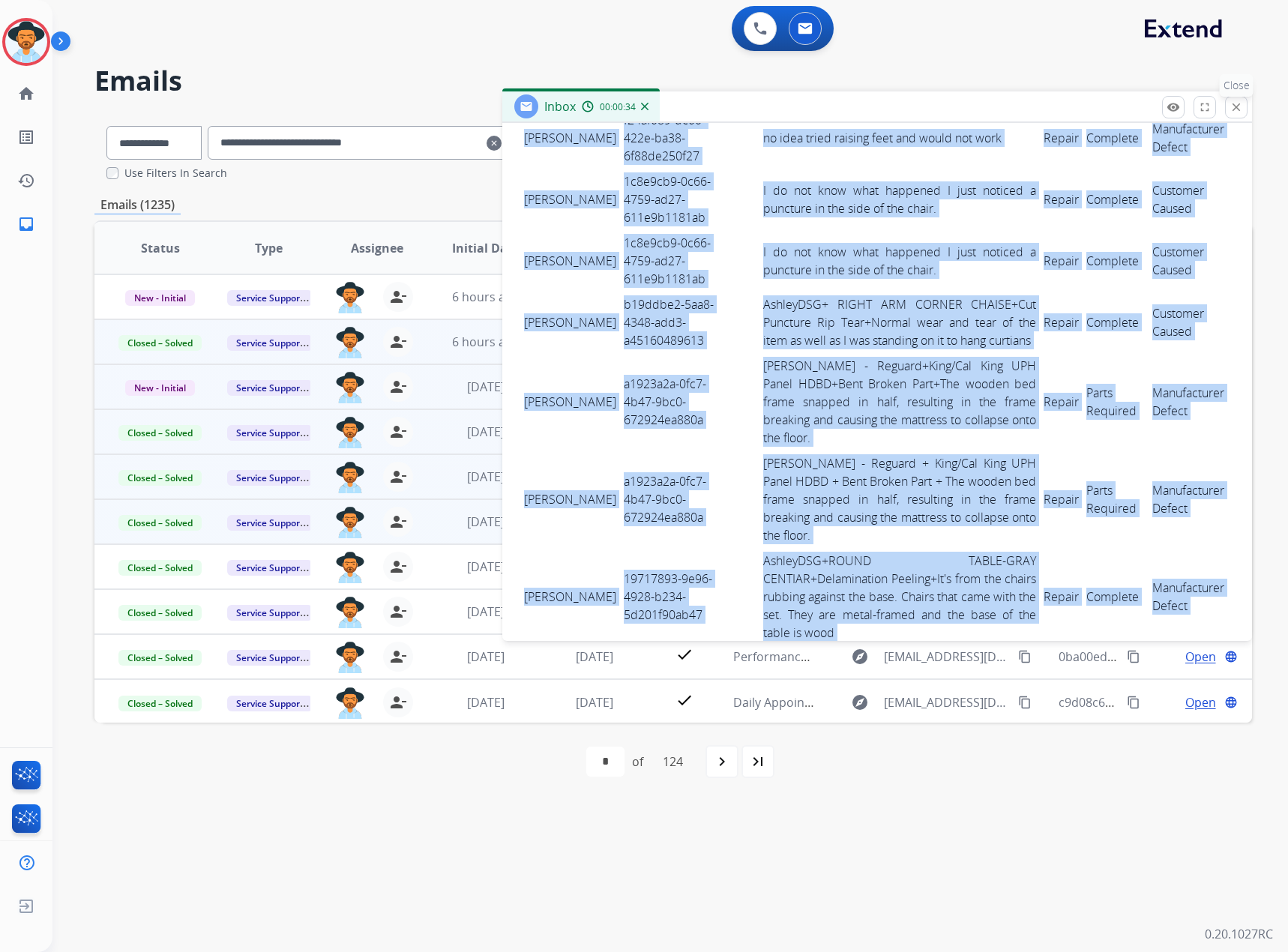
click at [1226, 106] on button "close Close" at bounding box center [1236, 108] width 23 height 23
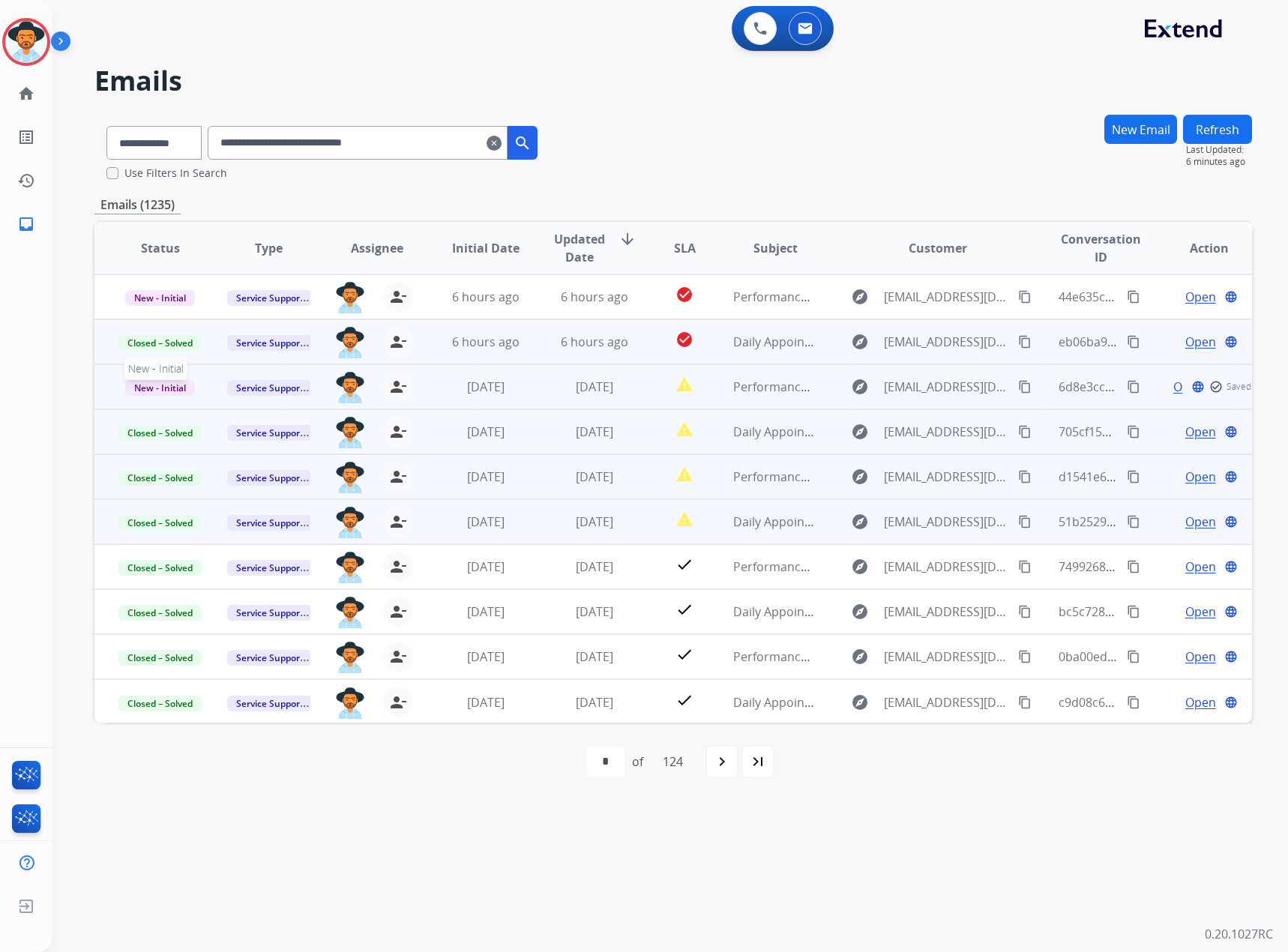
click at [159, 382] on span "New - Initial" at bounding box center [160, 388] width 70 height 16
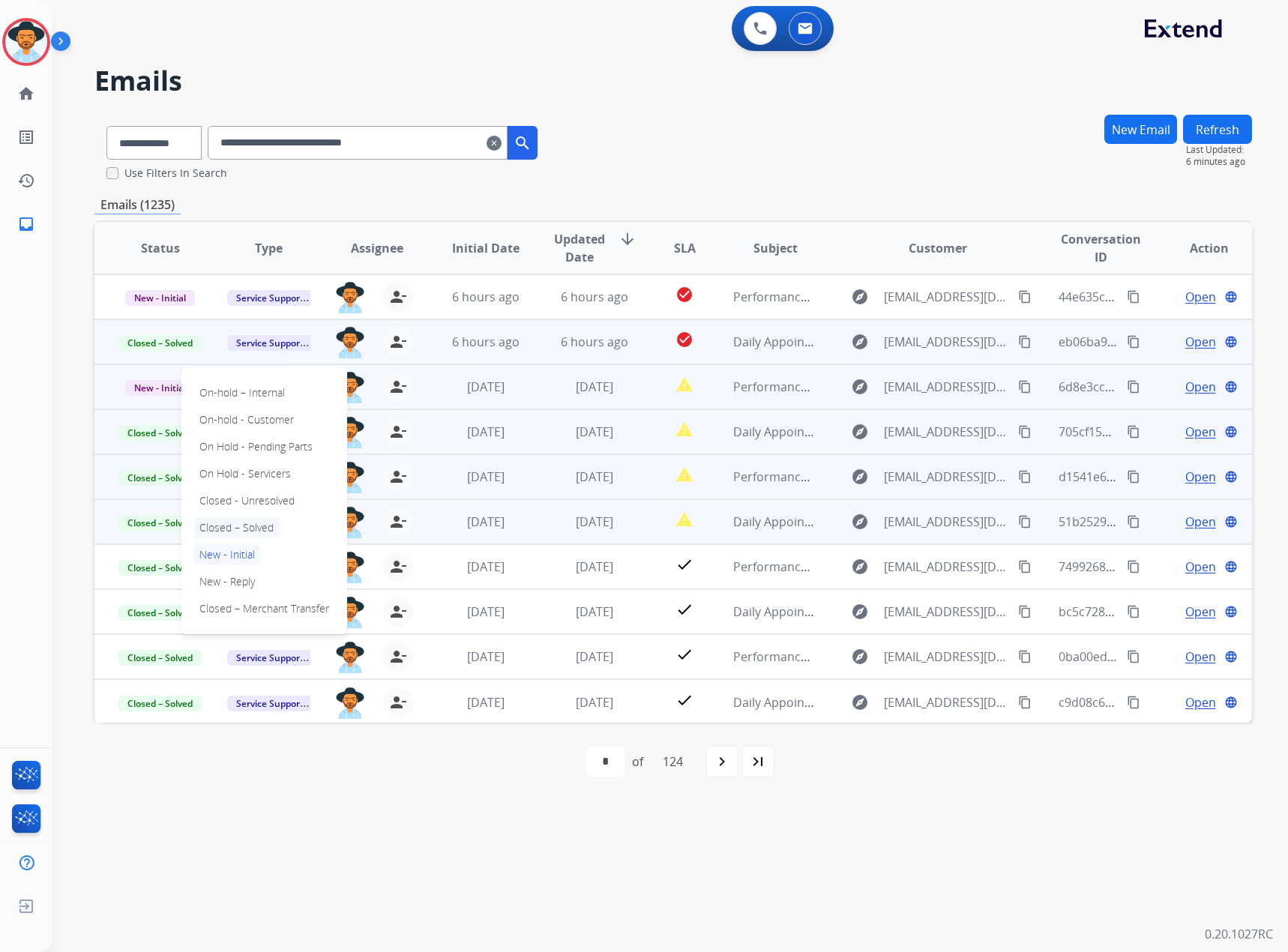
click at [249, 529] on p "Closed – Solved" at bounding box center [237, 528] width 86 height 21
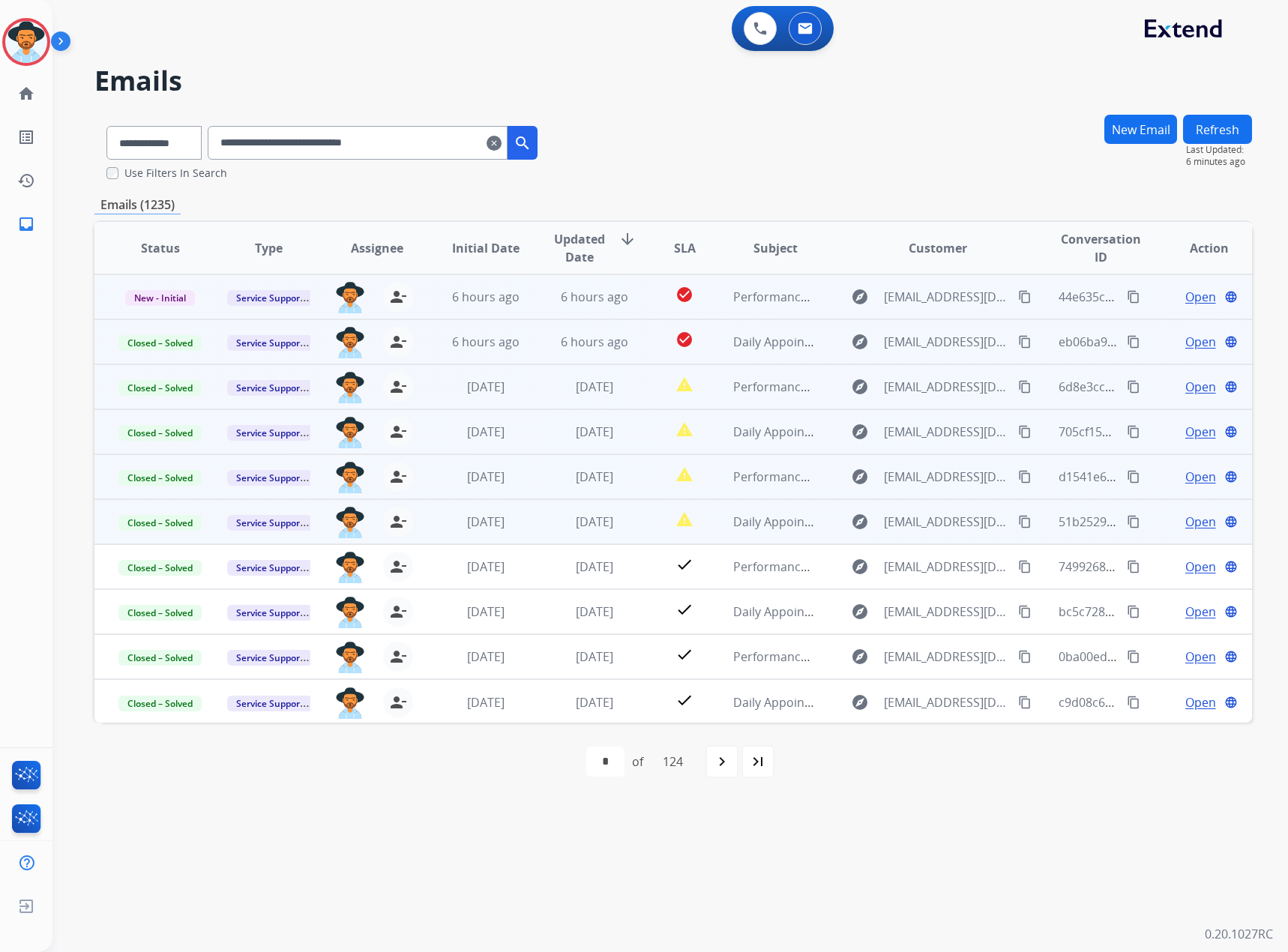
click at [1197, 300] on span "Open" at bounding box center [1201, 297] width 31 height 18
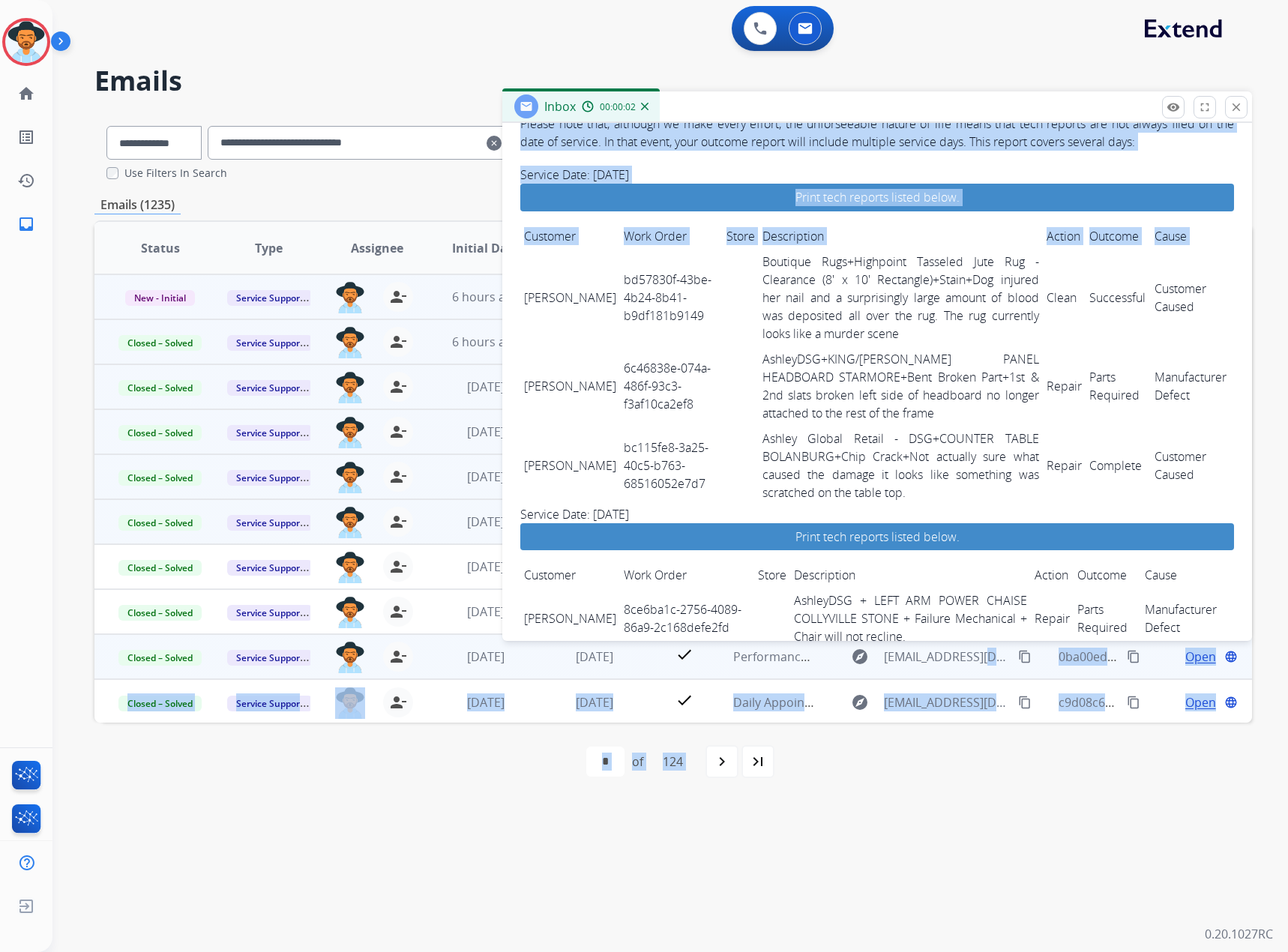
scroll to position [392, 0]
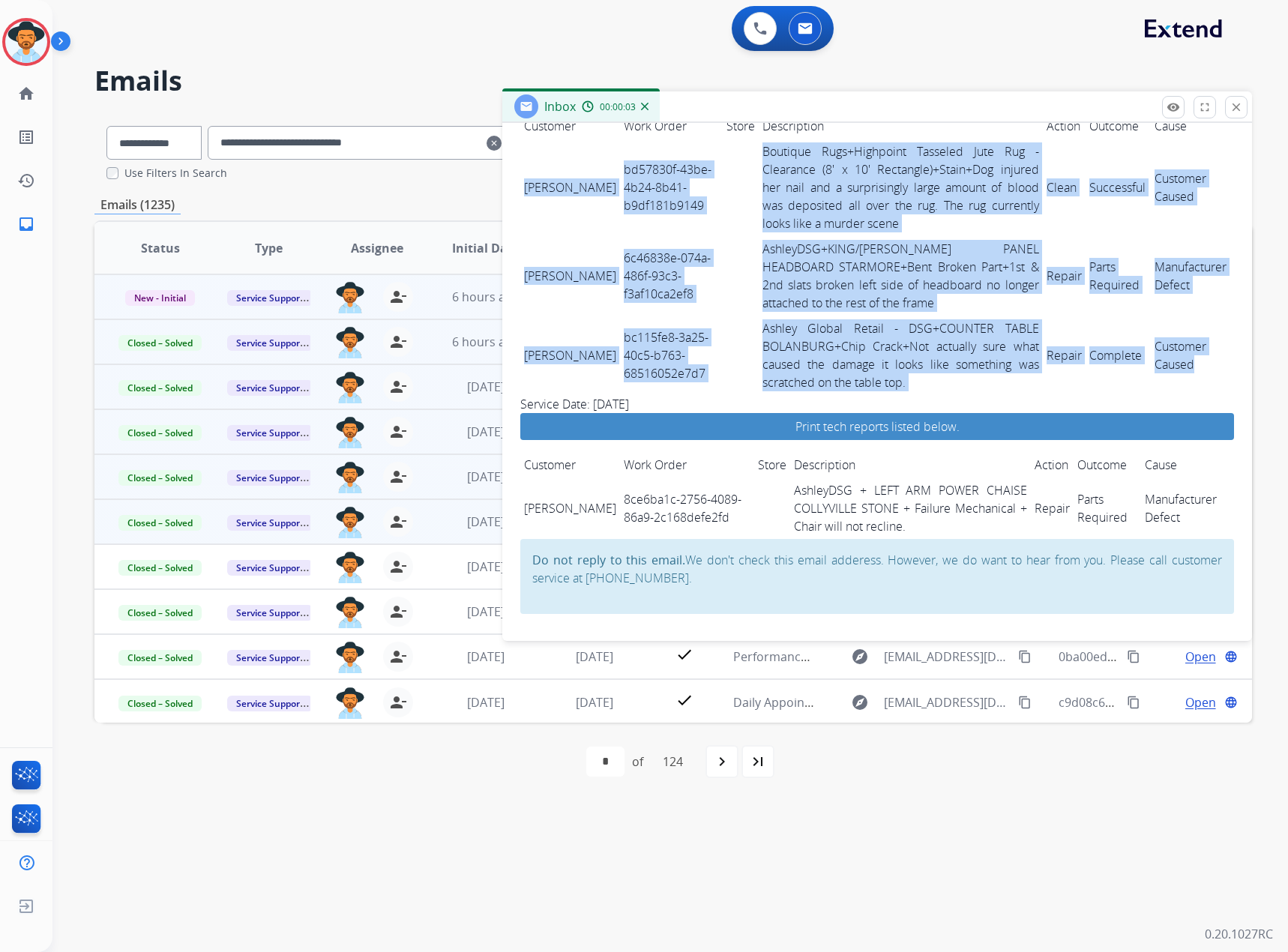
drag, startPoint x: 524, startPoint y: 568, endPoint x: 1188, endPoint y: 366, distance: 694.0
click at [1188, 366] on tbody "[PERSON_NAME] bd57830f-43be-4b24-8b41-b9df181b9149 Boutique Rugs+Highpoint Tass…" at bounding box center [877, 267] width 714 height 256
copy tbody "[PERSON_NAME] bd57830f-43be-4b24-8b41-b9df181b9149 Boutique Rugs+Highpoint Tass…"
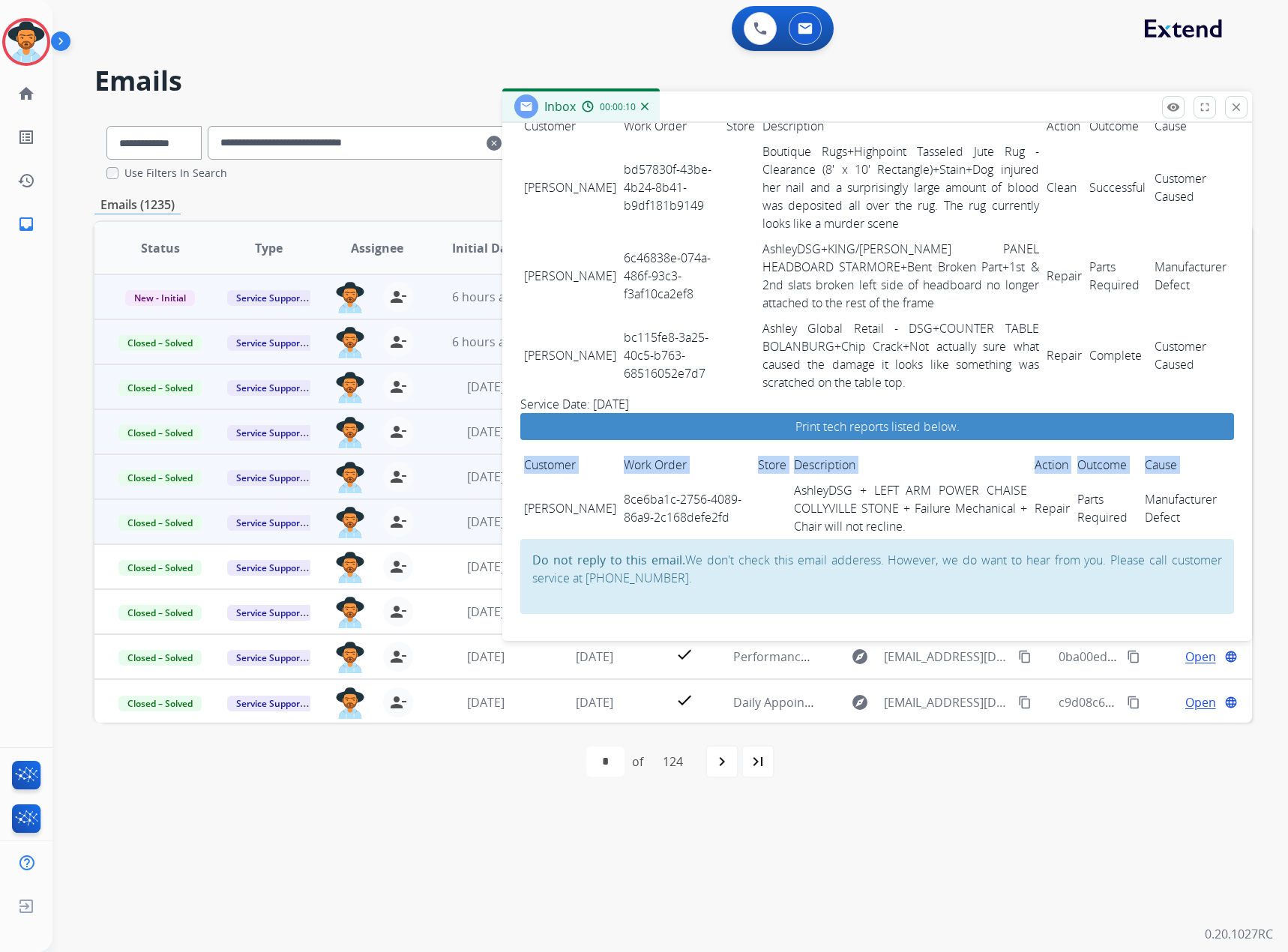
drag, startPoint x: 523, startPoint y: 495, endPoint x: 1241, endPoint y: 495, distance: 718.0
click at [1241, 495] on div "Convo ID: 44e635c2-04b0-4344-88c3-1a88112c7974 content_copy Reply All Secure No…" at bounding box center [877, 382] width 749 height 518
copy table "Customer Work Order Store Description Action Outcome Cause"
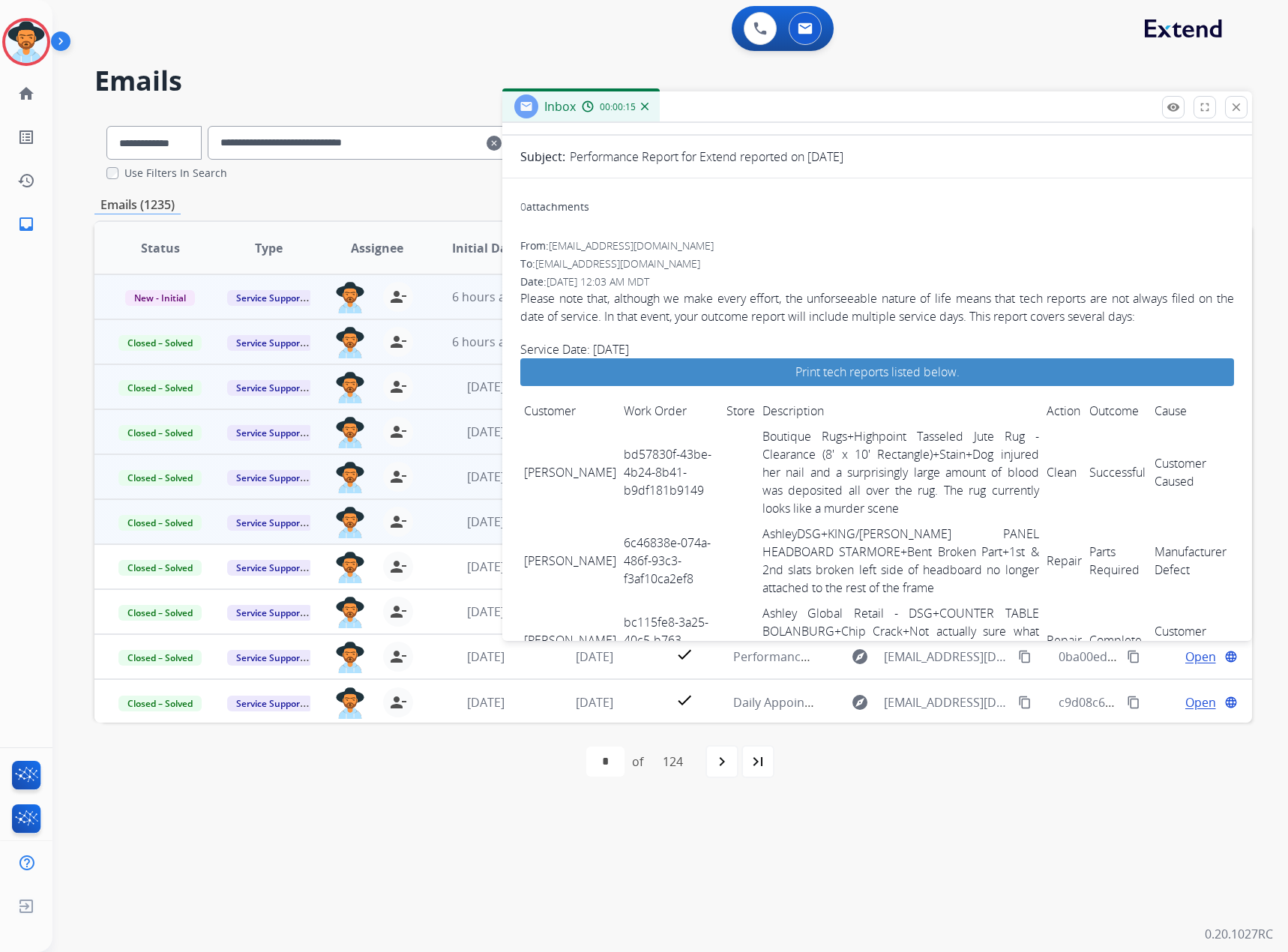
scroll to position [0, 0]
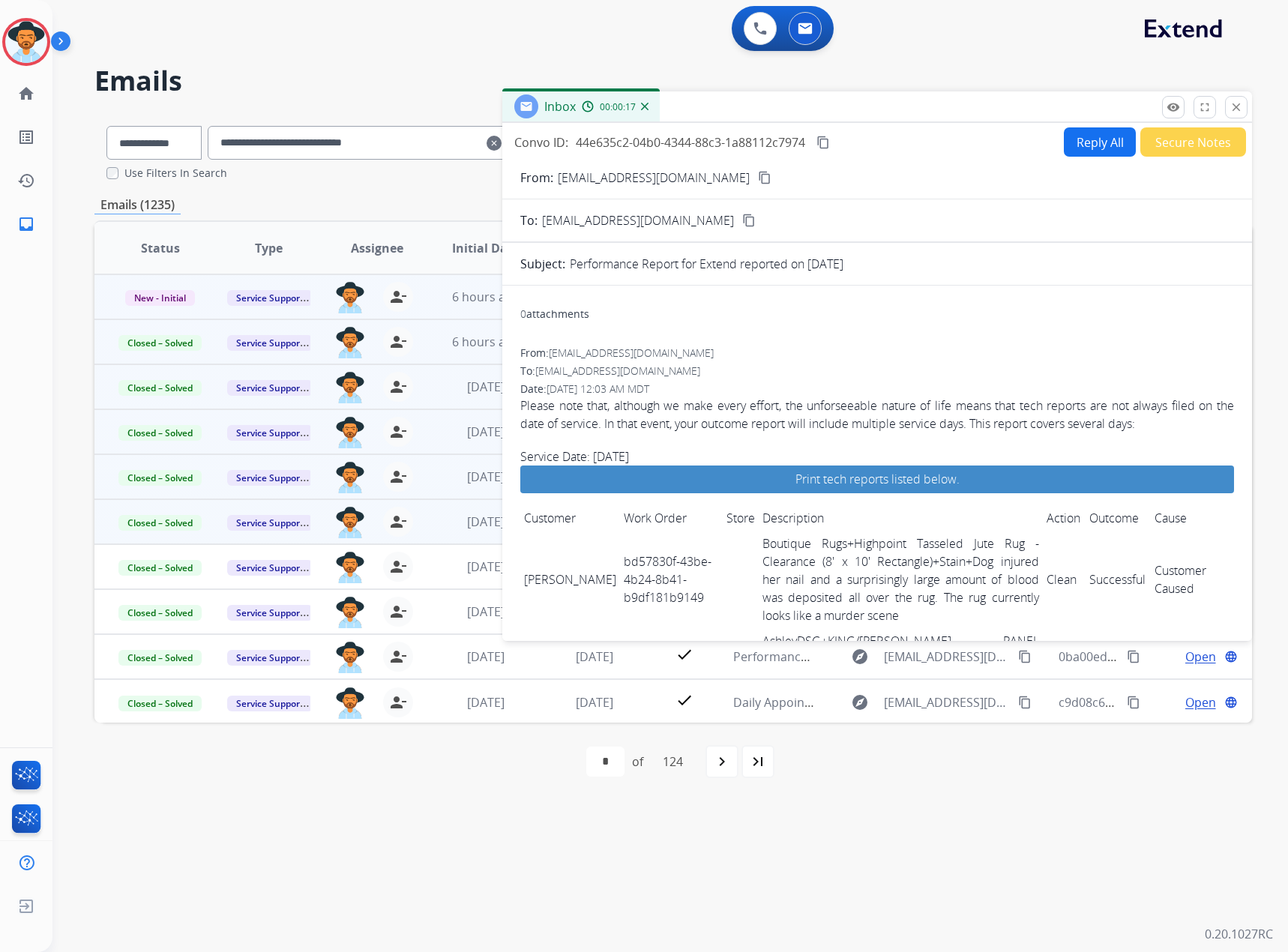
click at [827, 143] on mat-icon "content_copy" at bounding box center [823, 143] width 14 height 14
click at [1244, 109] on button "close Close" at bounding box center [1236, 108] width 23 height 23
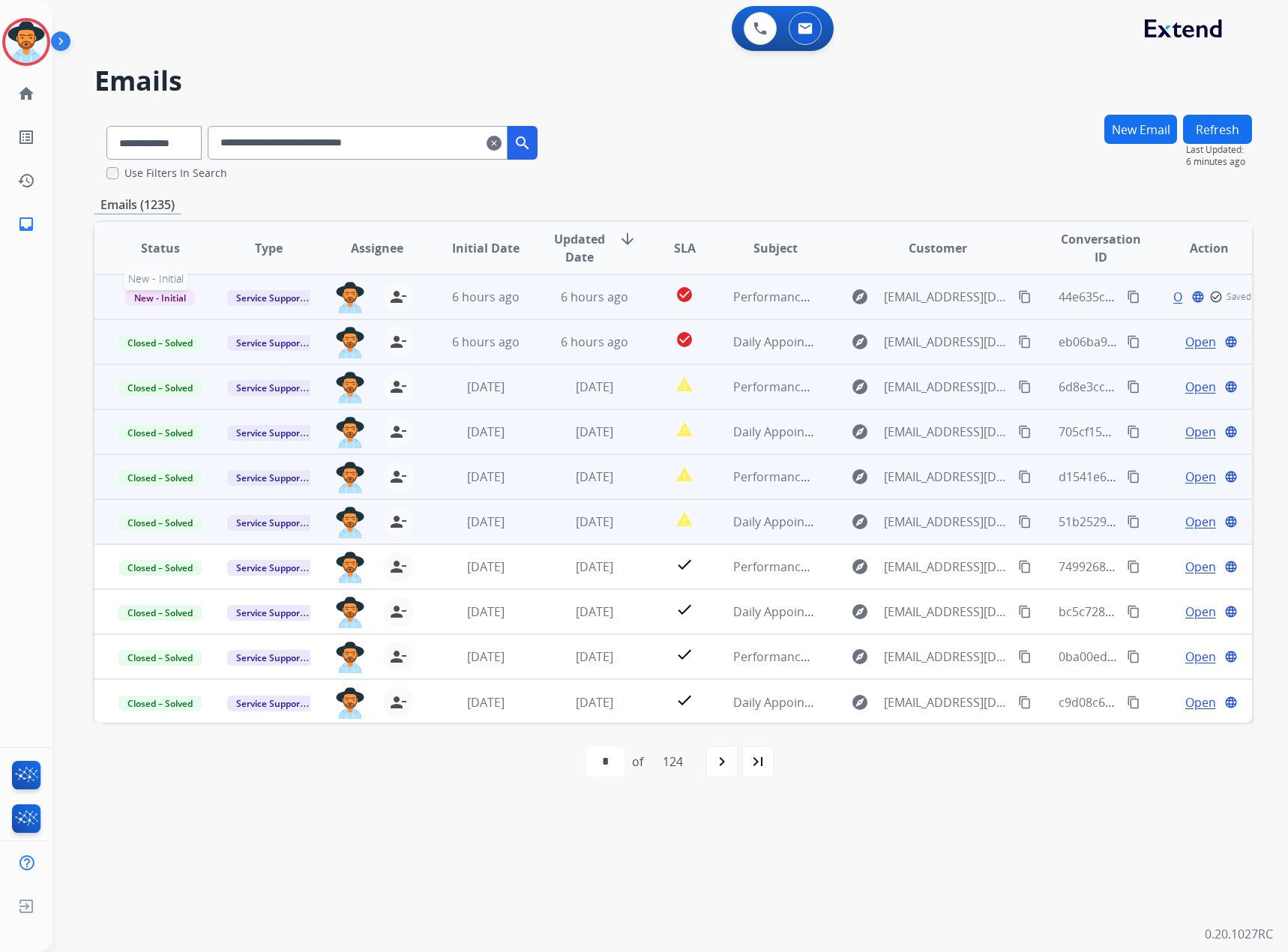
click at [177, 290] on span "New - Initial" at bounding box center [160, 297] width 70 height 16
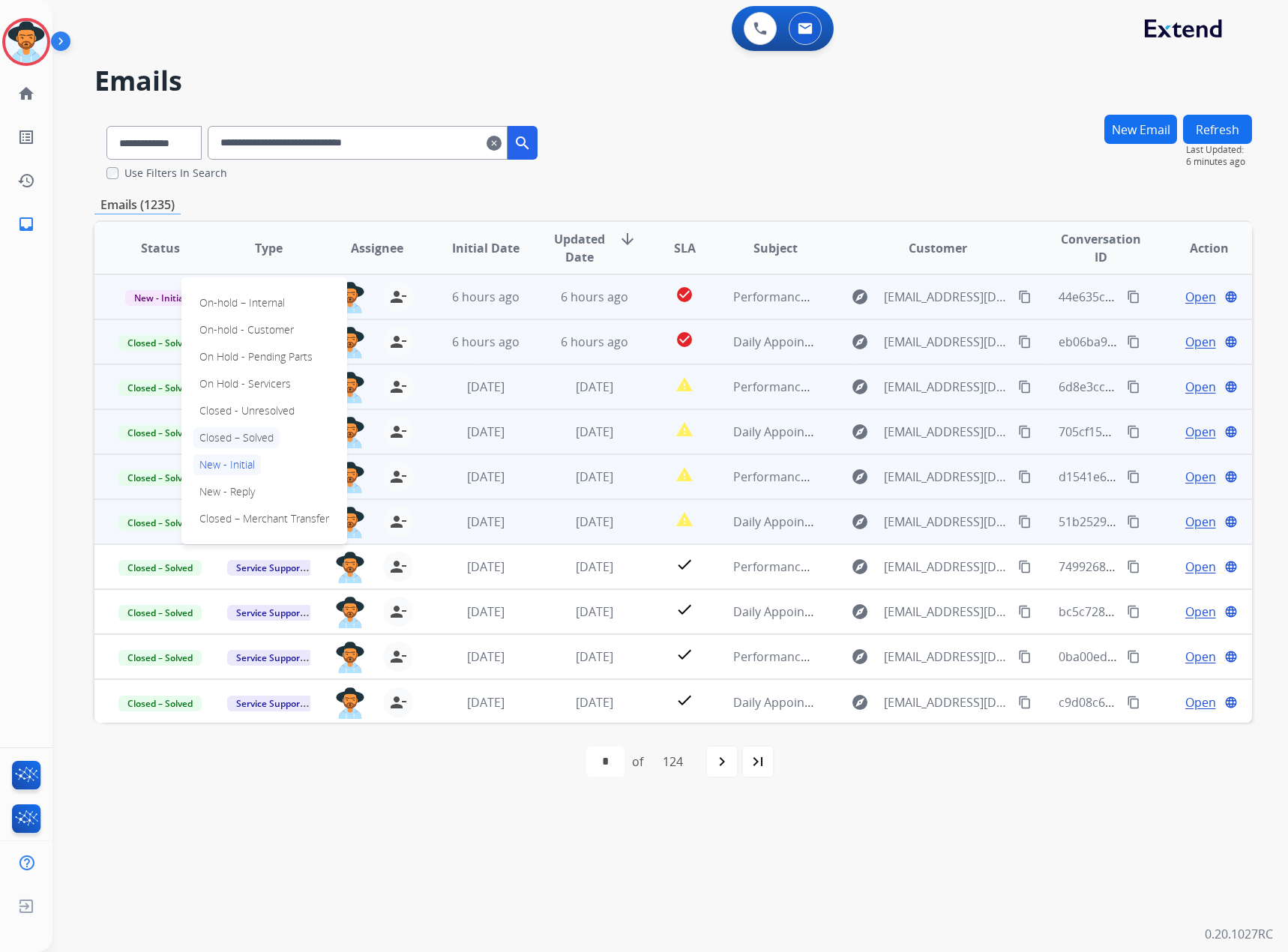
click at [217, 438] on p "Closed – Solved" at bounding box center [237, 438] width 86 height 21
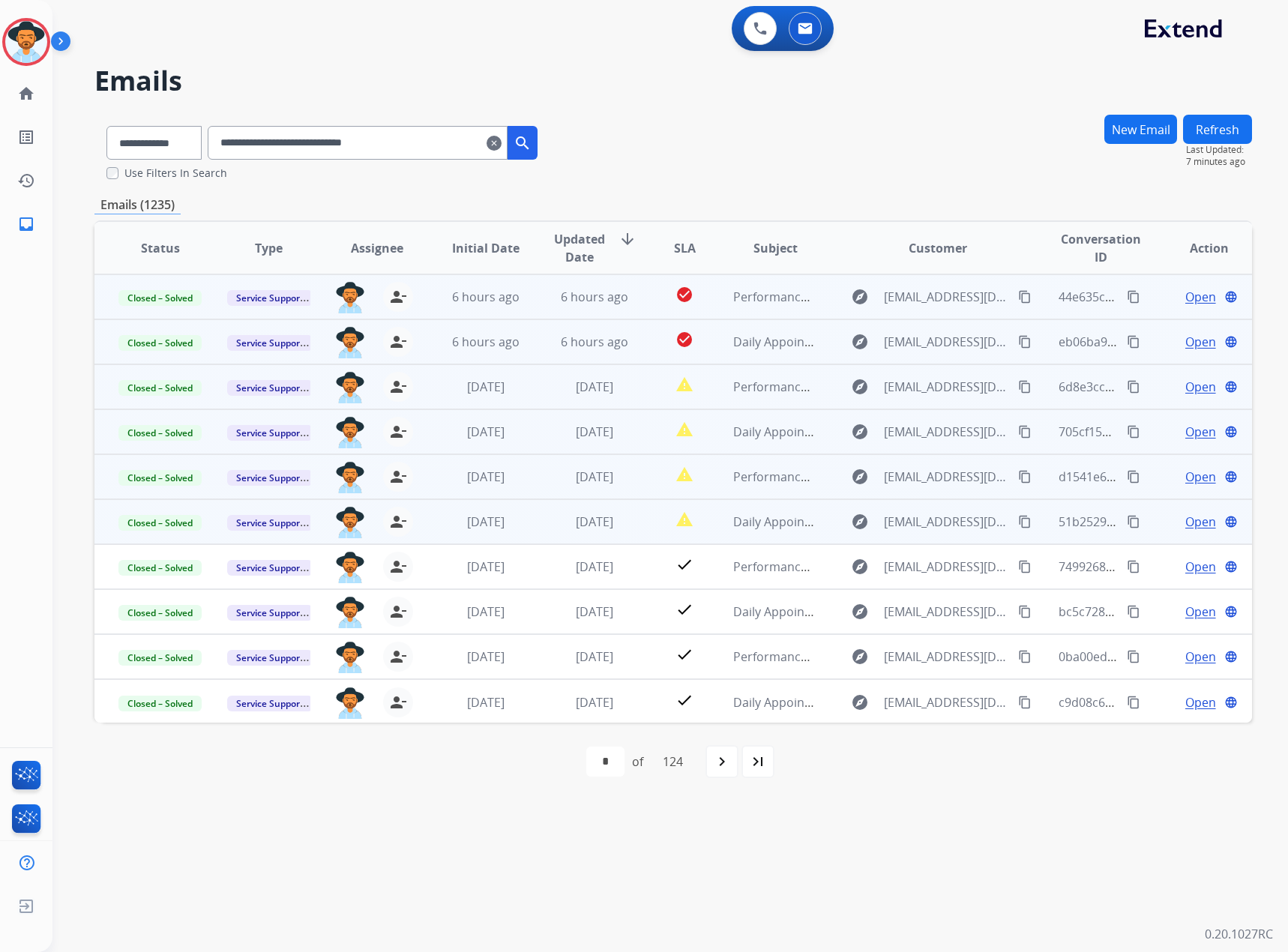
click at [501, 145] on mat-icon "clear" at bounding box center [494, 143] width 15 height 18
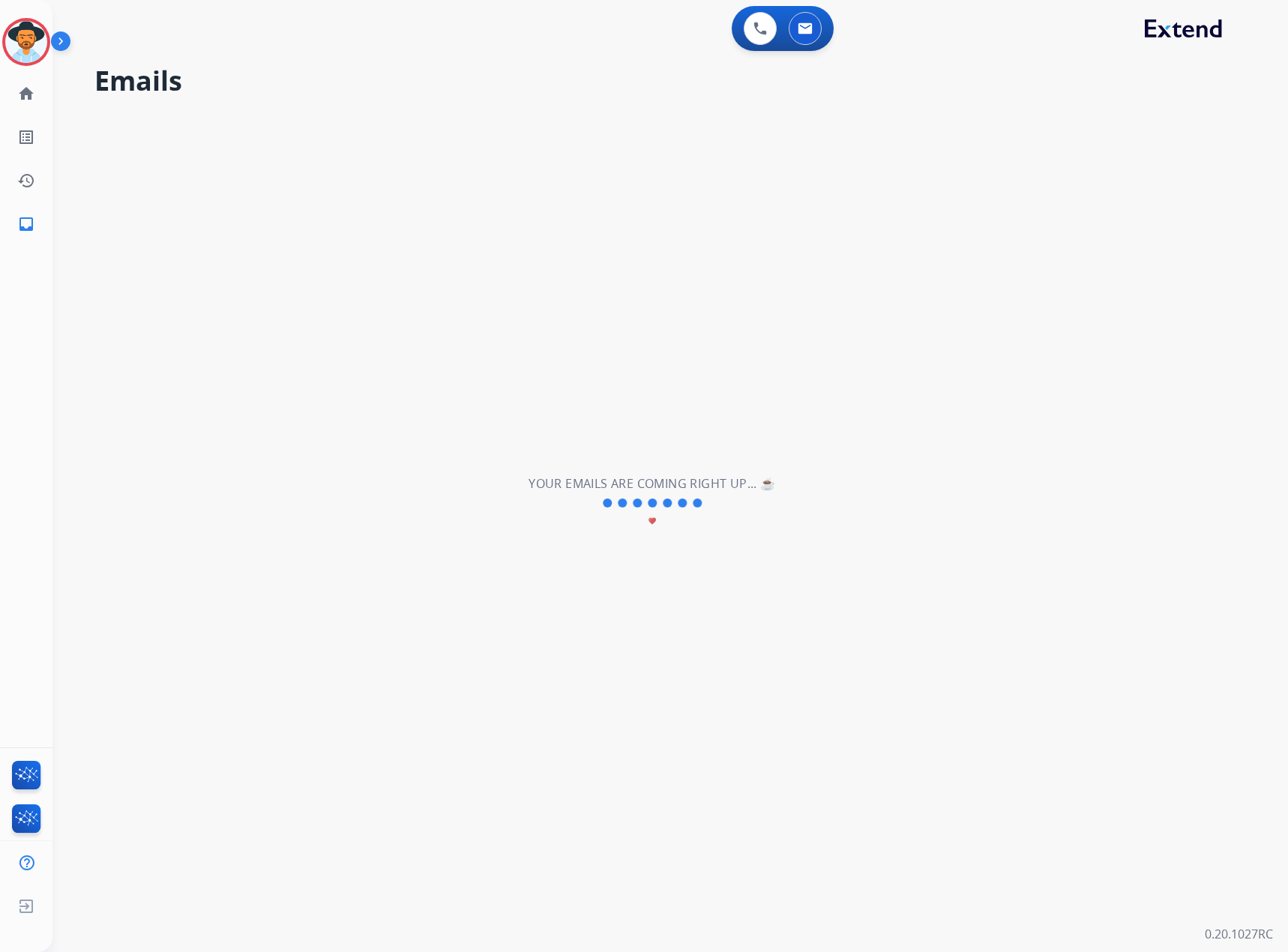
select select "**********"
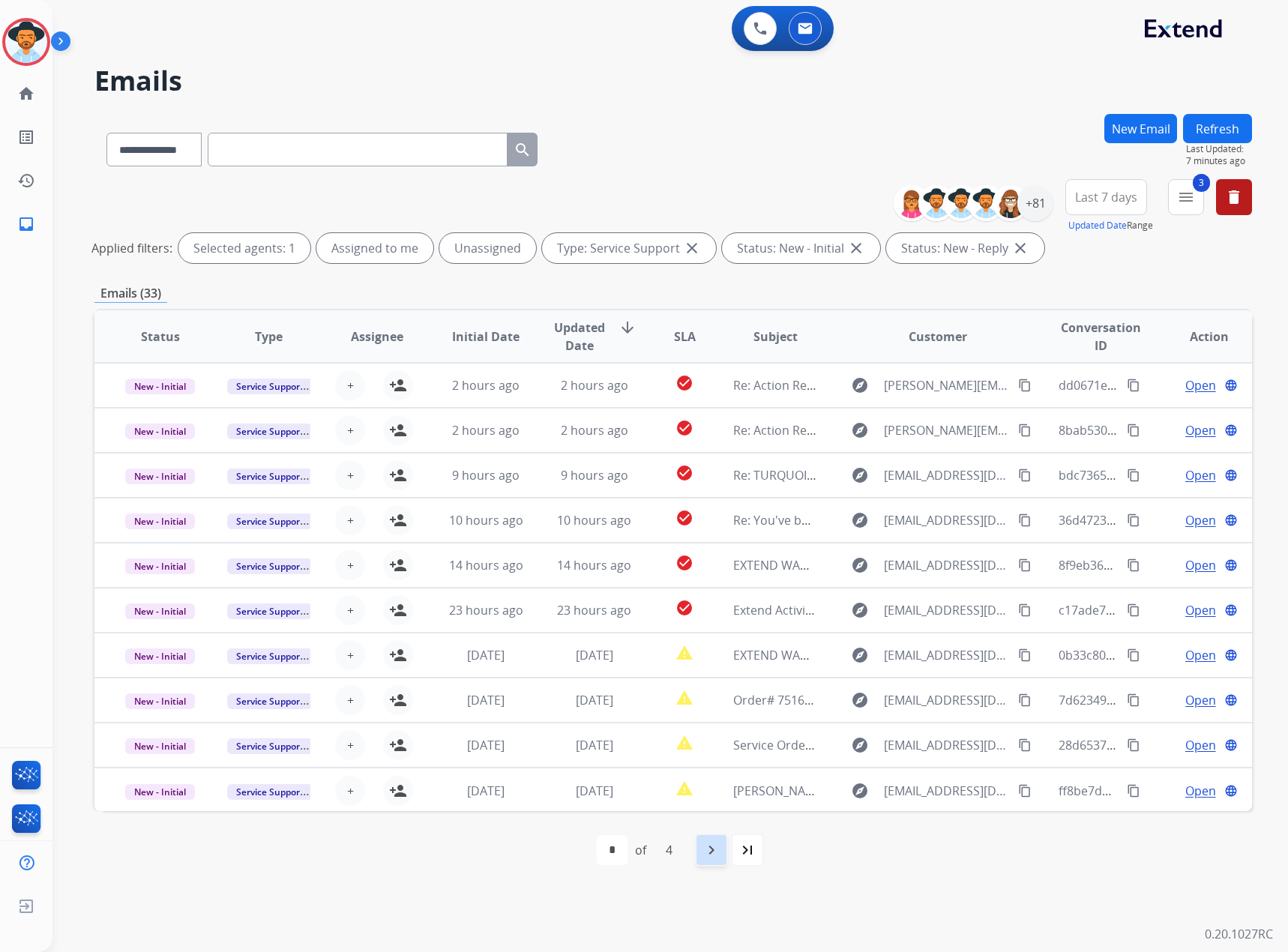
click at [705, 865] on div "navigate_next" at bounding box center [711, 850] width 33 height 33
click at [735, 856] on div "navigate_next" at bounding box center [744, 850] width 33 height 33
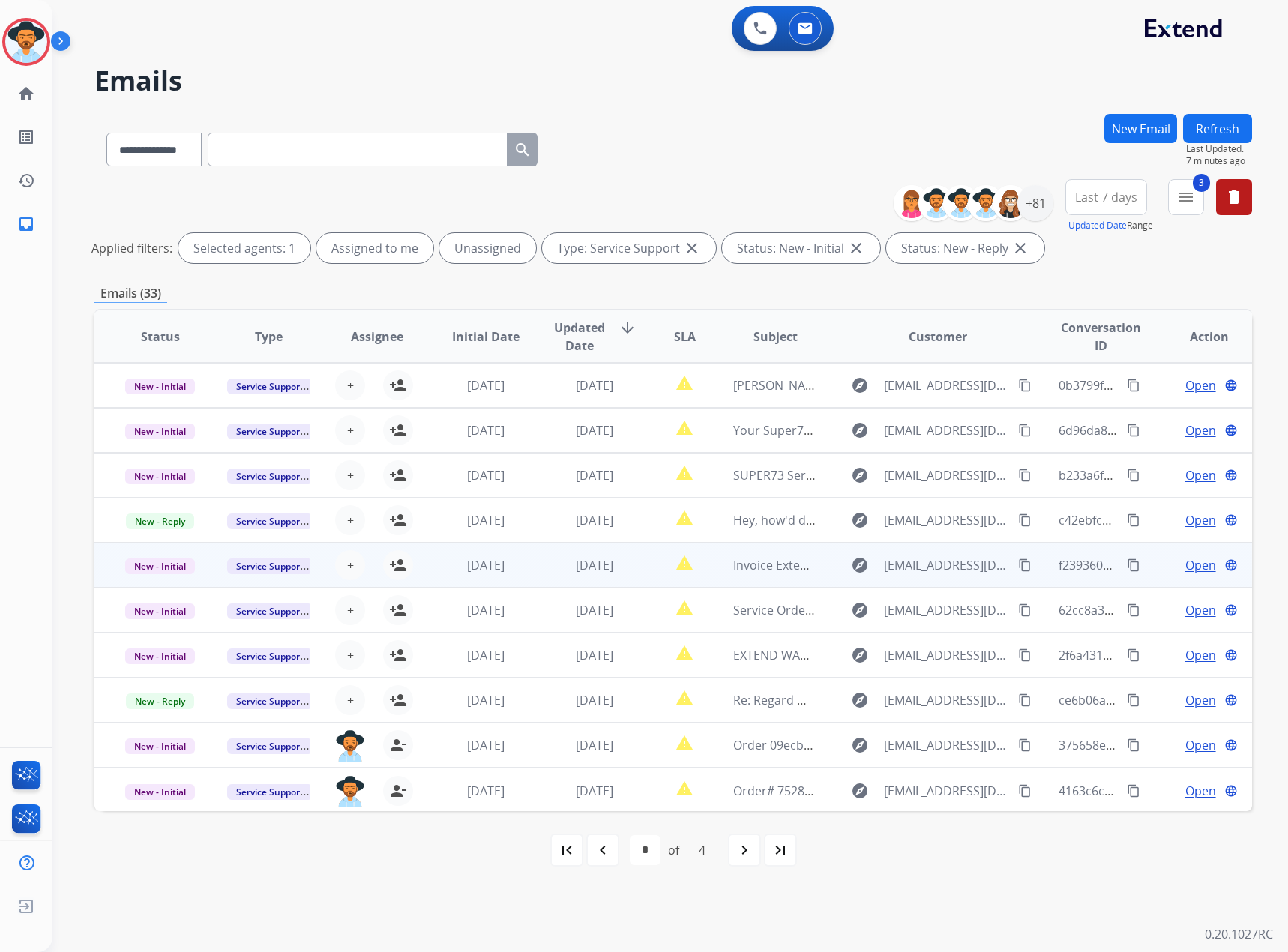
click at [1193, 570] on span "Open" at bounding box center [1201, 565] width 31 height 18
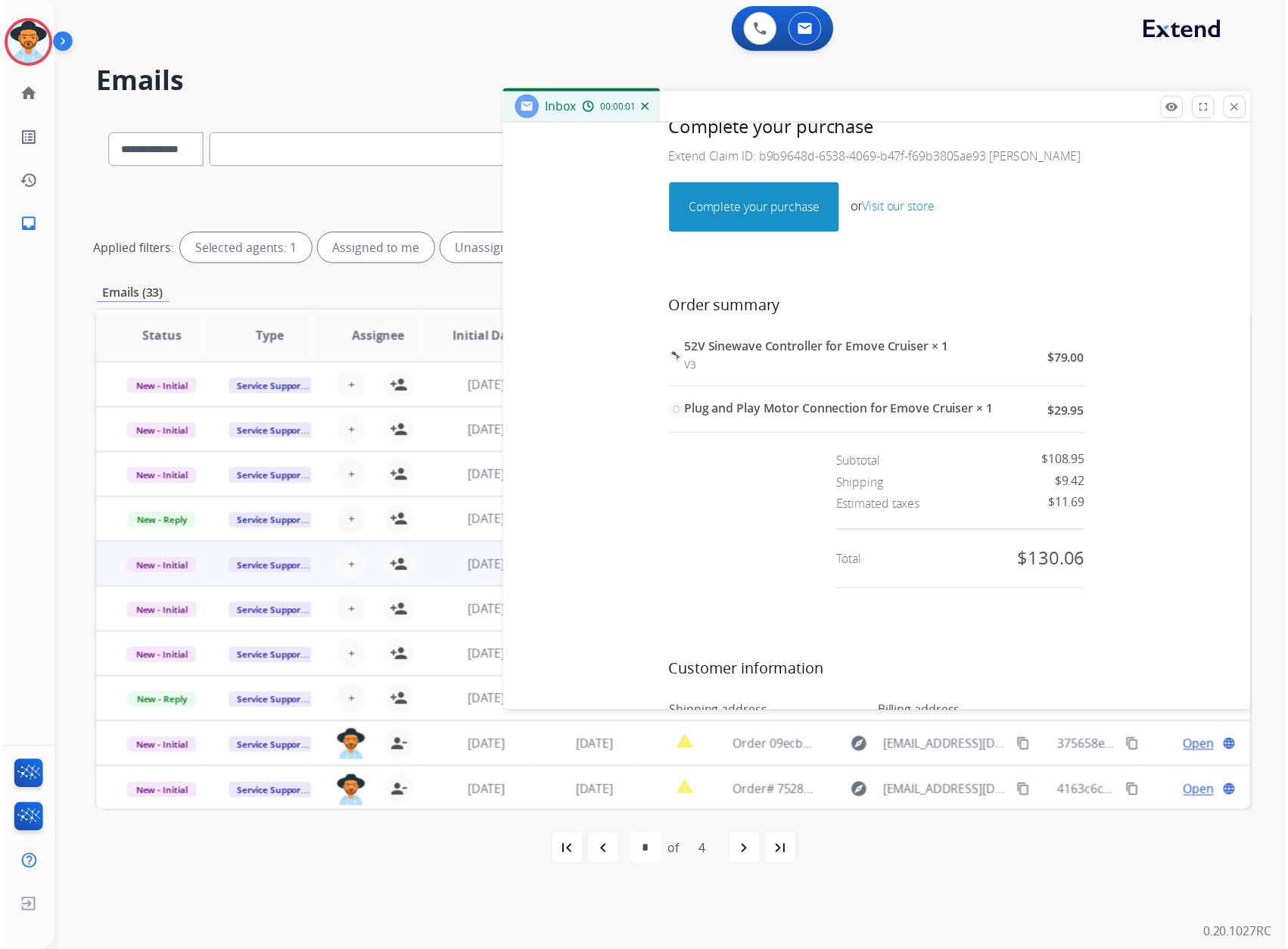
scroll to position [378, 0]
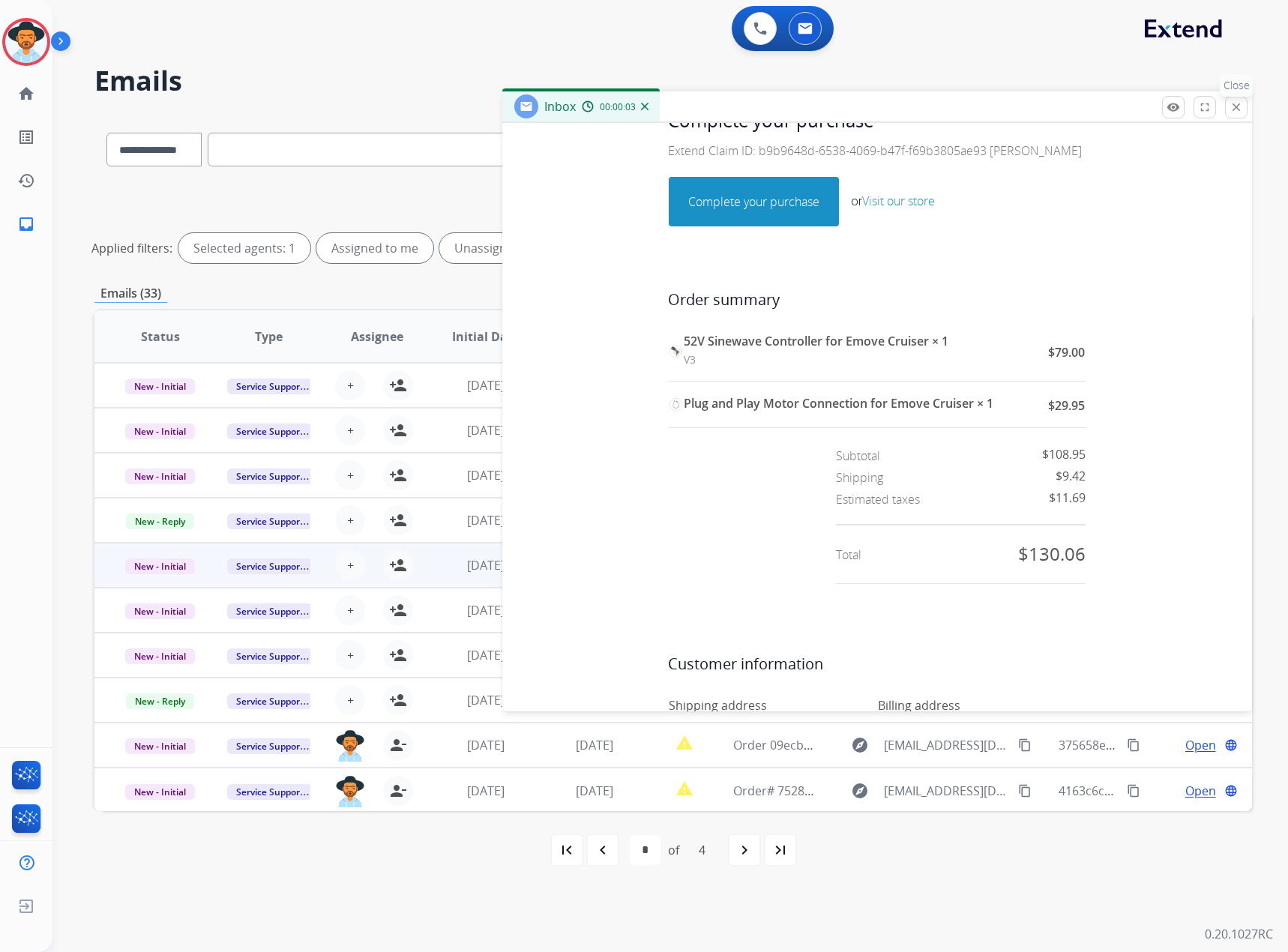
click at [1228, 104] on button "close Close" at bounding box center [1236, 108] width 23 height 23
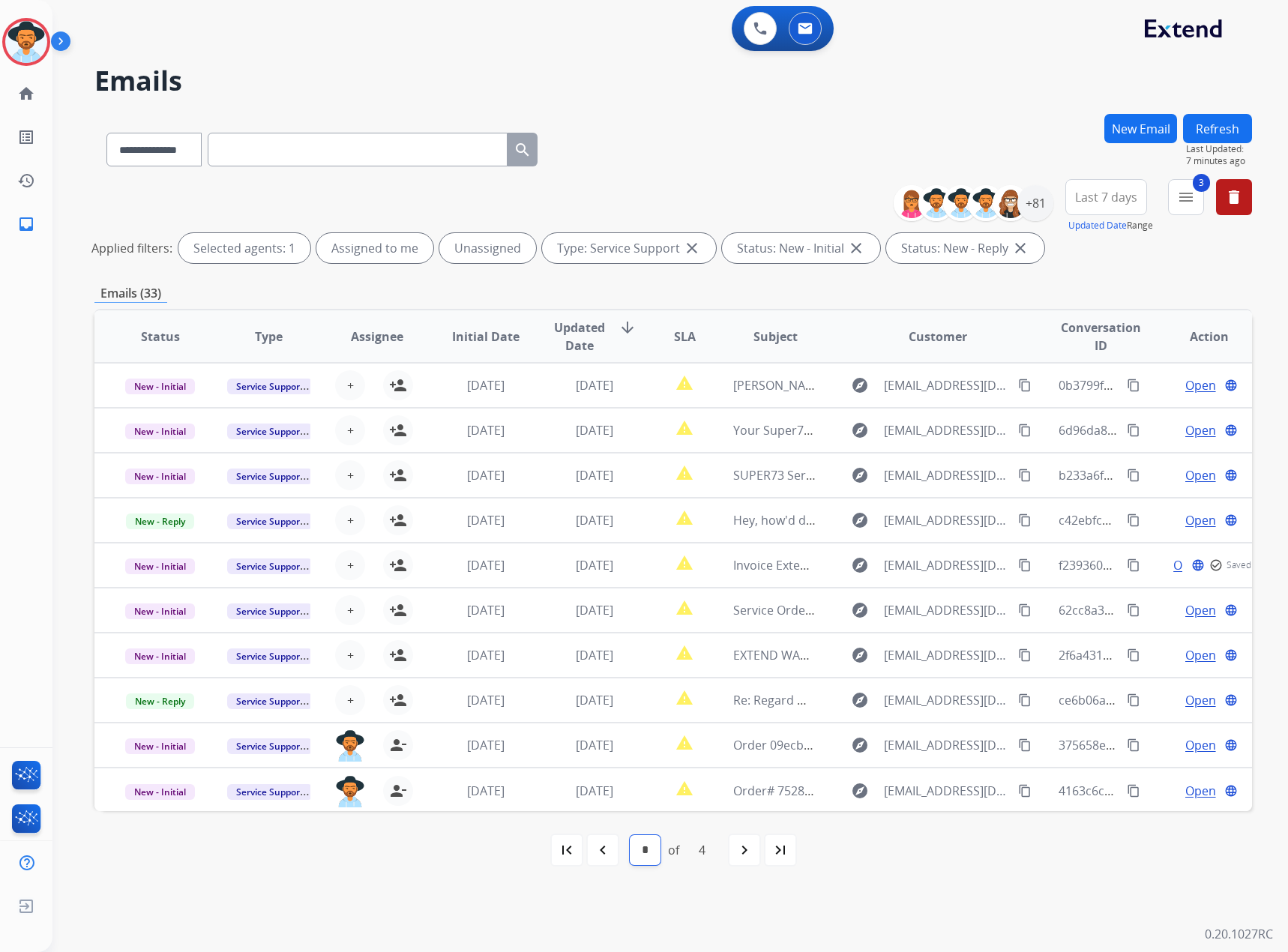
click at [651, 853] on select "* * * *" at bounding box center [645, 850] width 31 height 30
click at [608, 860] on div "navigate_before" at bounding box center [602, 850] width 33 height 33
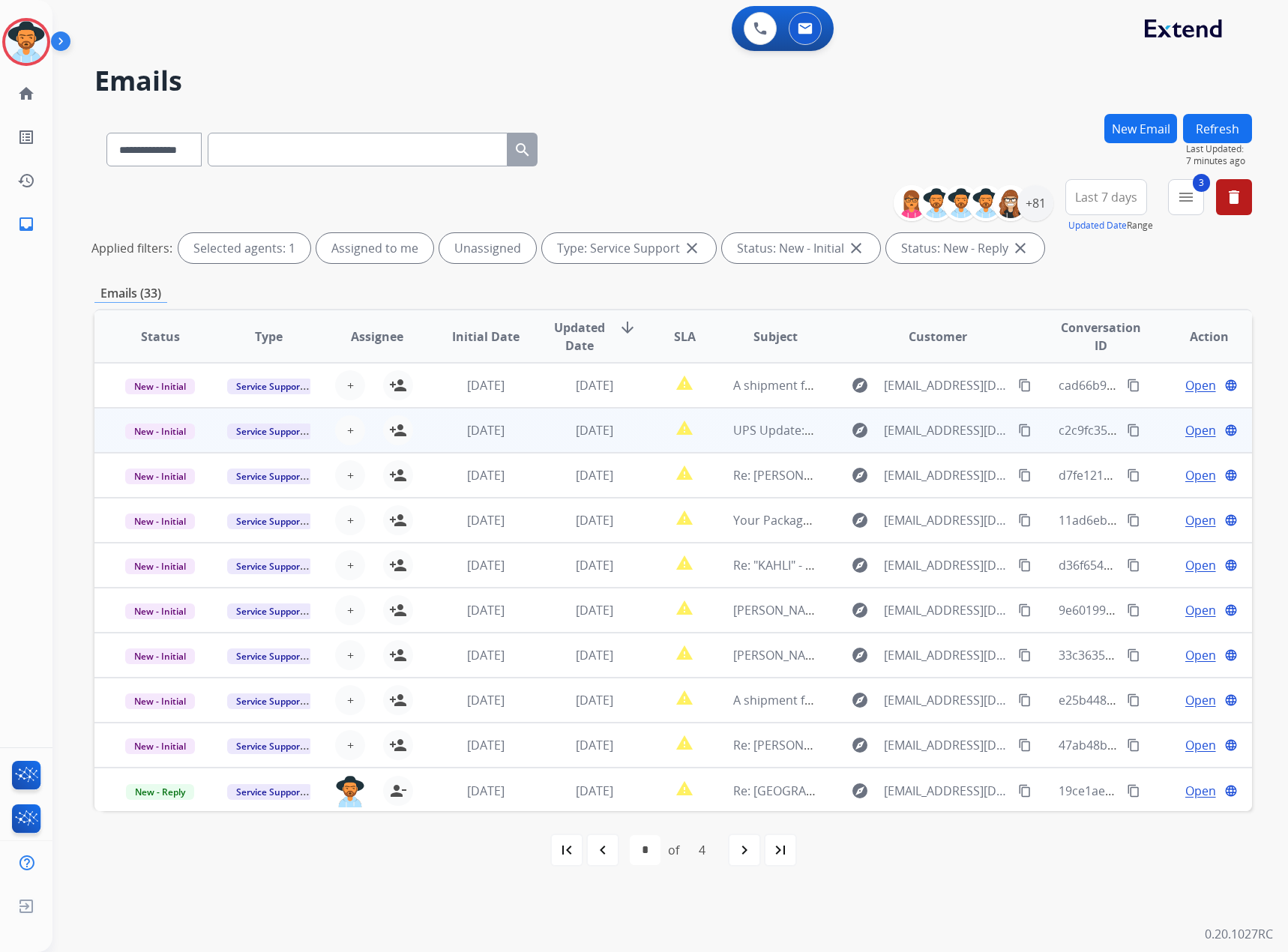
click at [1186, 437] on span "Open" at bounding box center [1201, 430] width 31 height 18
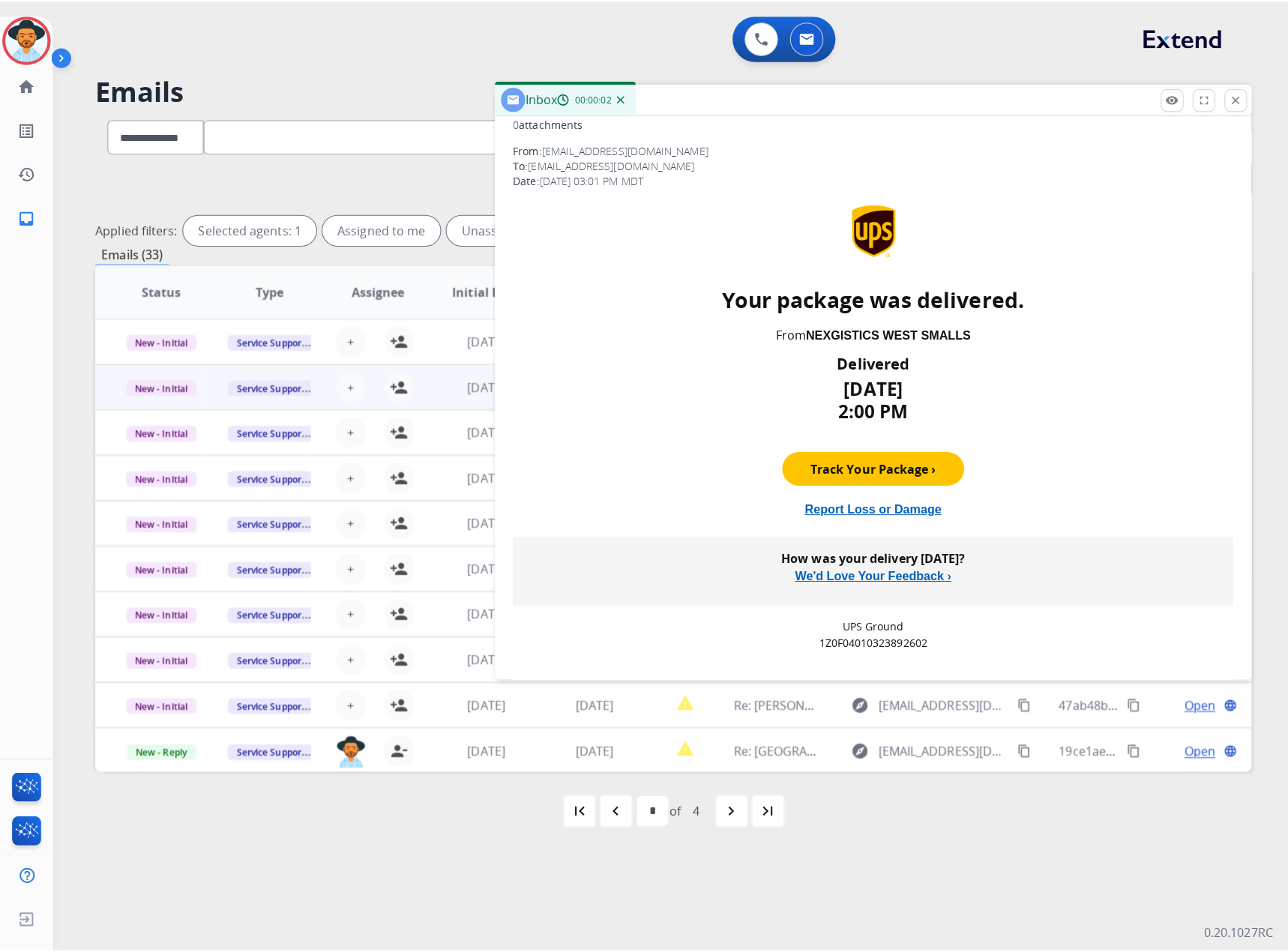
scroll to position [0, 0]
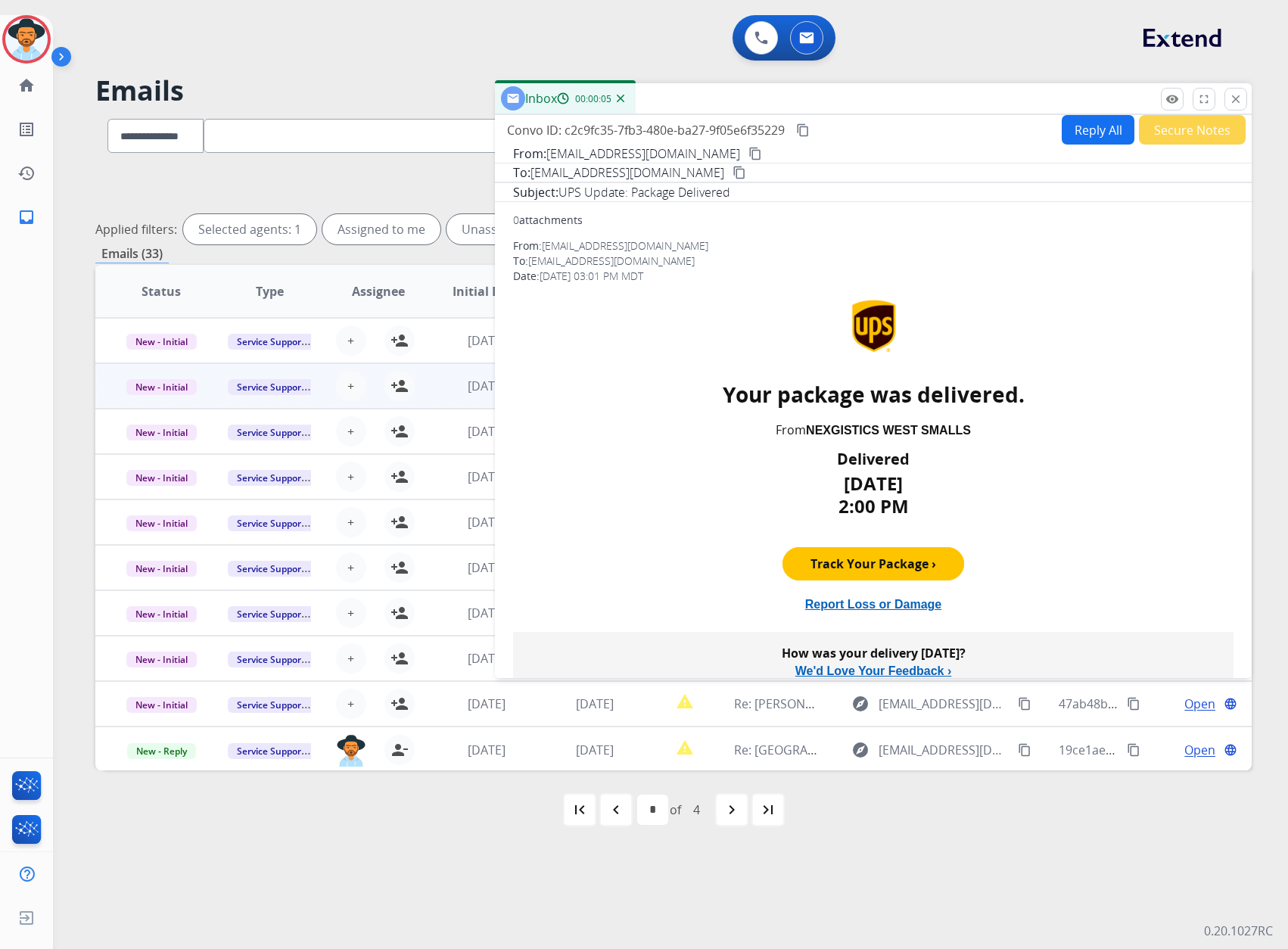
drag, startPoint x: 1237, startPoint y: 101, endPoint x: 1220, endPoint y: 132, distance: 35.4
click at [1237, 101] on button "close Close" at bounding box center [1236, 100] width 23 height 23
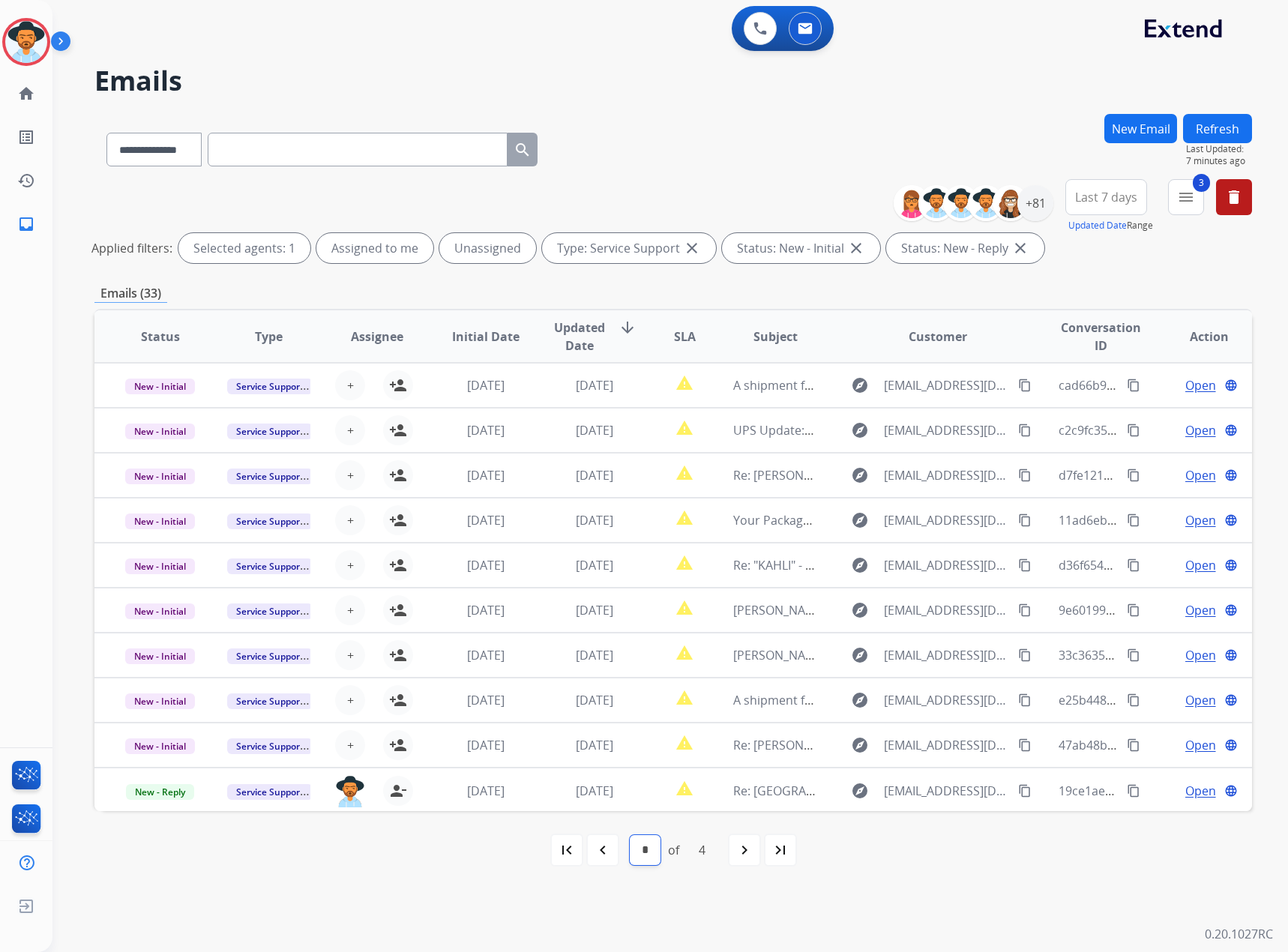
click at [646, 853] on select "* * * *" at bounding box center [645, 850] width 31 height 30
click at [470, 878] on div "first_page navigate_before * * * * of 4 navigate_next last_page" at bounding box center [674, 850] width 1158 height 78
click at [602, 859] on div "navigate_before" at bounding box center [602, 850] width 33 height 33
select select "*"
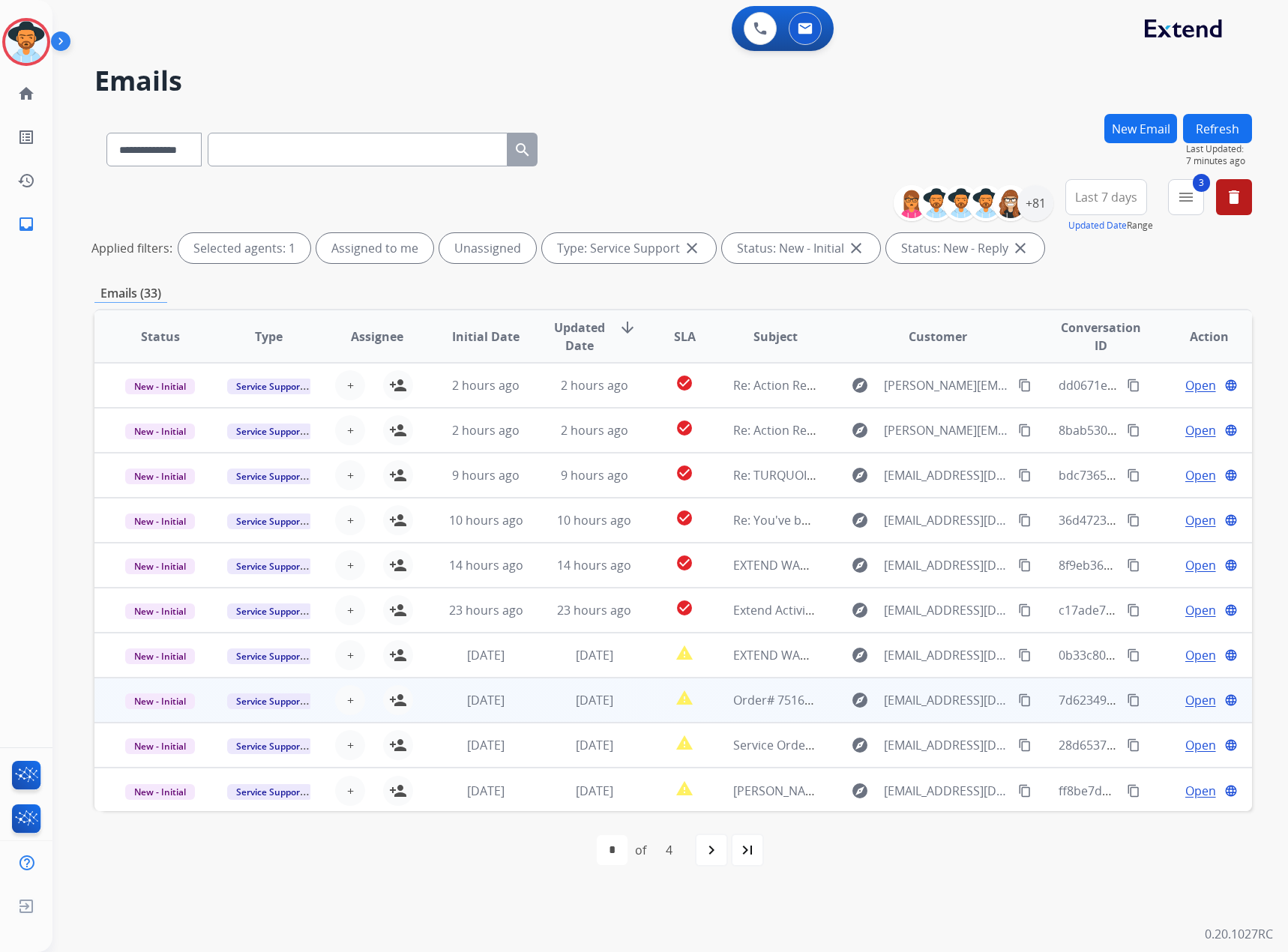
click at [1186, 702] on span "Open" at bounding box center [1201, 700] width 31 height 18
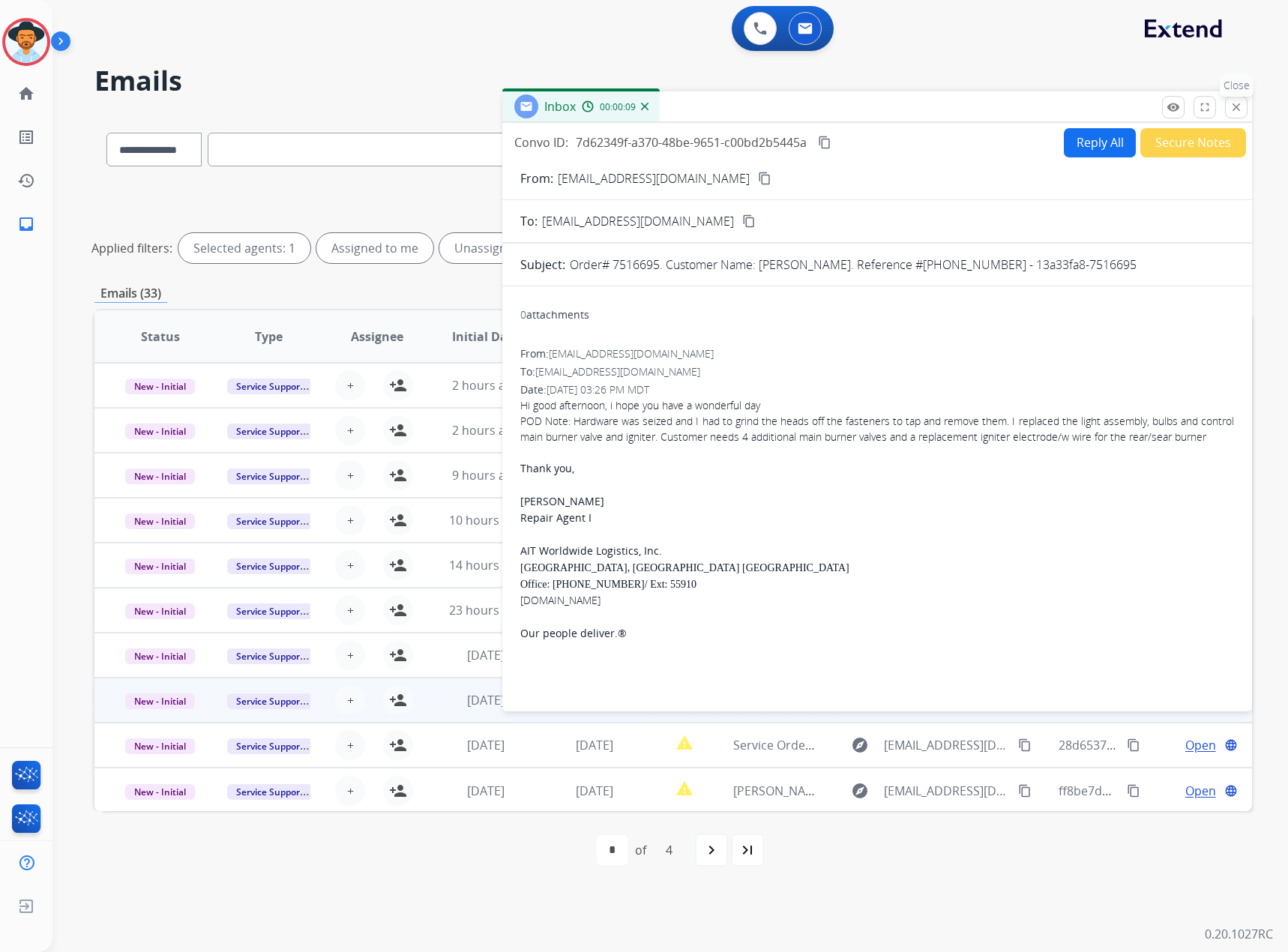
click at [1230, 104] on mat-icon "close" at bounding box center [1236, 107] width 14 height 14
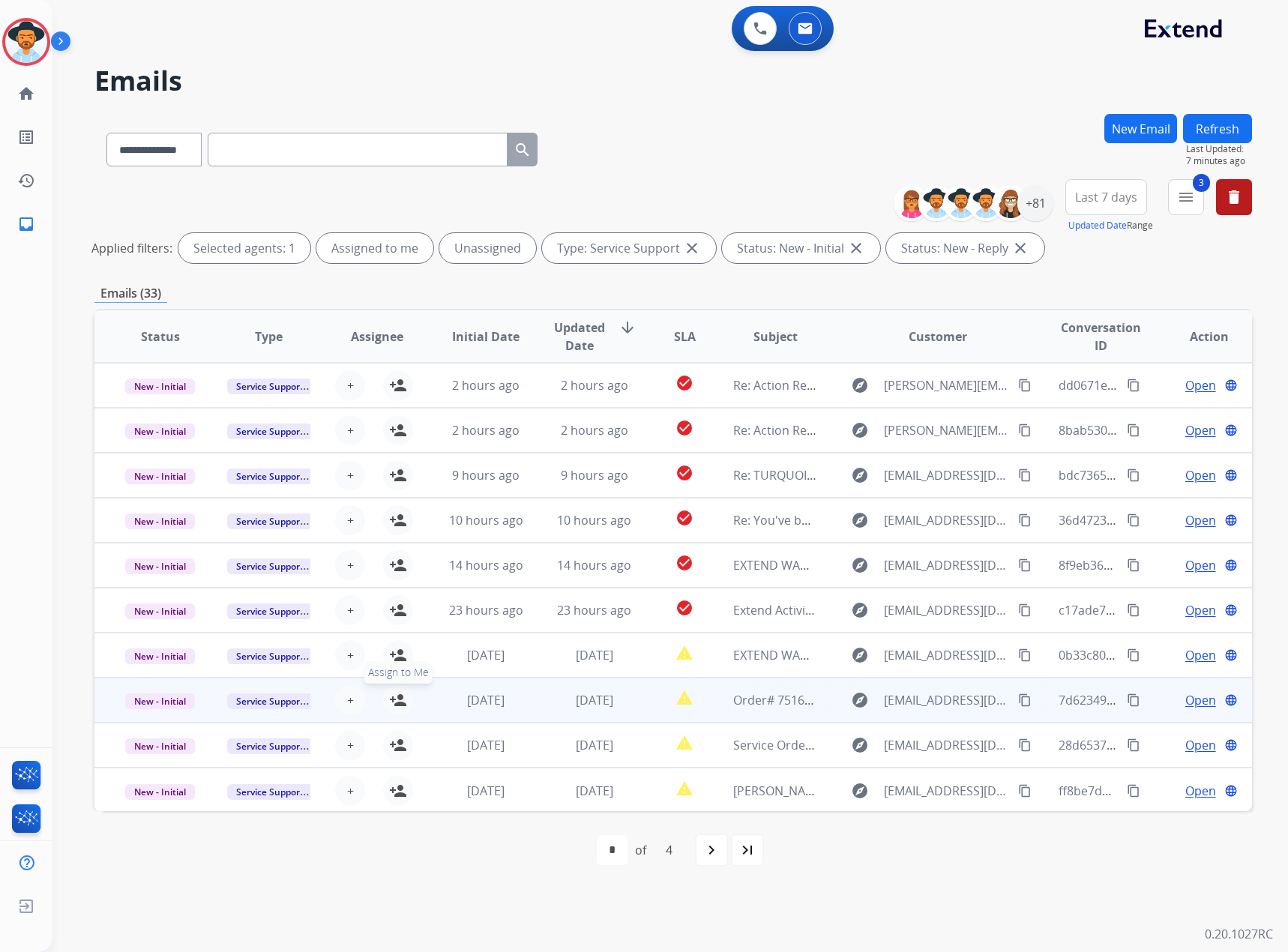
click at [392, 702] on mat-icon "person_add" at bounding box center [398, 700] width 18 height 18
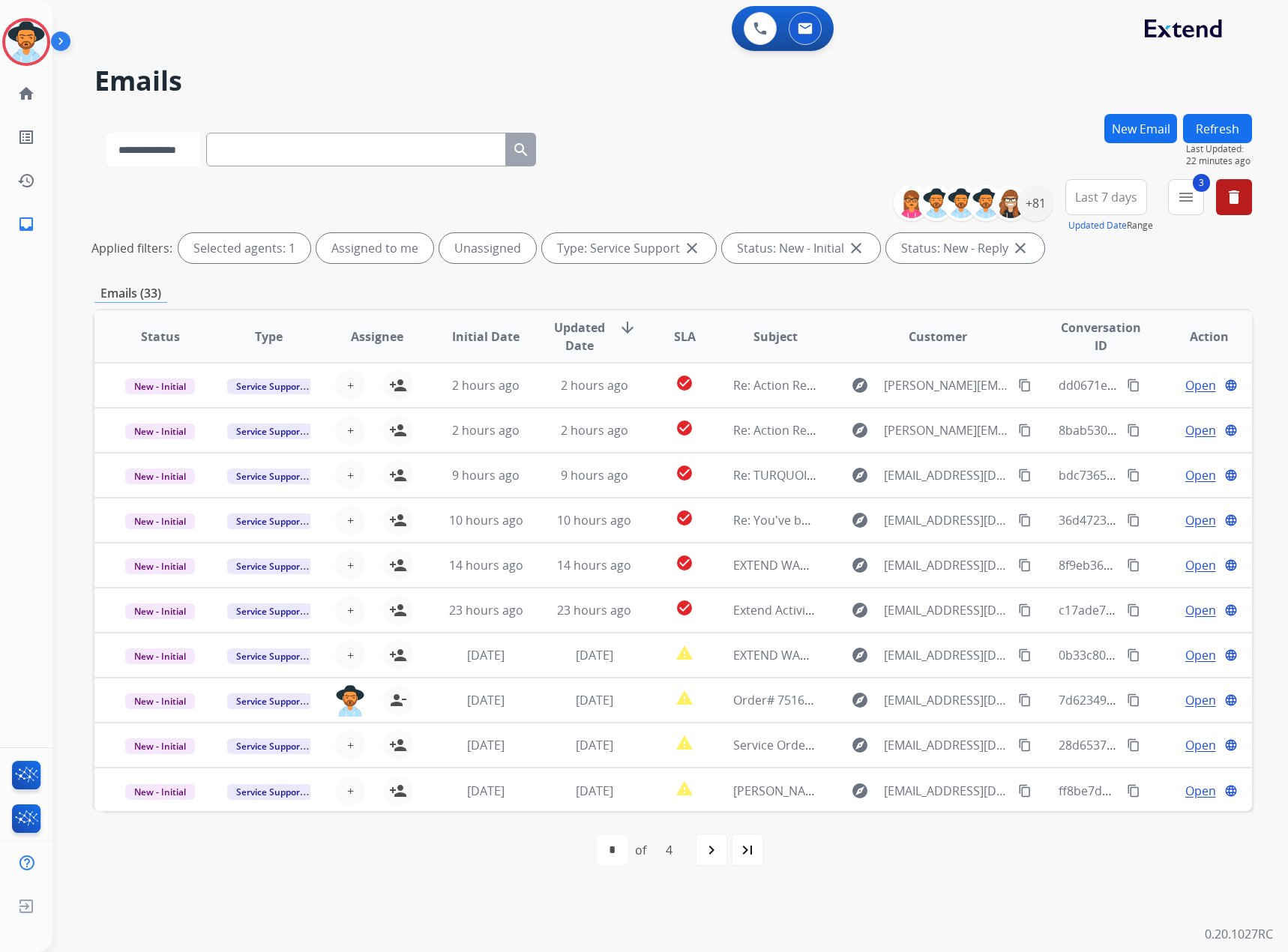
click at [164, 149] on select "**********" at bounding box center [153, 149] width 94 height 33
paste input "**********"
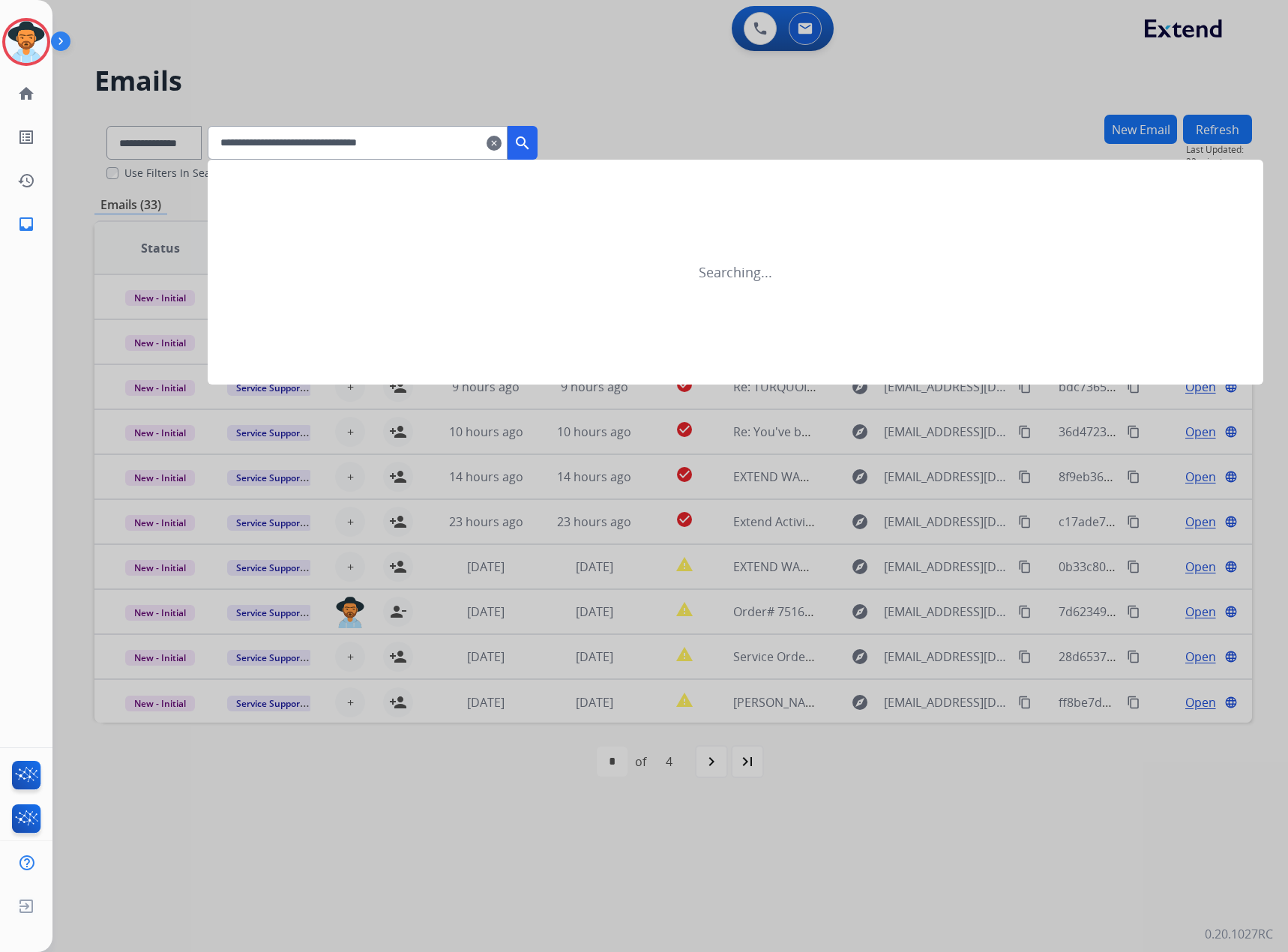
type input "**********"
click at [532, 137] on mat-icon "search" at bounding box center [523, 143] width 18 height 18
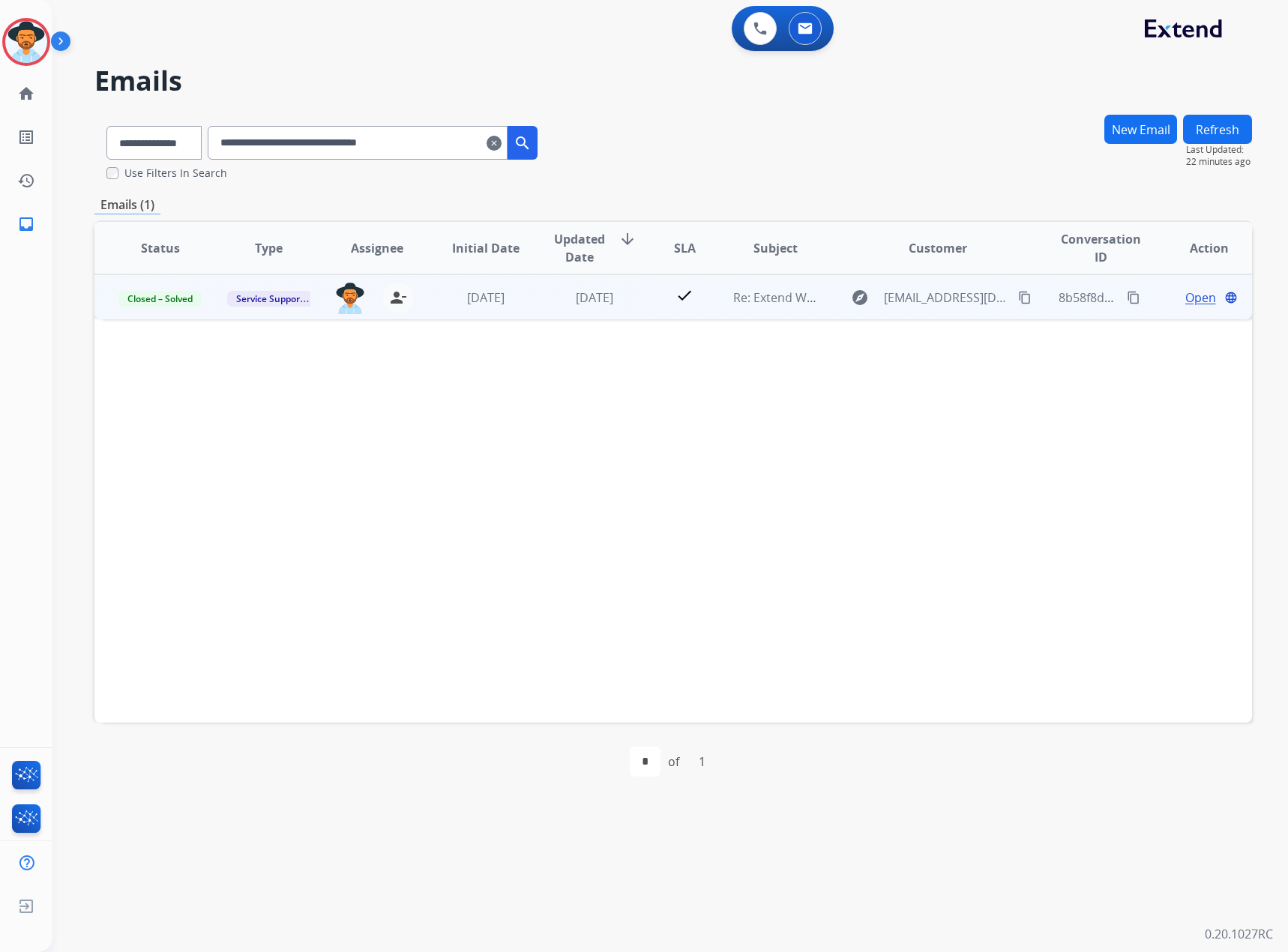
click at [1186, 293] on span "Open" at bounding box center [1201, 298] width 31 height 18
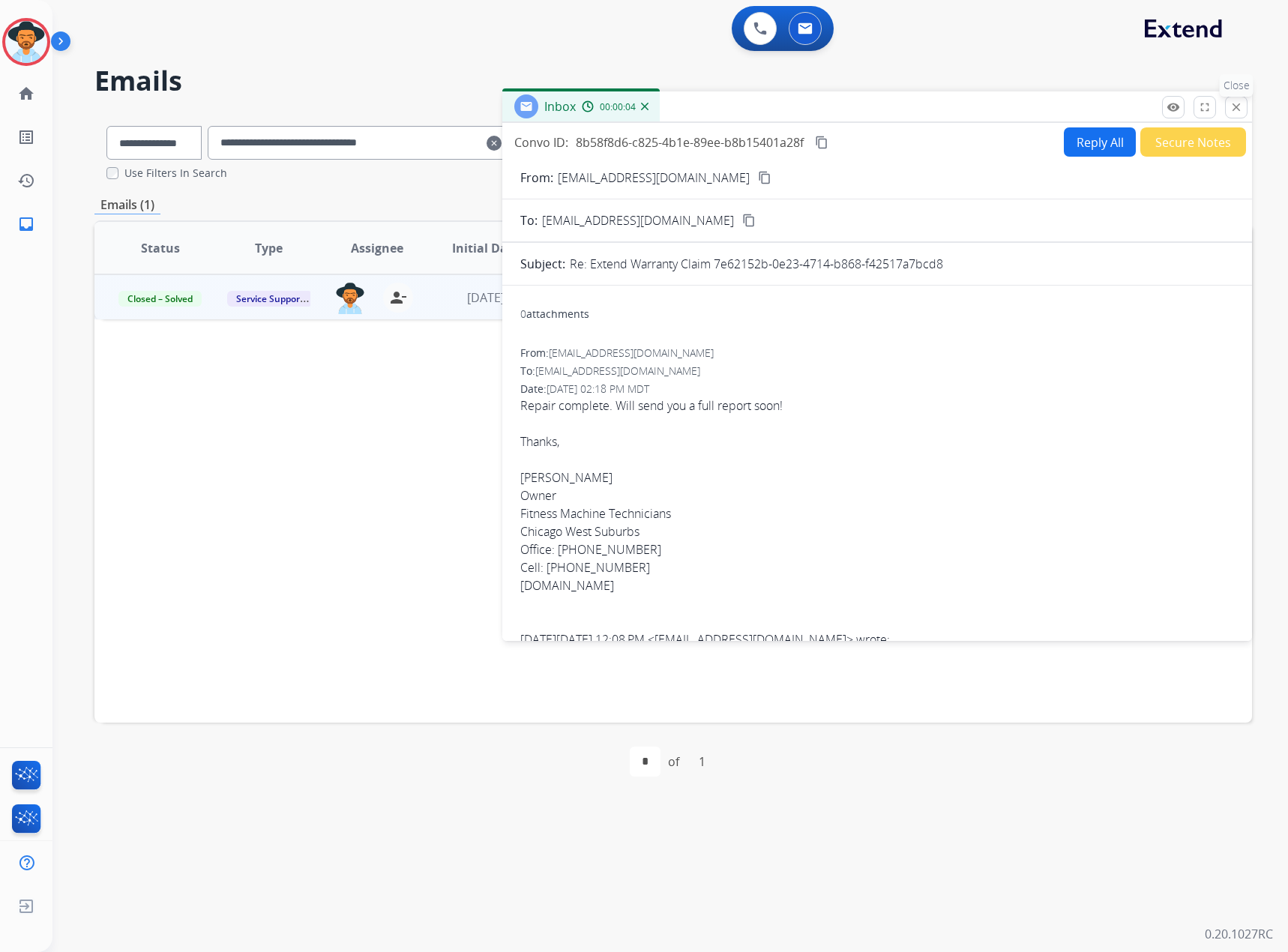
click at [1239, 108] on mat-icon "close" at bounding box center [1236, 107] width 14 height 14
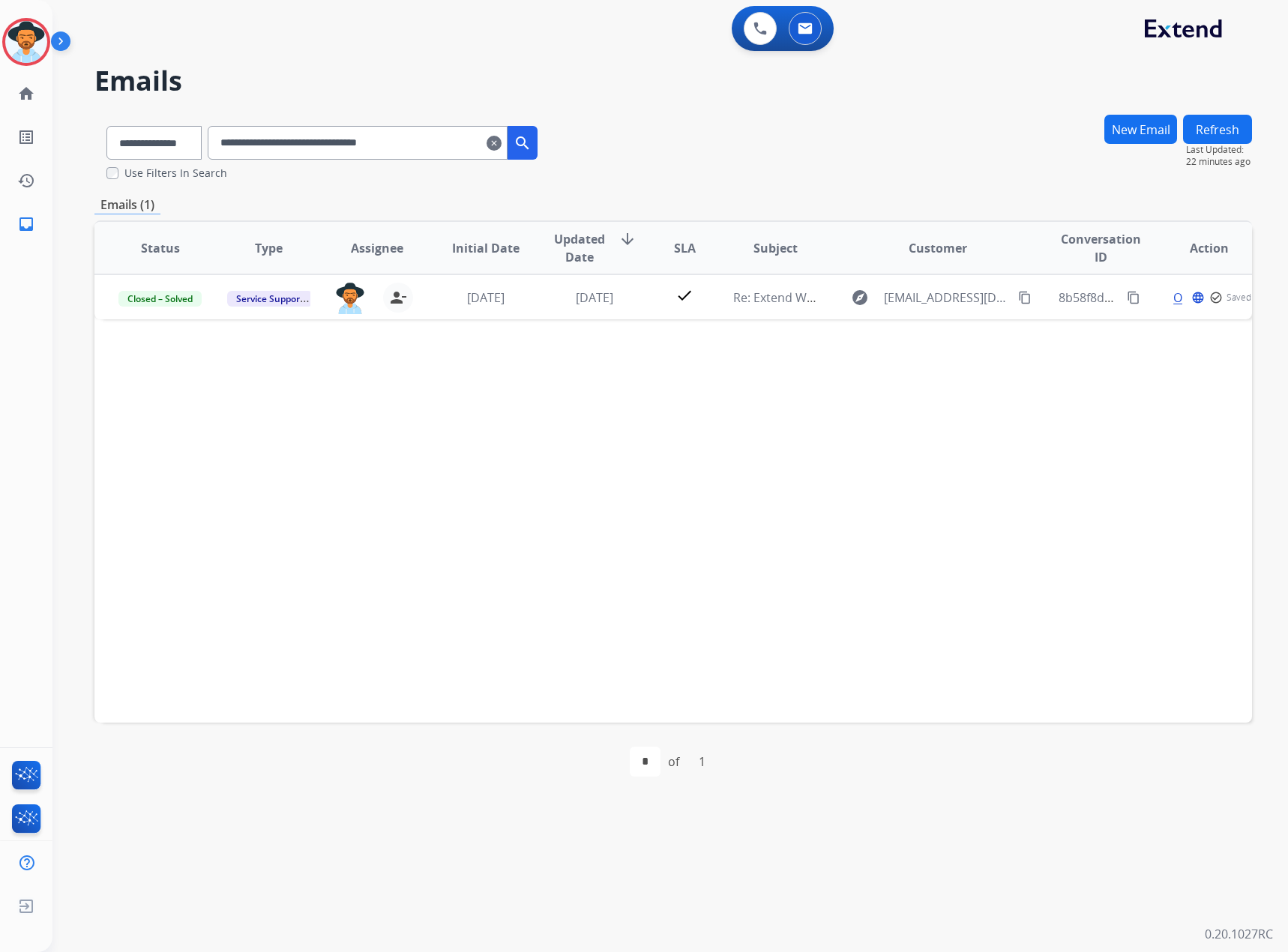
click at [501, 141] on mat-icon "clear" at bounding box center [494, 143] width 15 height 18
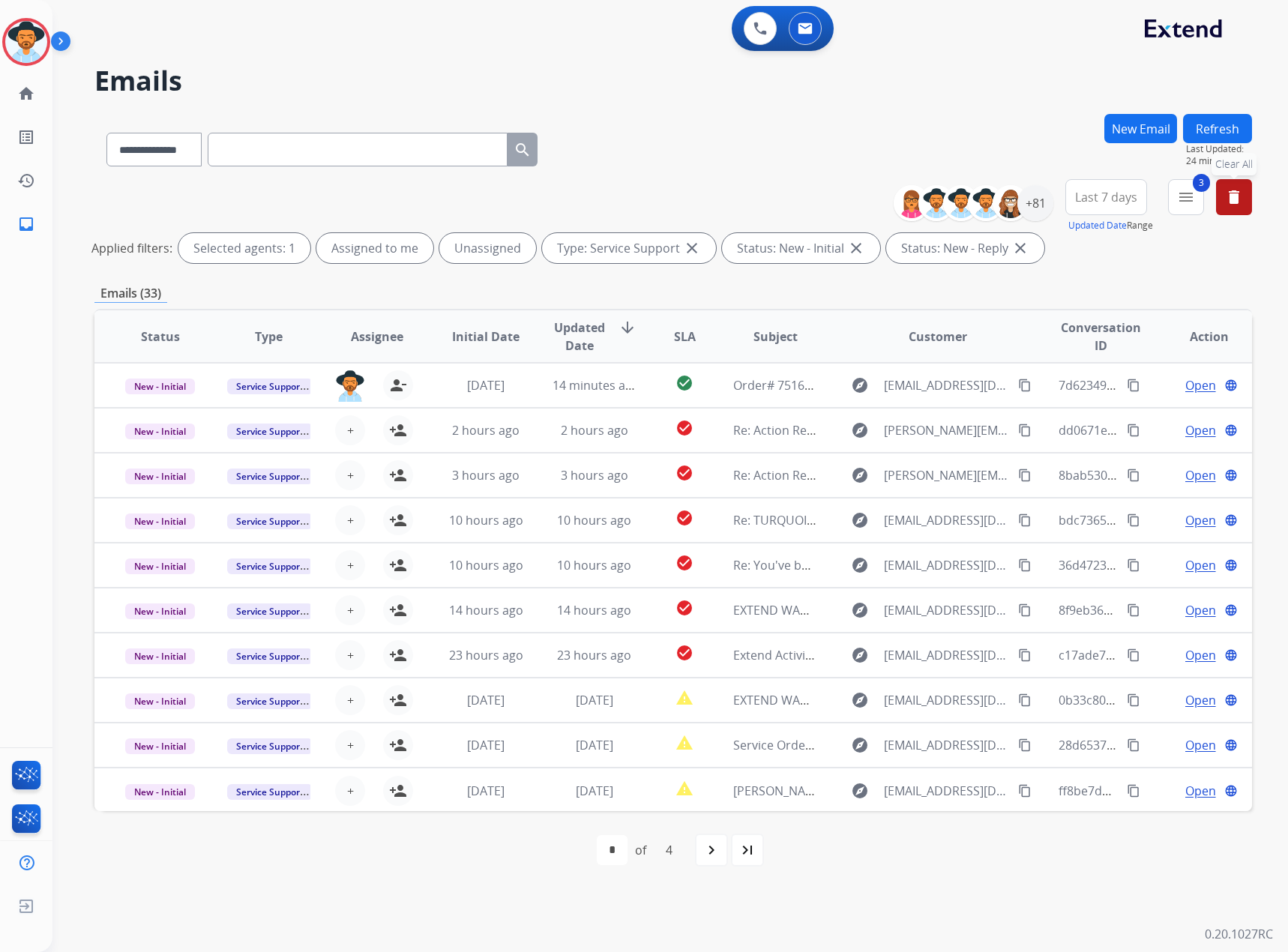
click at [1235, 198] on mat-icon "delete" at bounding box center [1234, 197] width 18 height 18
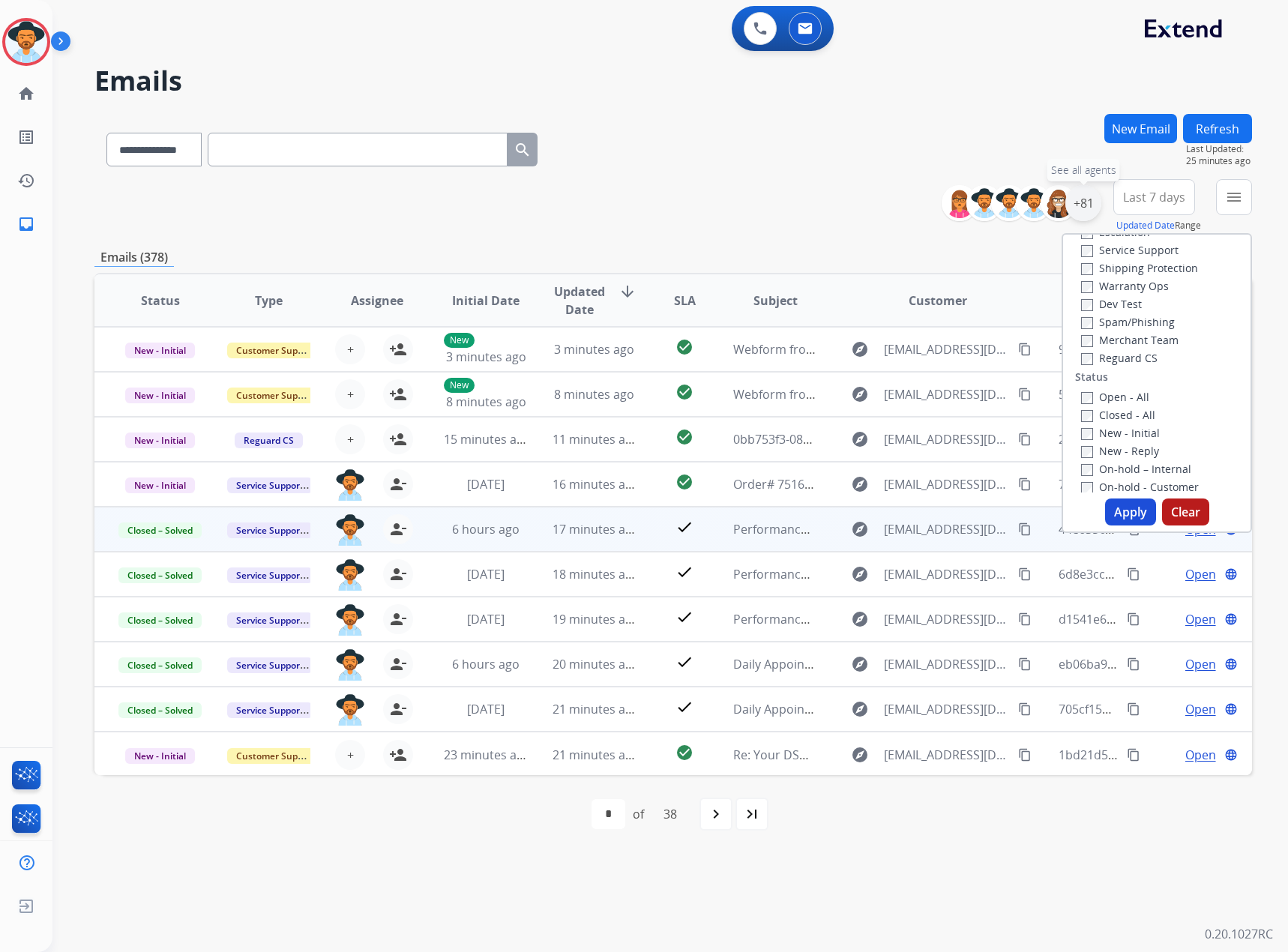
click at [1073, 203] on div "+81" at bounding box center [1082, 203] width 36 height 36
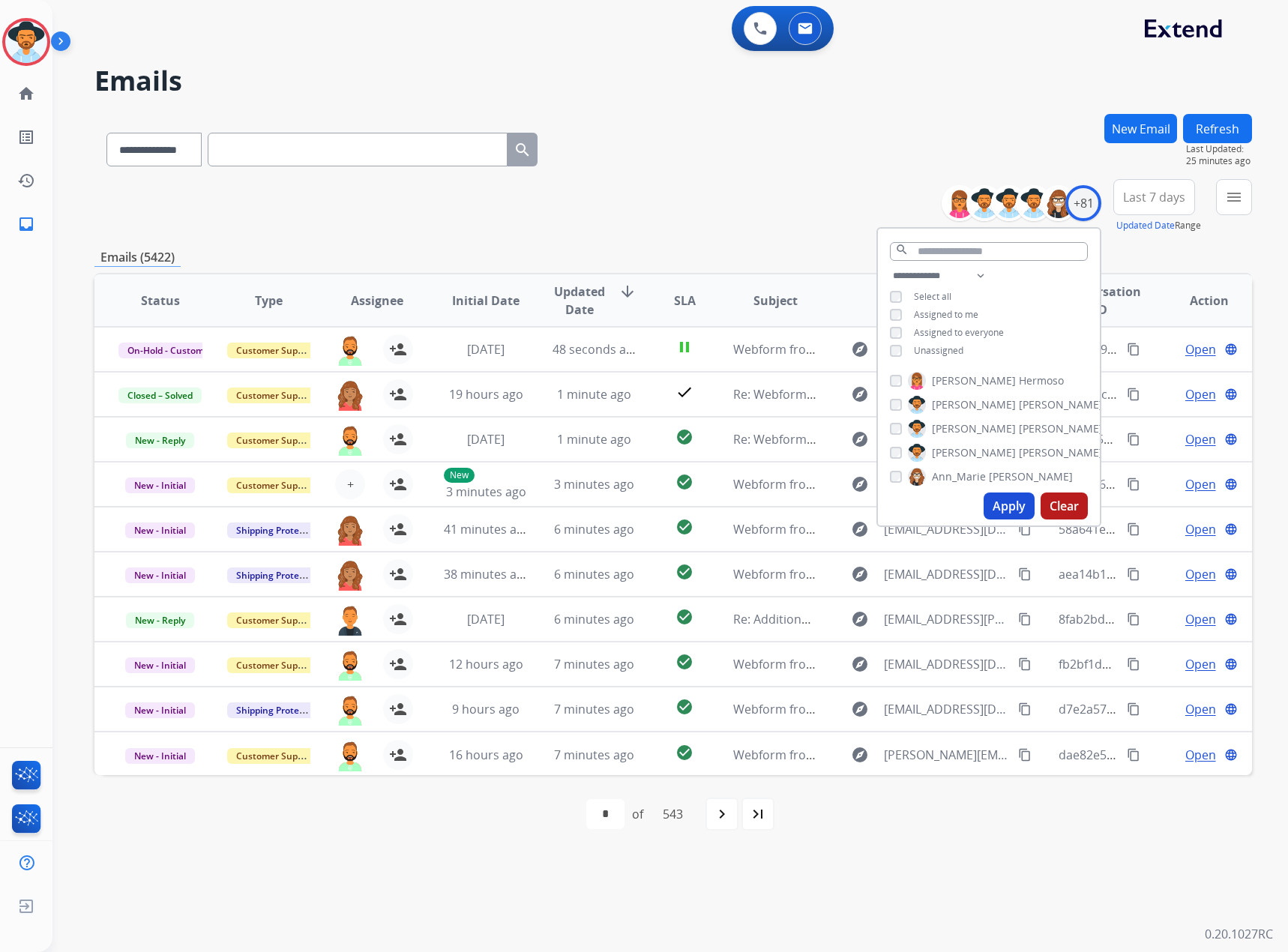
click at [934, 315] on span "Assigned to me" at bounding box center [946, 314] width 64 height 13
click at [1004, 505] on button "Apply" at bounding box center [1009, 506] width 51 height 27
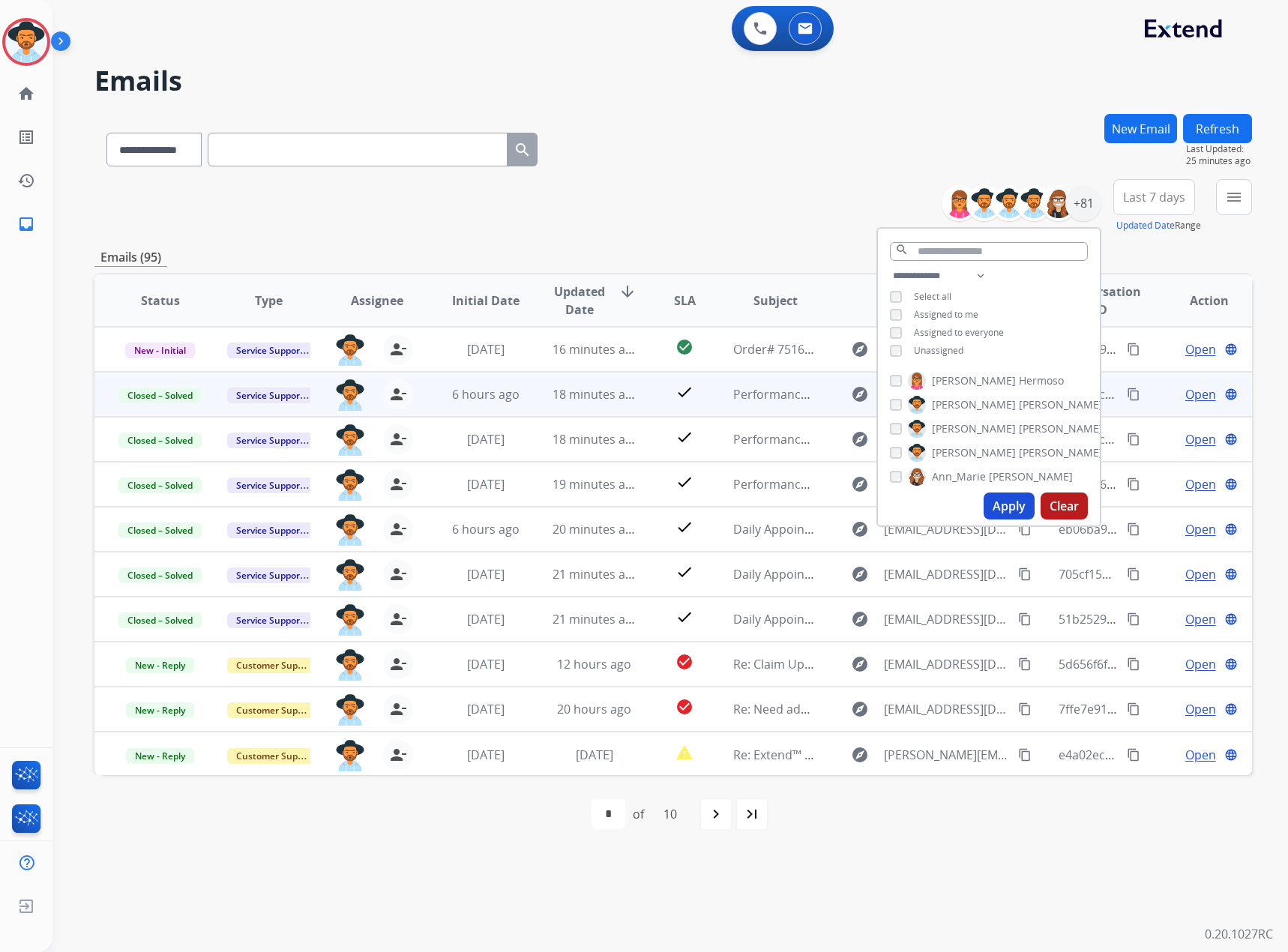
click at [953, 871] on div "**********" at bounding box center [652, 503] width 1199 height 898
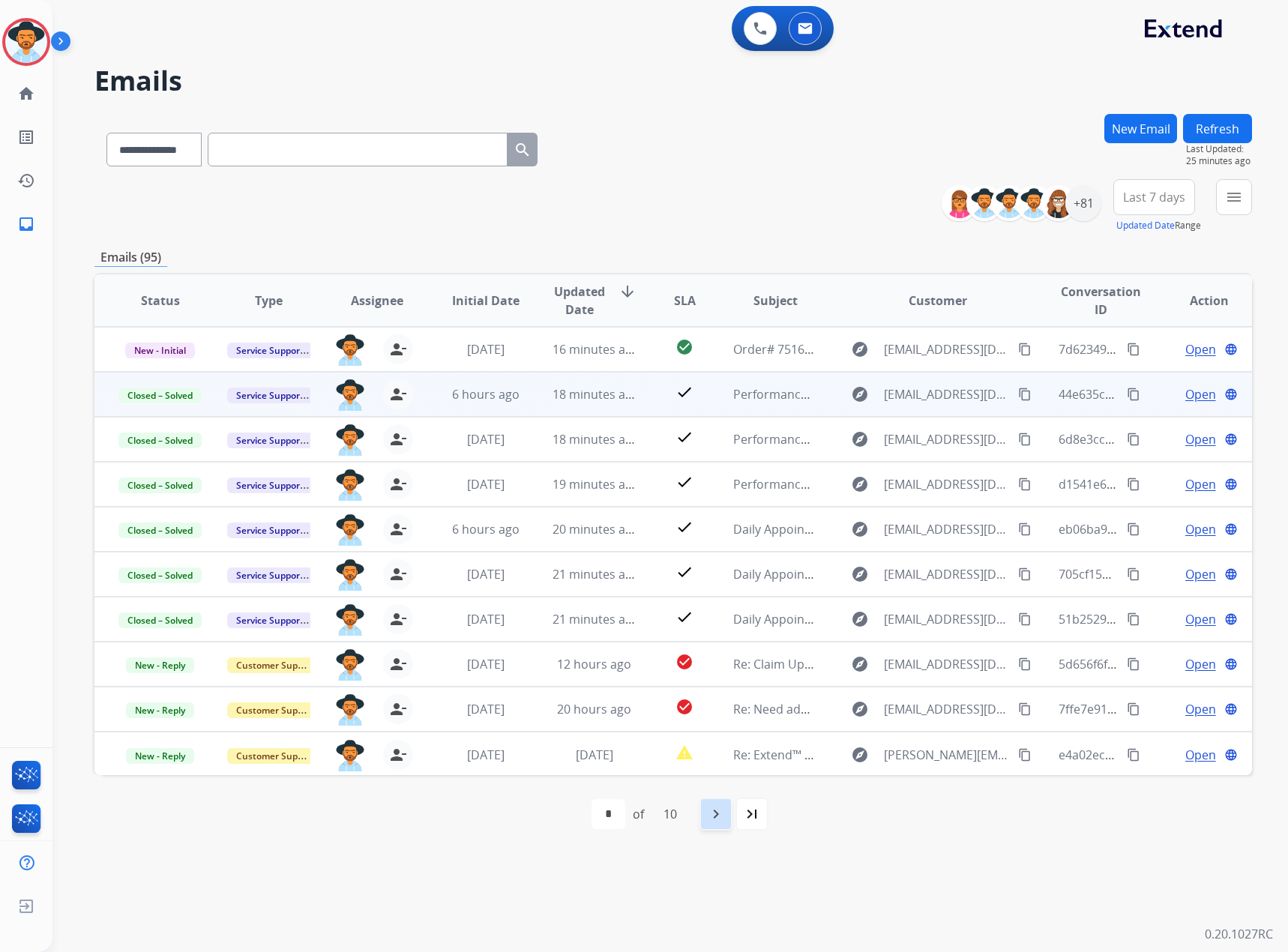
click at [718, 821] on mat-icon "navigate_next" at bounding box center [716, 814] width 18 height 18
select select "*"
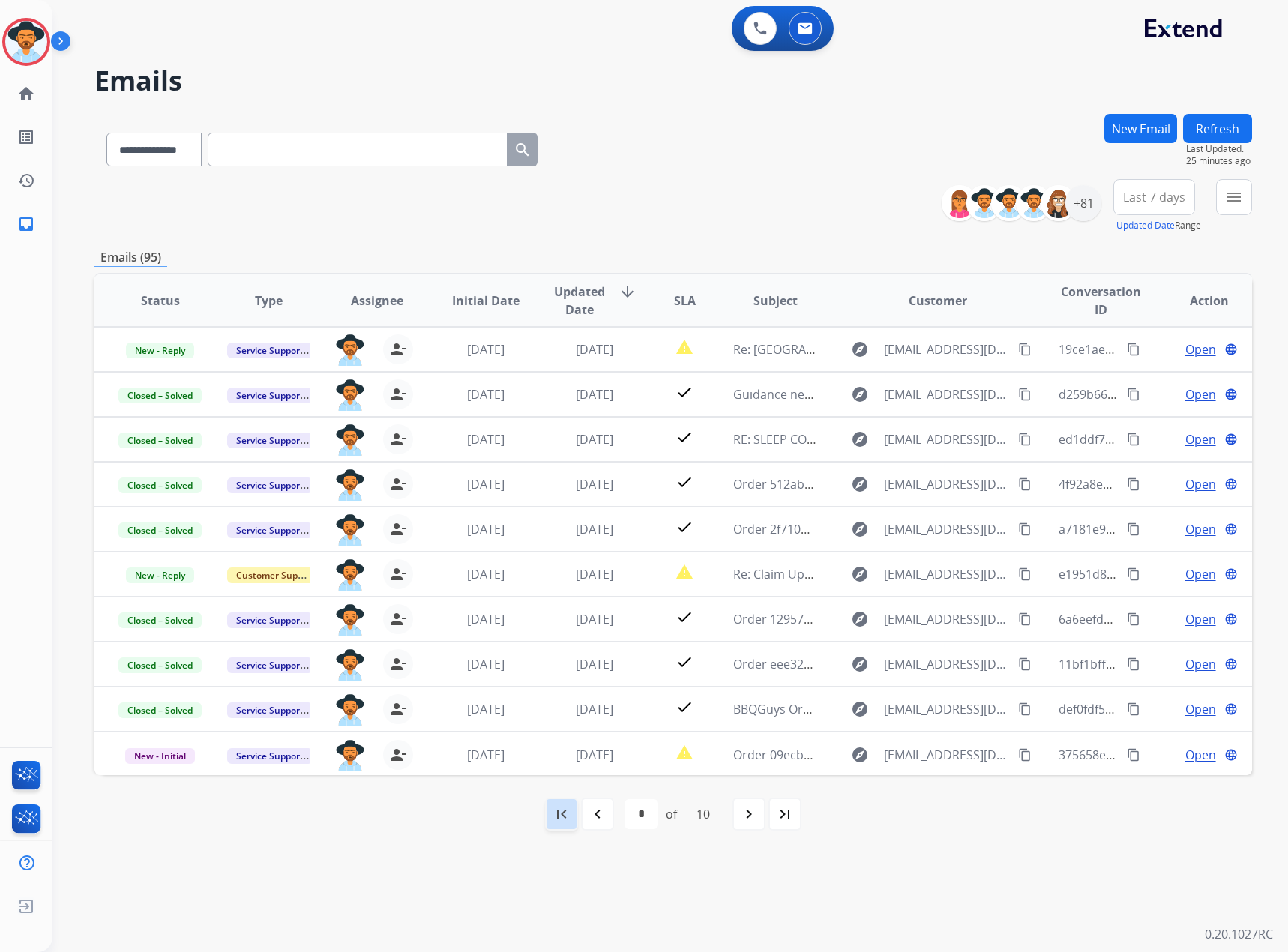
click at [565, 818] on mat-icon "first_page" at bounding box center [561, 814] width 18 height 18
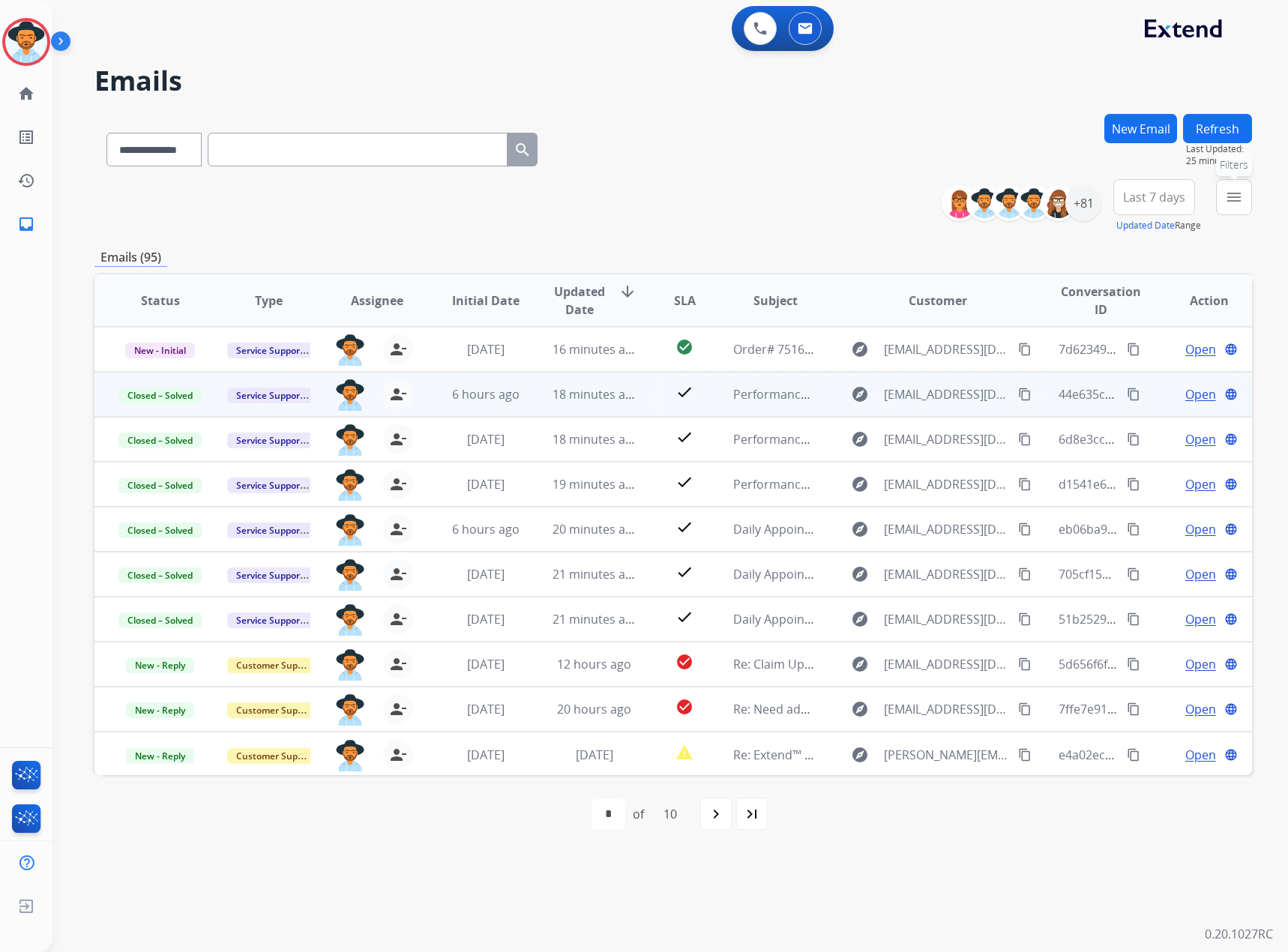
click at [1223, 193] on button "menu Filters" at bounding box center [1233, 196] width 36 height 36
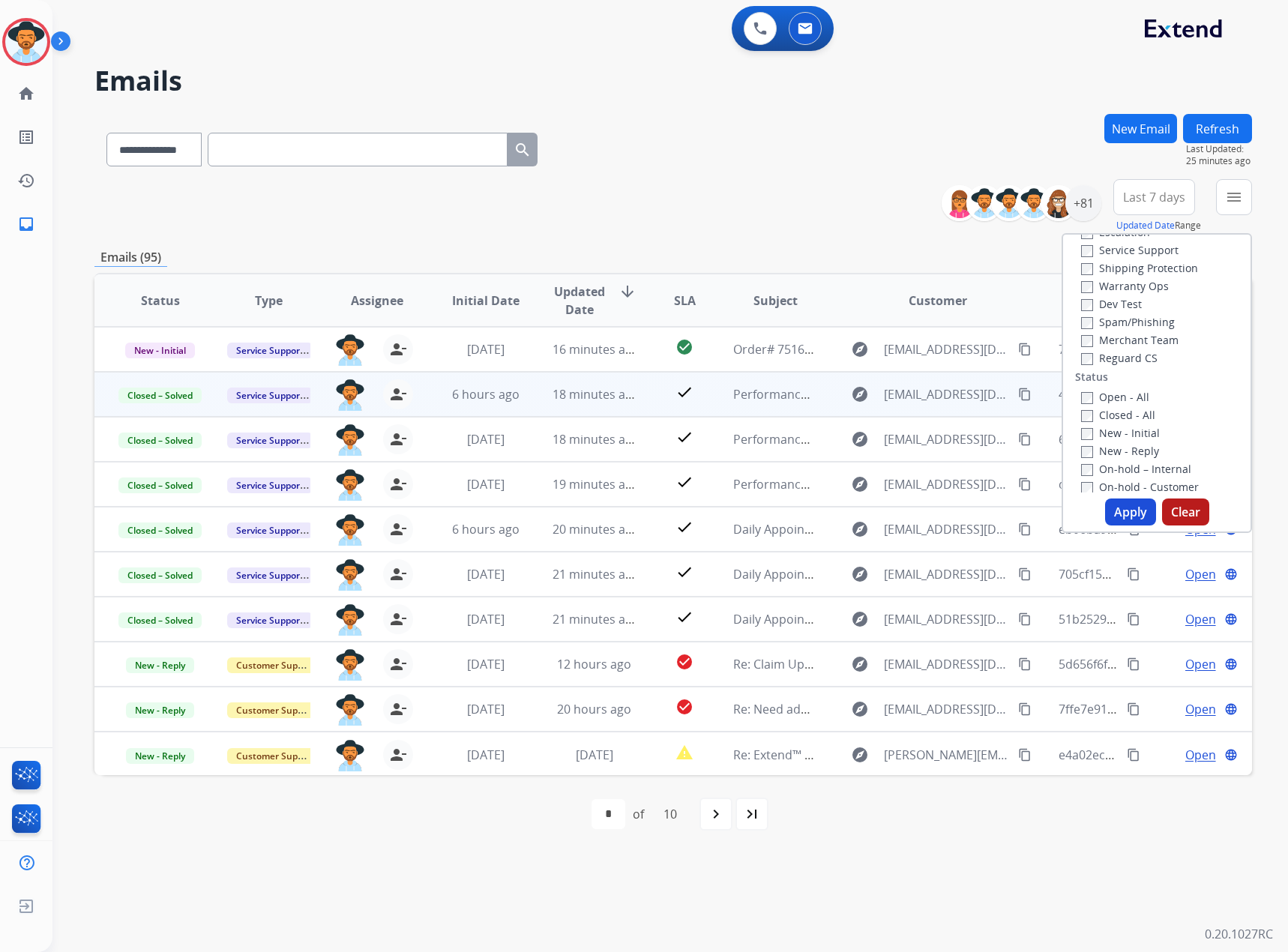
click at [1114, 433] on label "New - Initial" at bounding box center [1120, 432] width 79 height 14
click at [1111, 452] on label "New - Reply" at bounding box center [1120, 451] width 78 height 14
click at [1128, 521] on button "Apply" at bounding box center [1130, 512] width 51 height 27
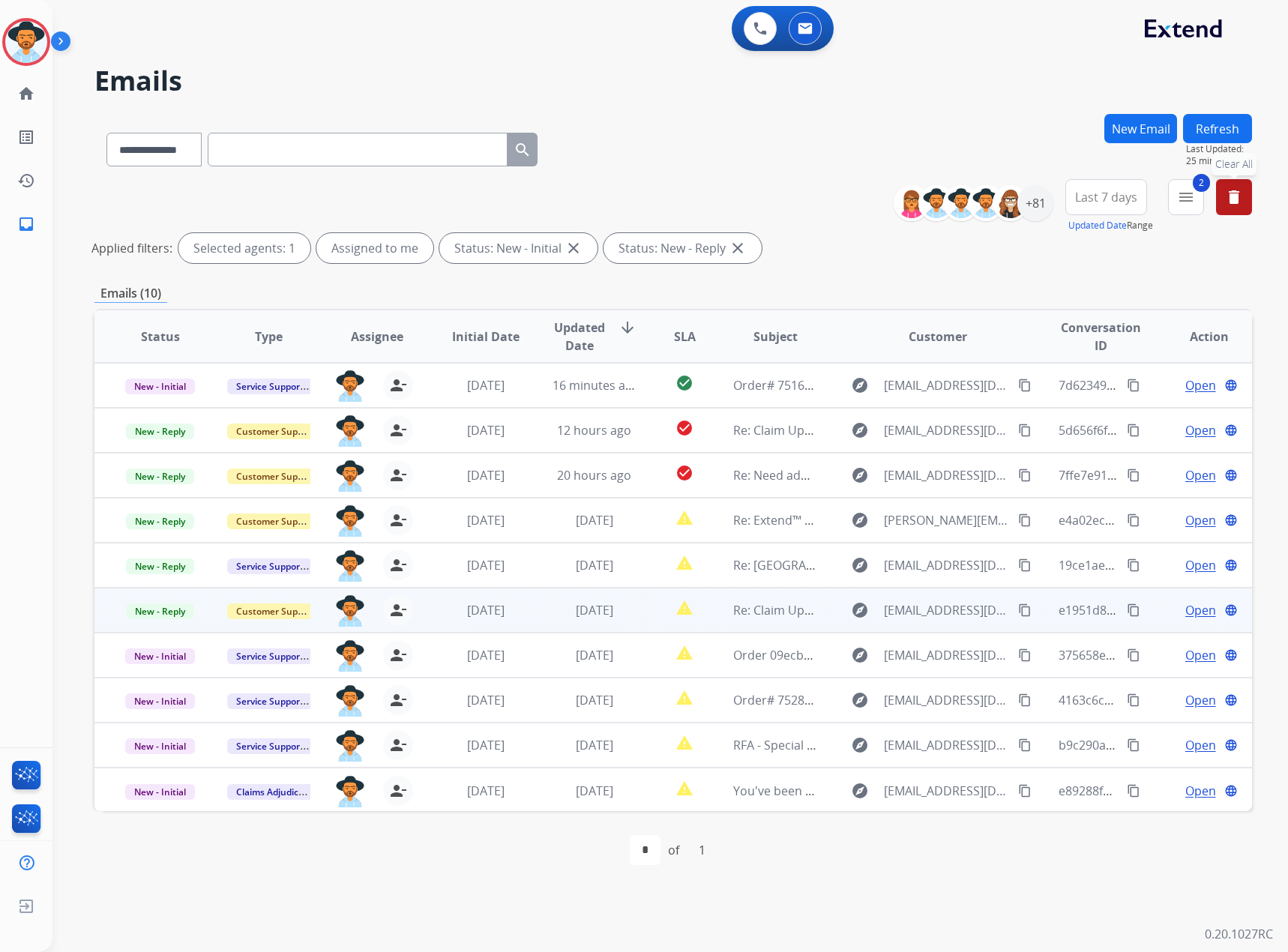
click at [1186, 611] on span "Open" at bounding box center [1201, 611] width 31 height 18
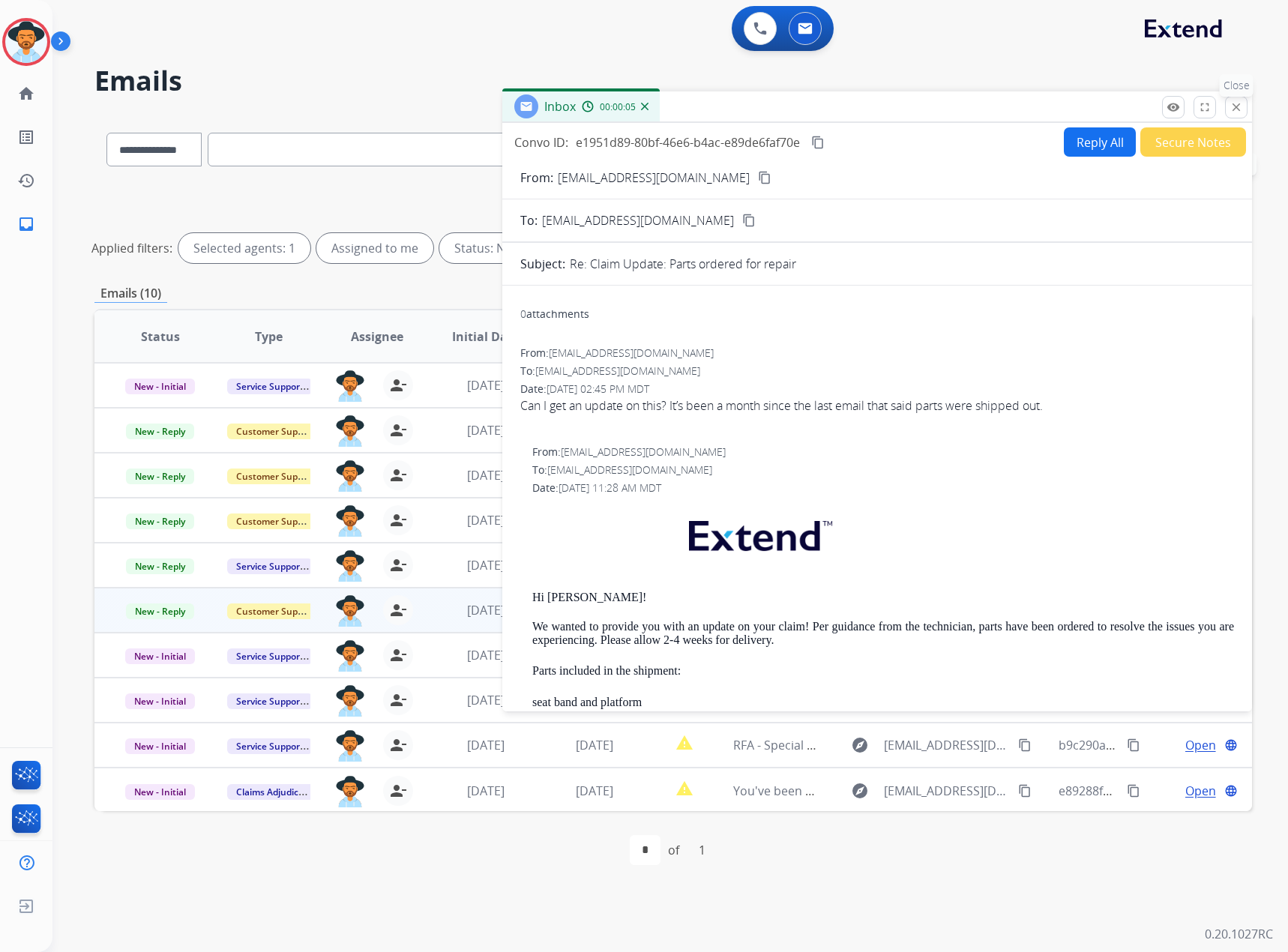
click at [1242, 105] on mat-icon "close" at bounding box center [1236, 107] width 14 height 14
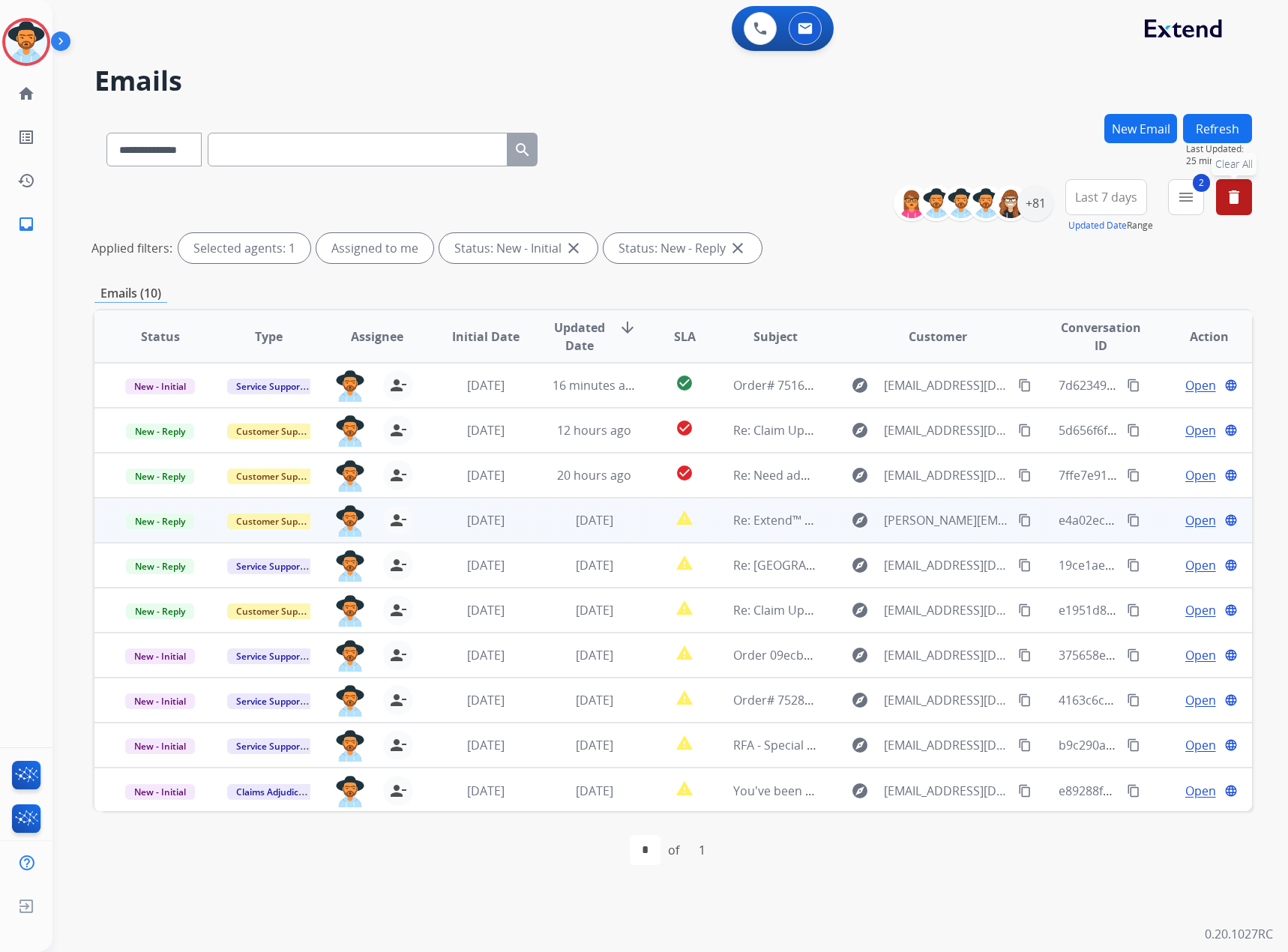
click at [1190, 522] on span "Open" at bounding box center [1201, 520] width 31 height 18
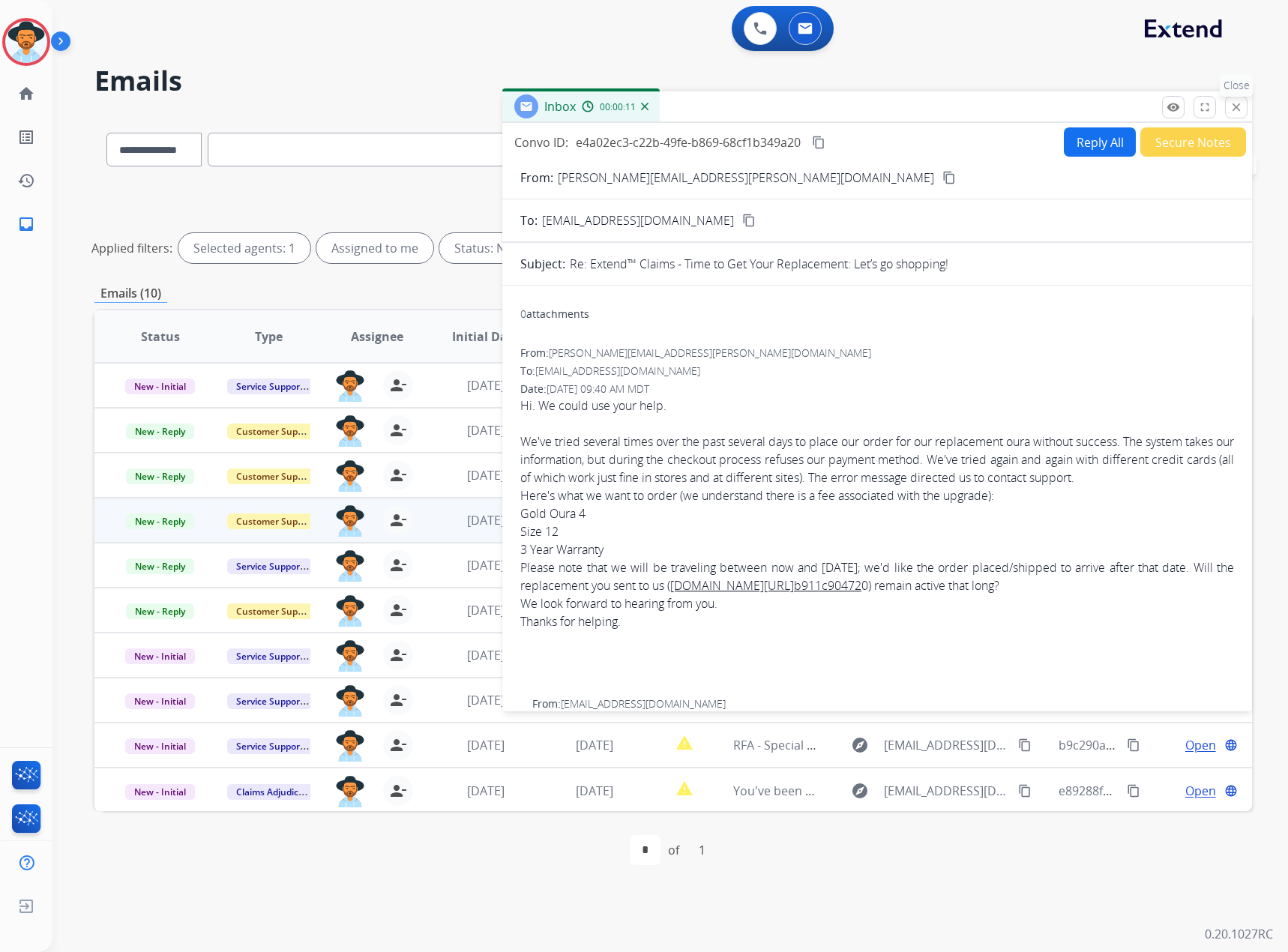
click at [1233, 114] on button "close Close" at bounding box center [1236, 108] width 23 height 23
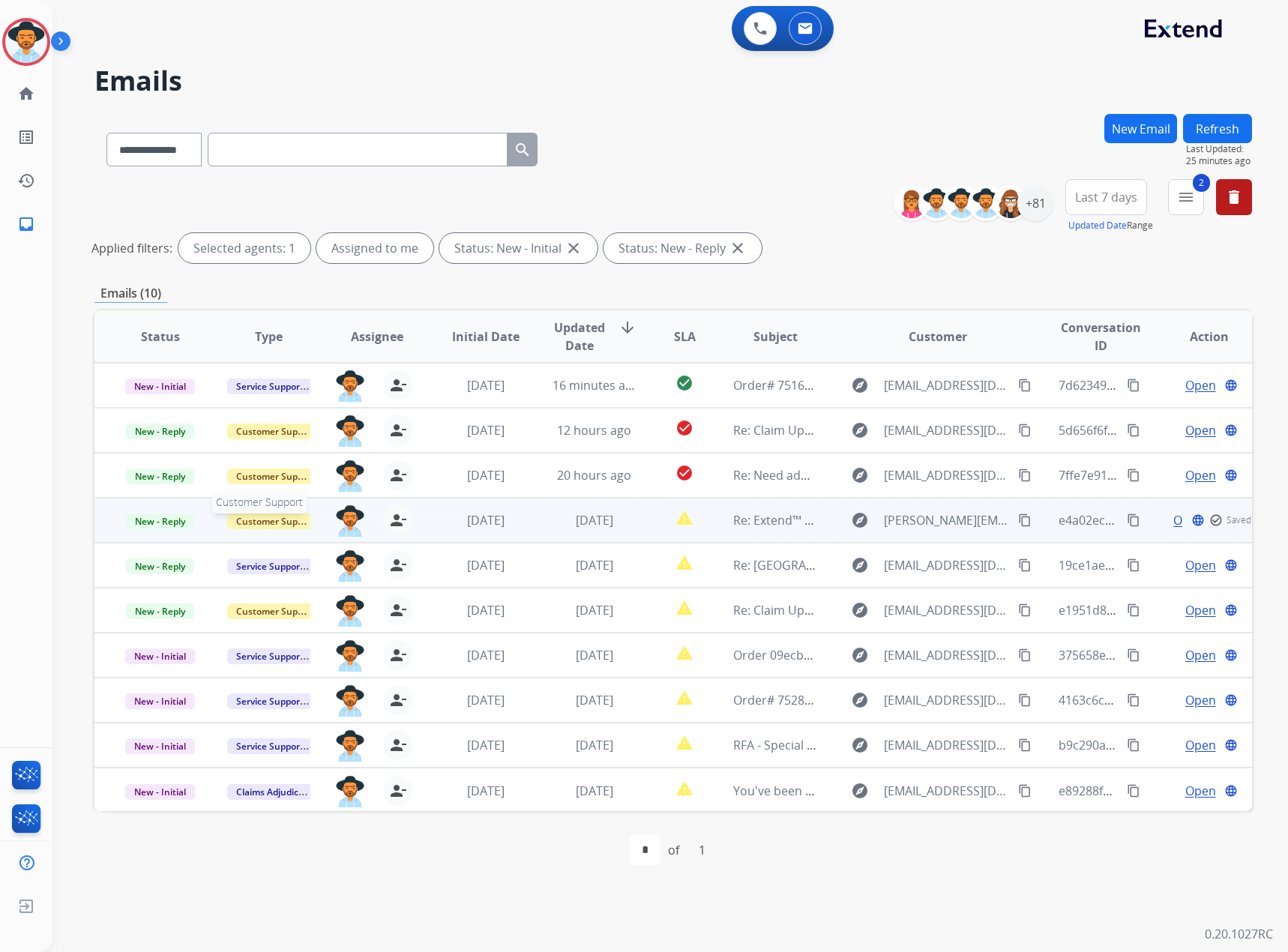
click at [290, 521] on span "Customer Support" at bounding box center [275, 521] width 97 height 16
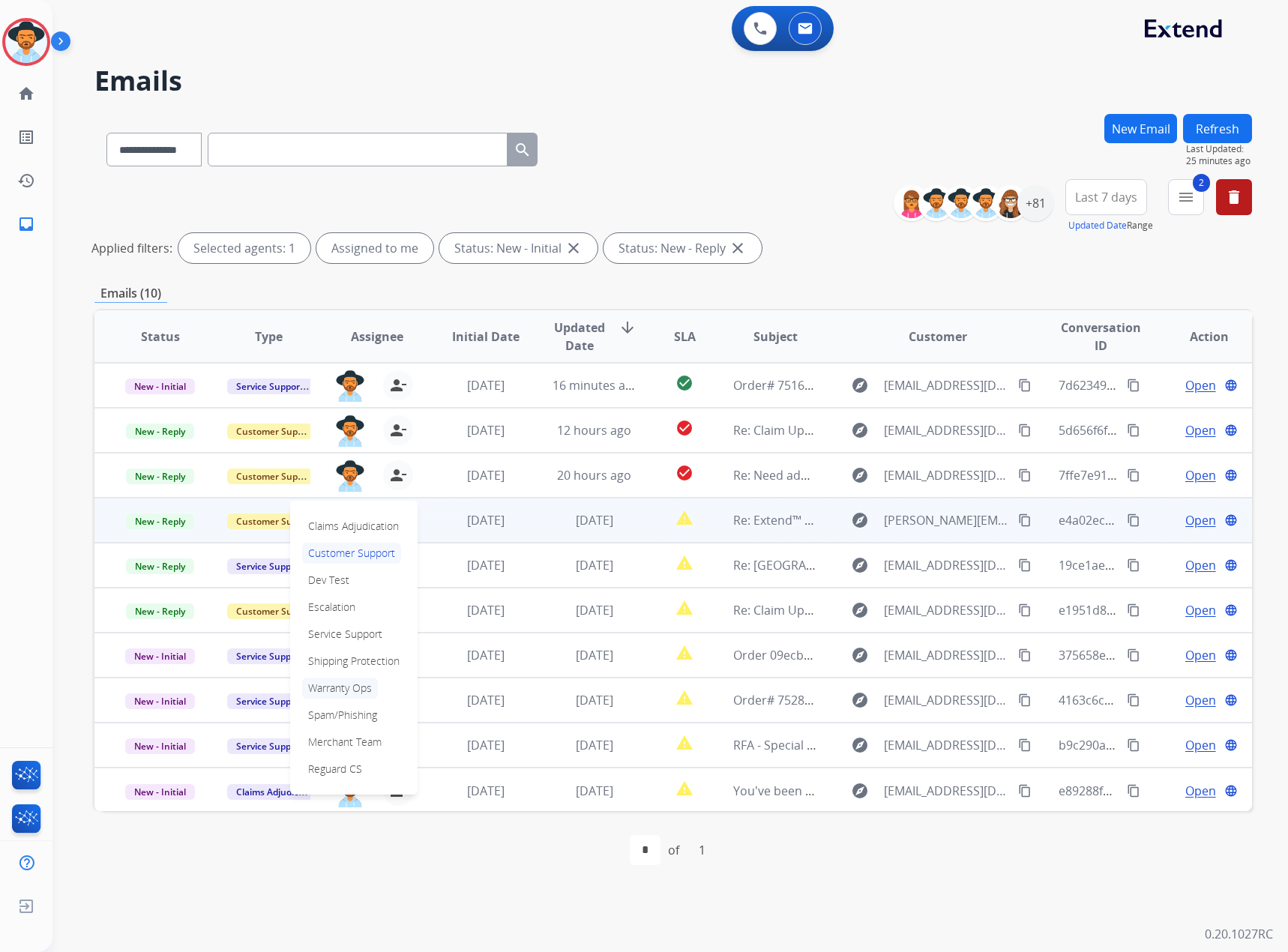
click at [350, 694] on p "Warranty Ops" at bounding box center [340, 688] width 76 height 21
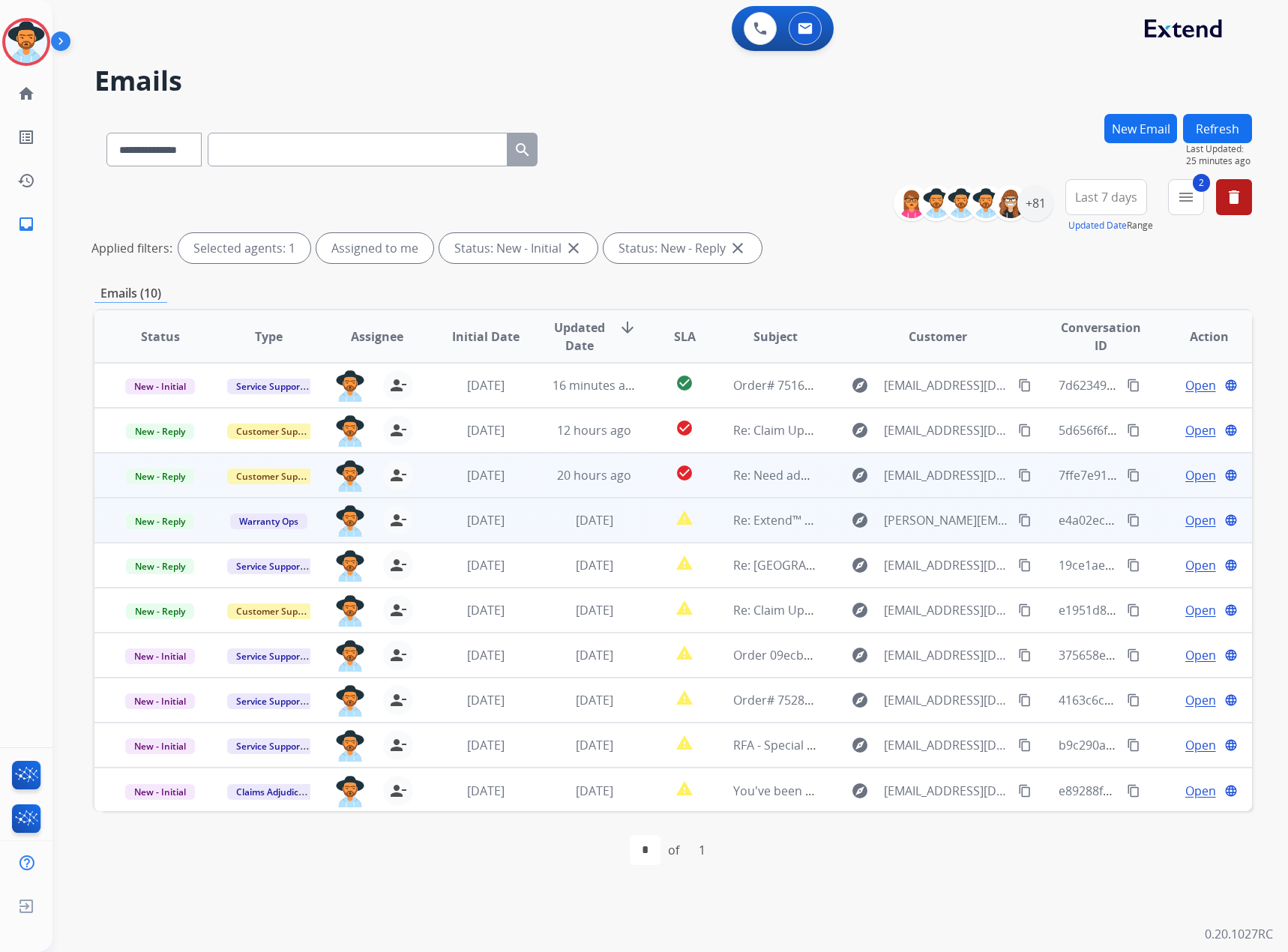
click at [1193, 470] on span "Open" at bounding box center [1201, 476] width 31 height 18
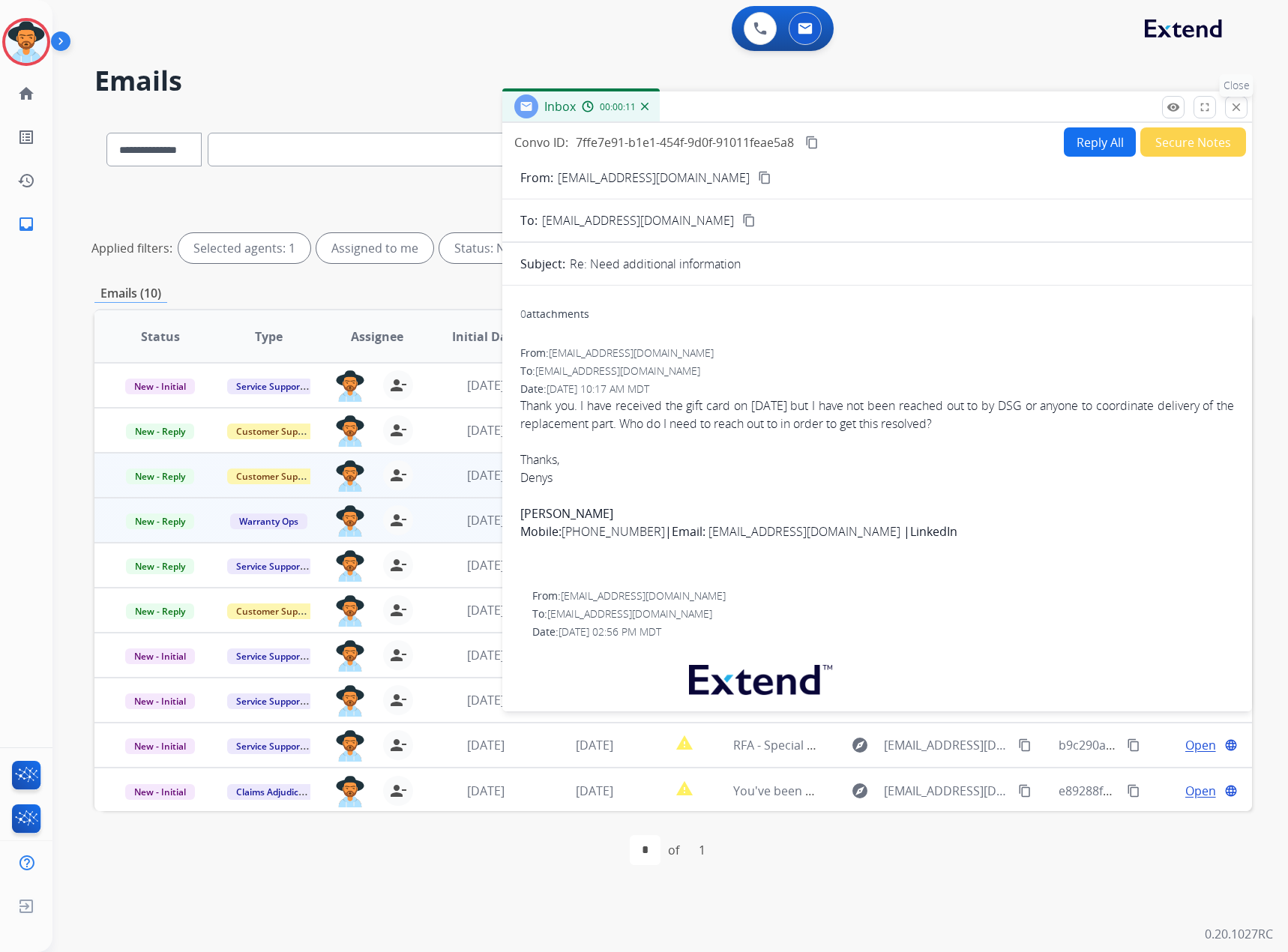
click at [1228, 110] on button "close Close" at bounding box center [1236, 108] width 23 height 23
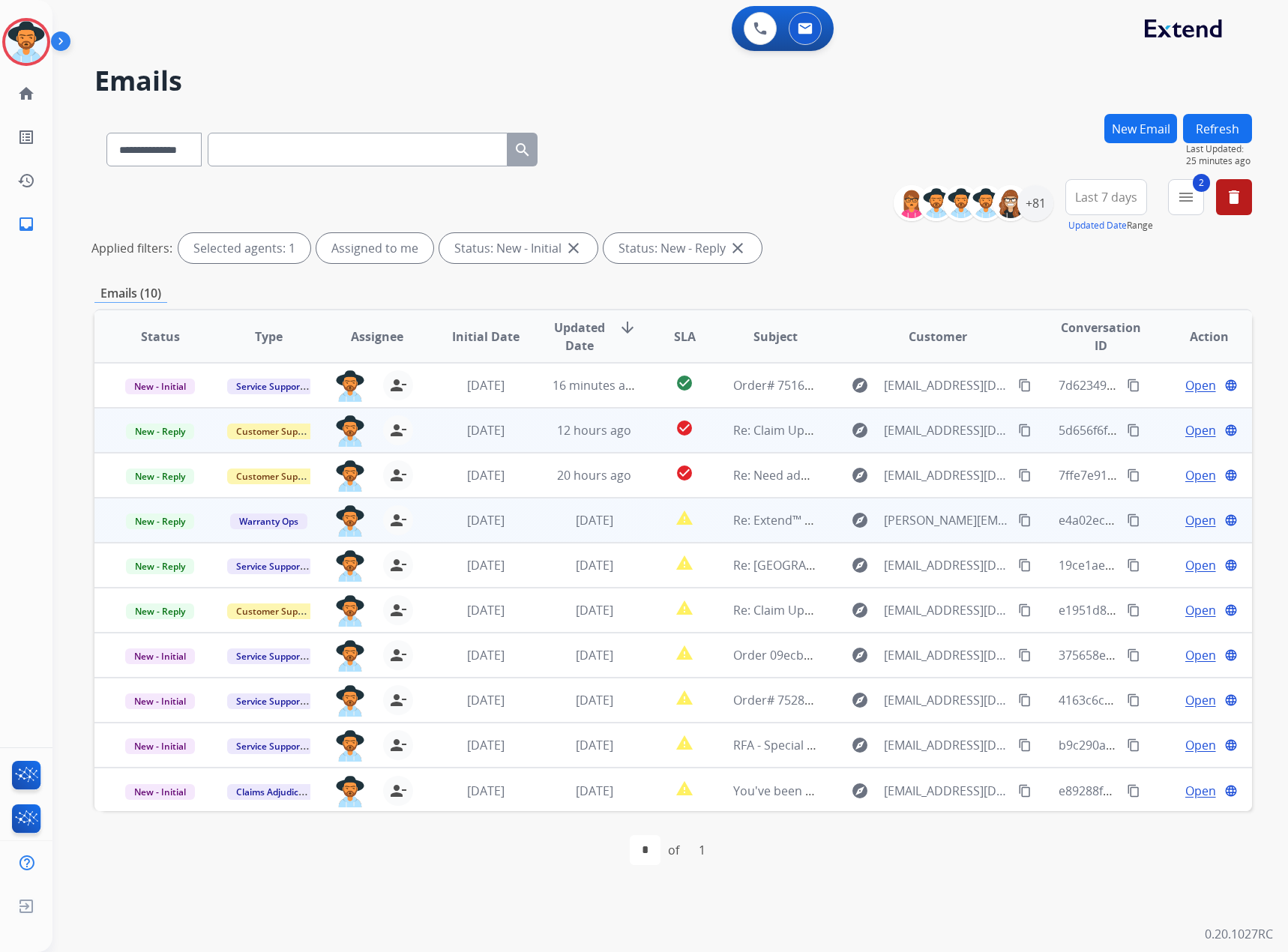
click at [1193, 430] on span "Open" at bounding box center [1201, 430] width 31 height 18
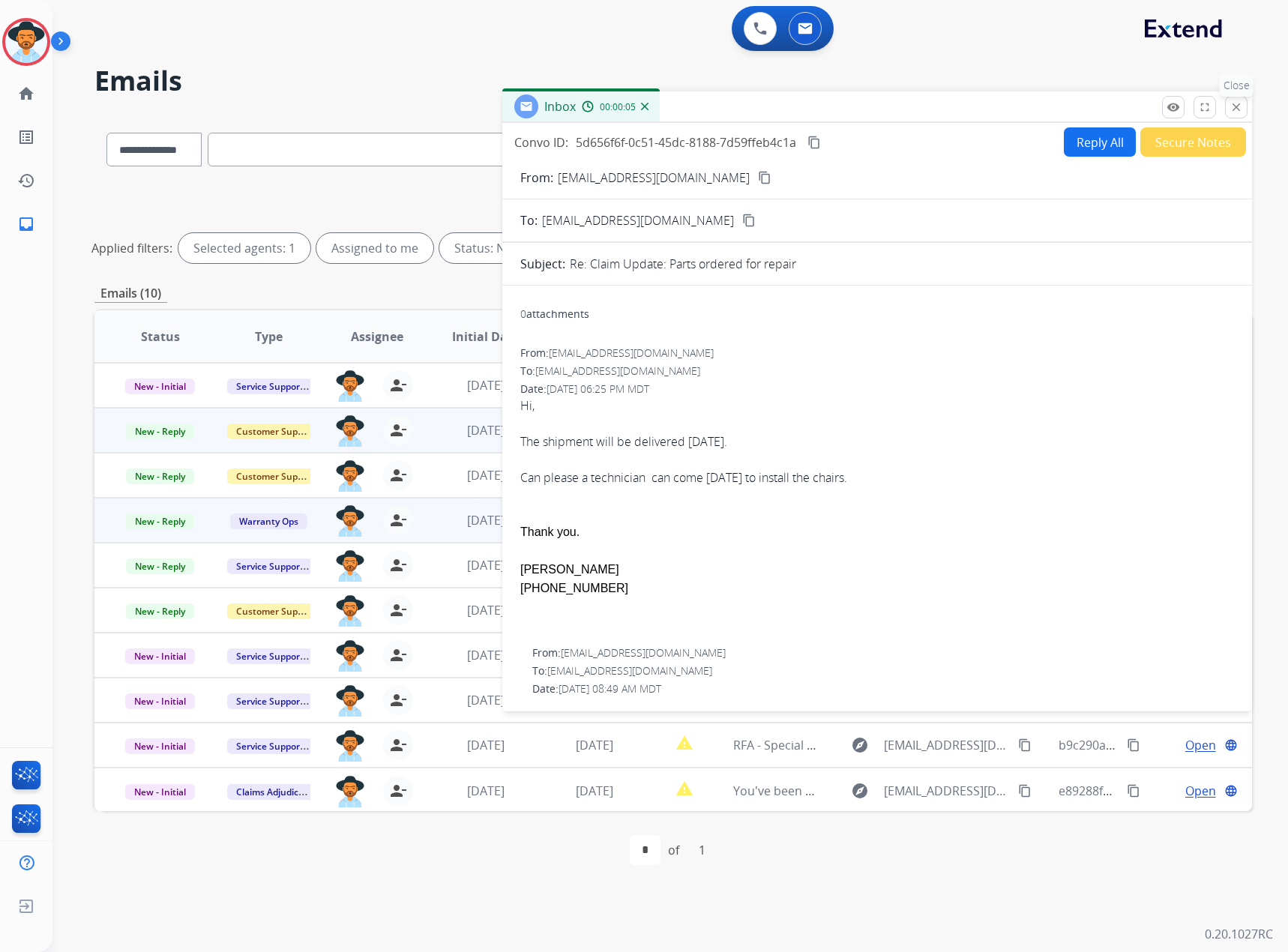
click at [1236, 112] on mat-icon "close" at bounding box center [1236, 107] width 14 height 14
